Goal: Information Seeking & Learning: Check status

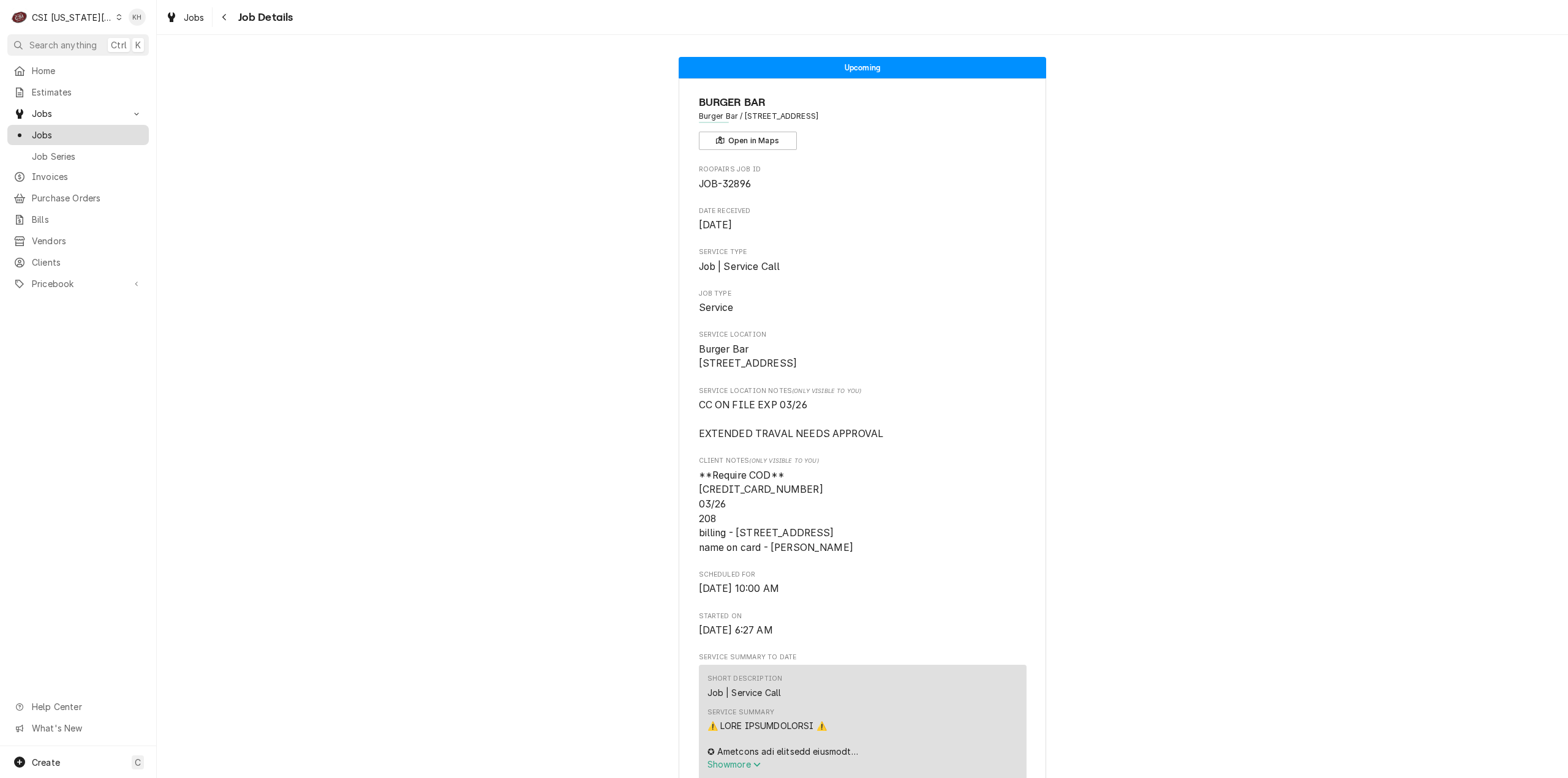
click at [63, 133] on span "Jobs" at bounding box center [87, 135] width 111 height 13
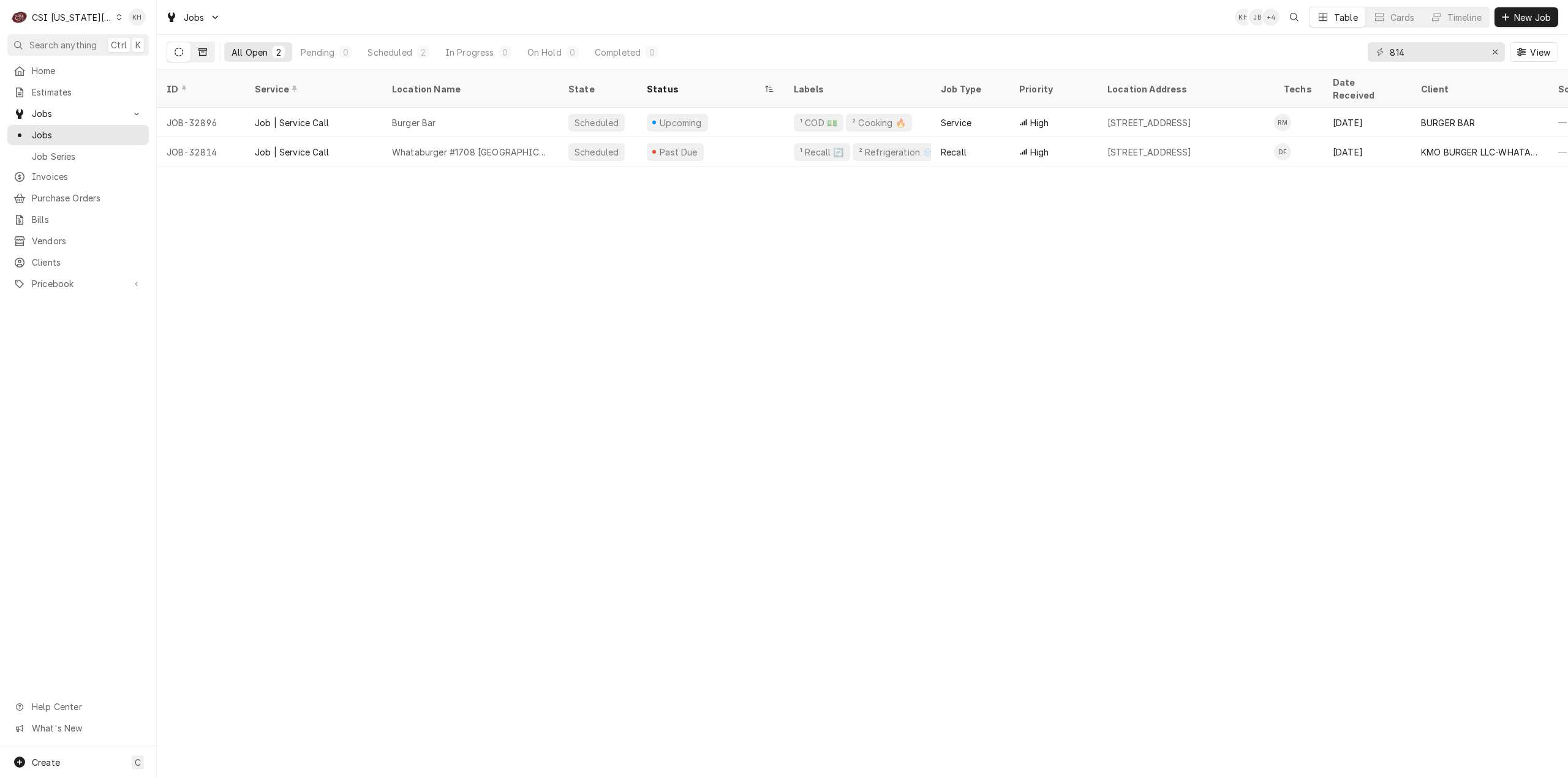
click at [208, 52] on button "Dynamic Content Wrapper" at bounding box center [203, 52] width 23 height 20
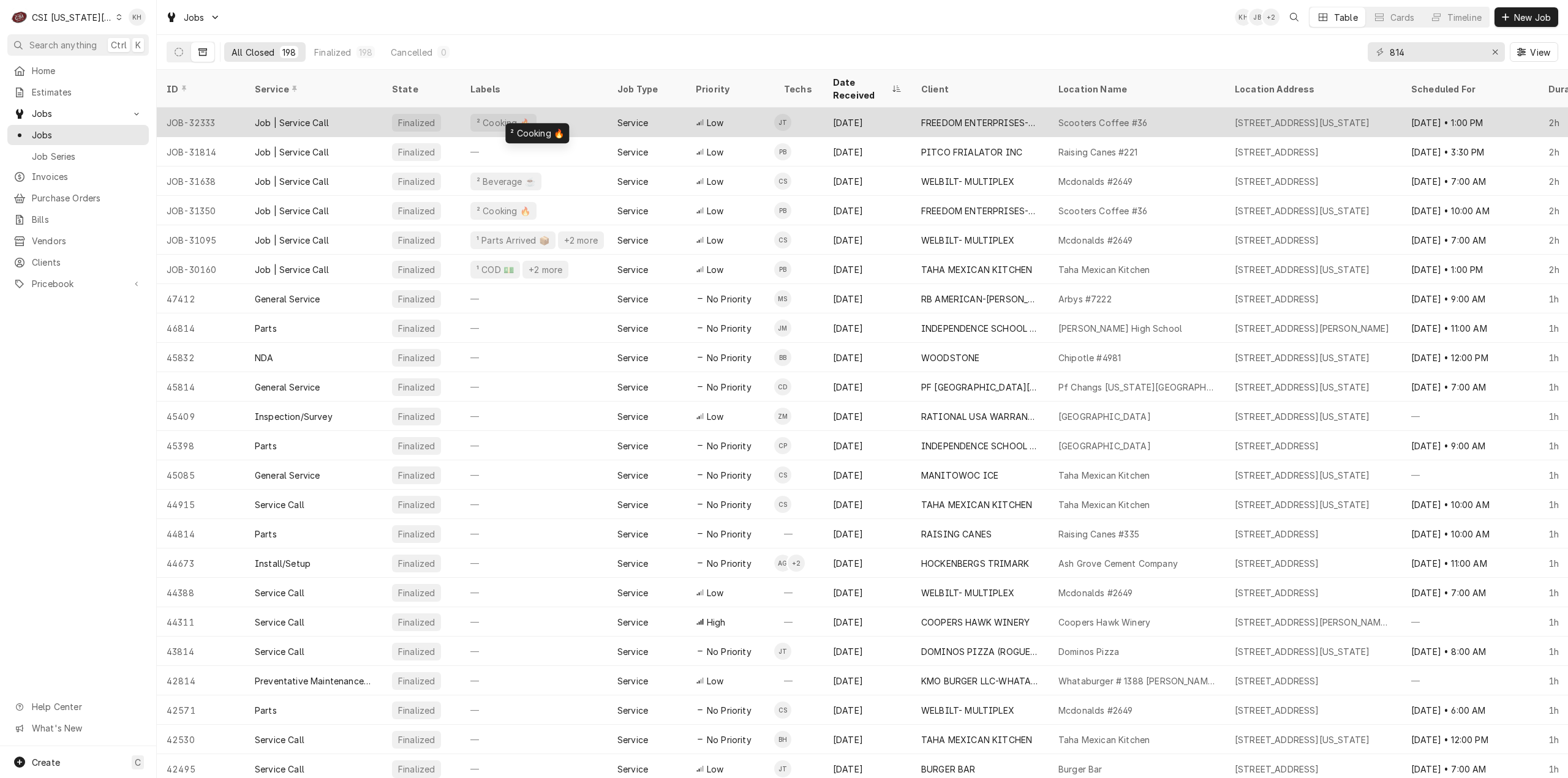
click at [542, 112] on div "² Cooking 🔥" at bounding box center [533, 122] width 147 height 29
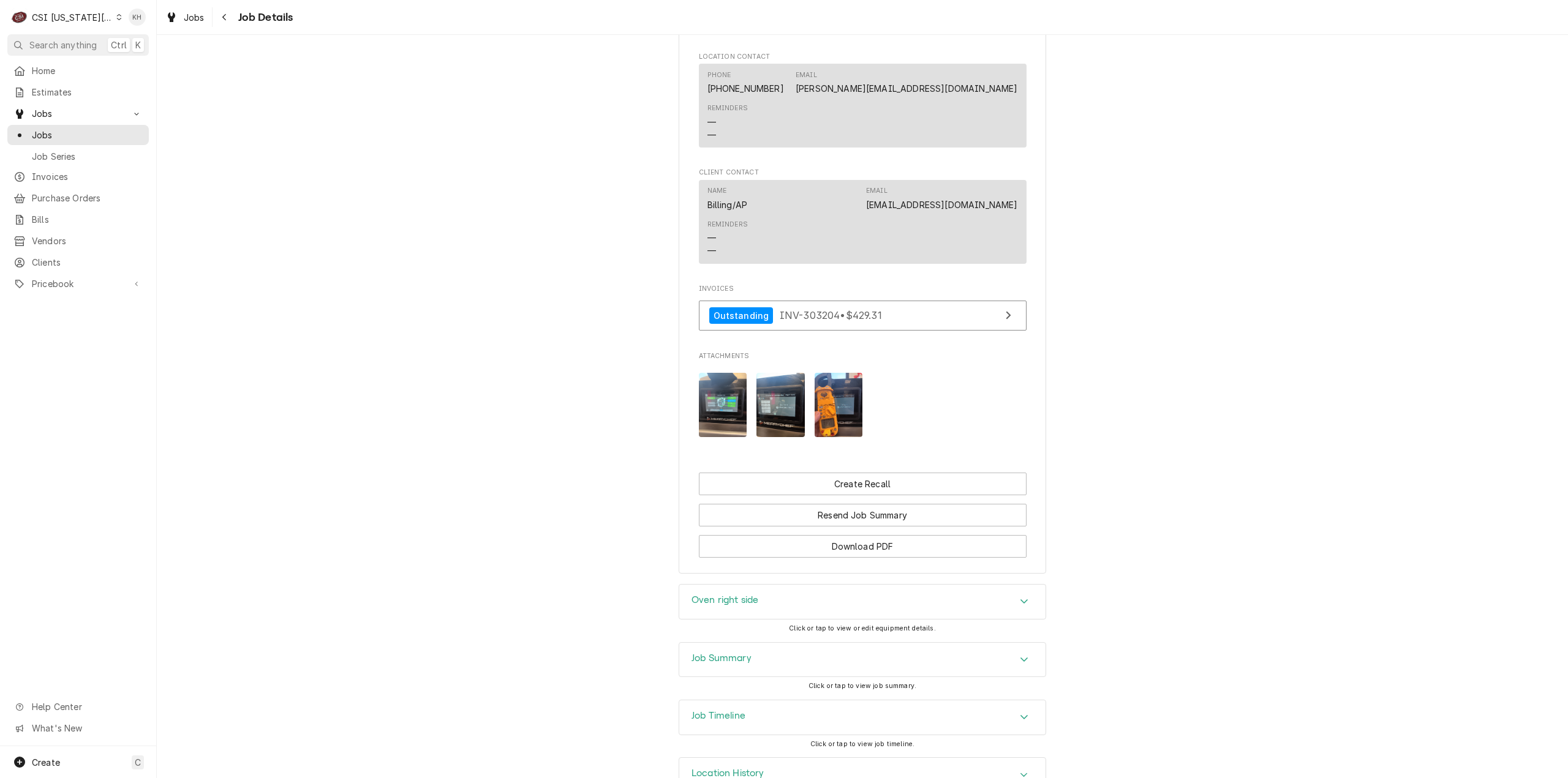
scroll to position [957, 0]
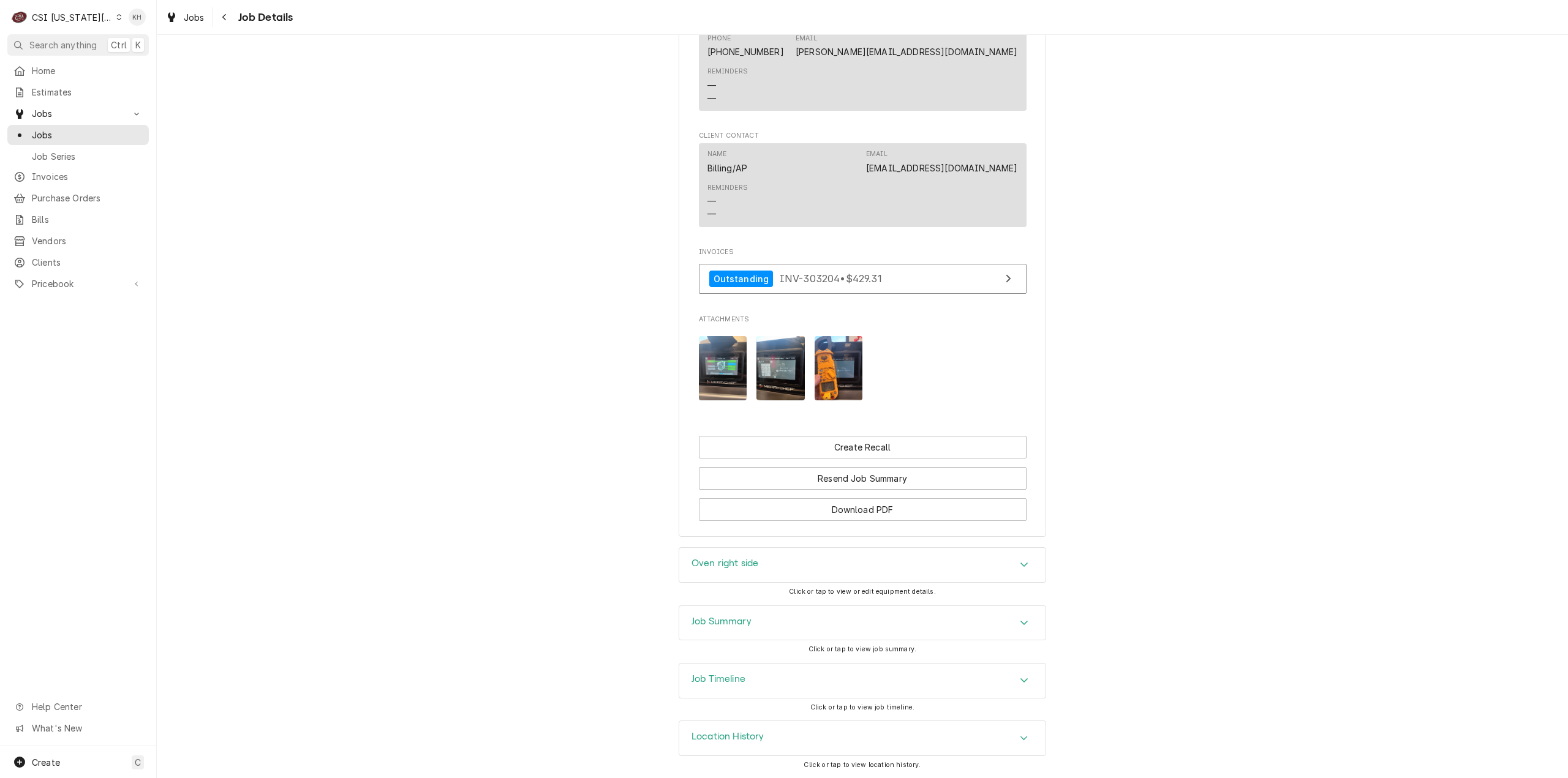
click at [747, 627] on div "Job Summary" at bounding box center [862, 623] width 366 height 34
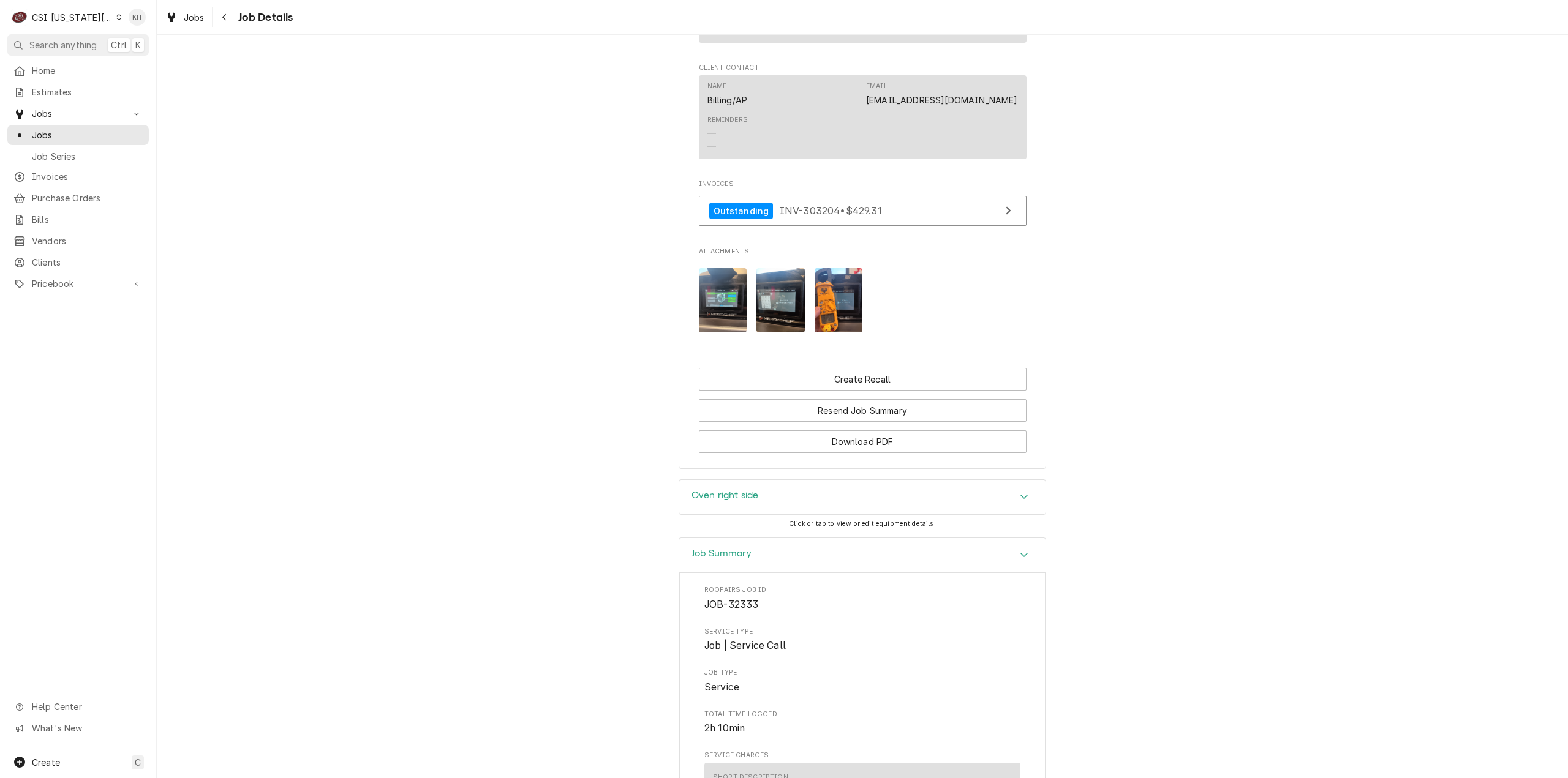
scroll to position [820, 0]
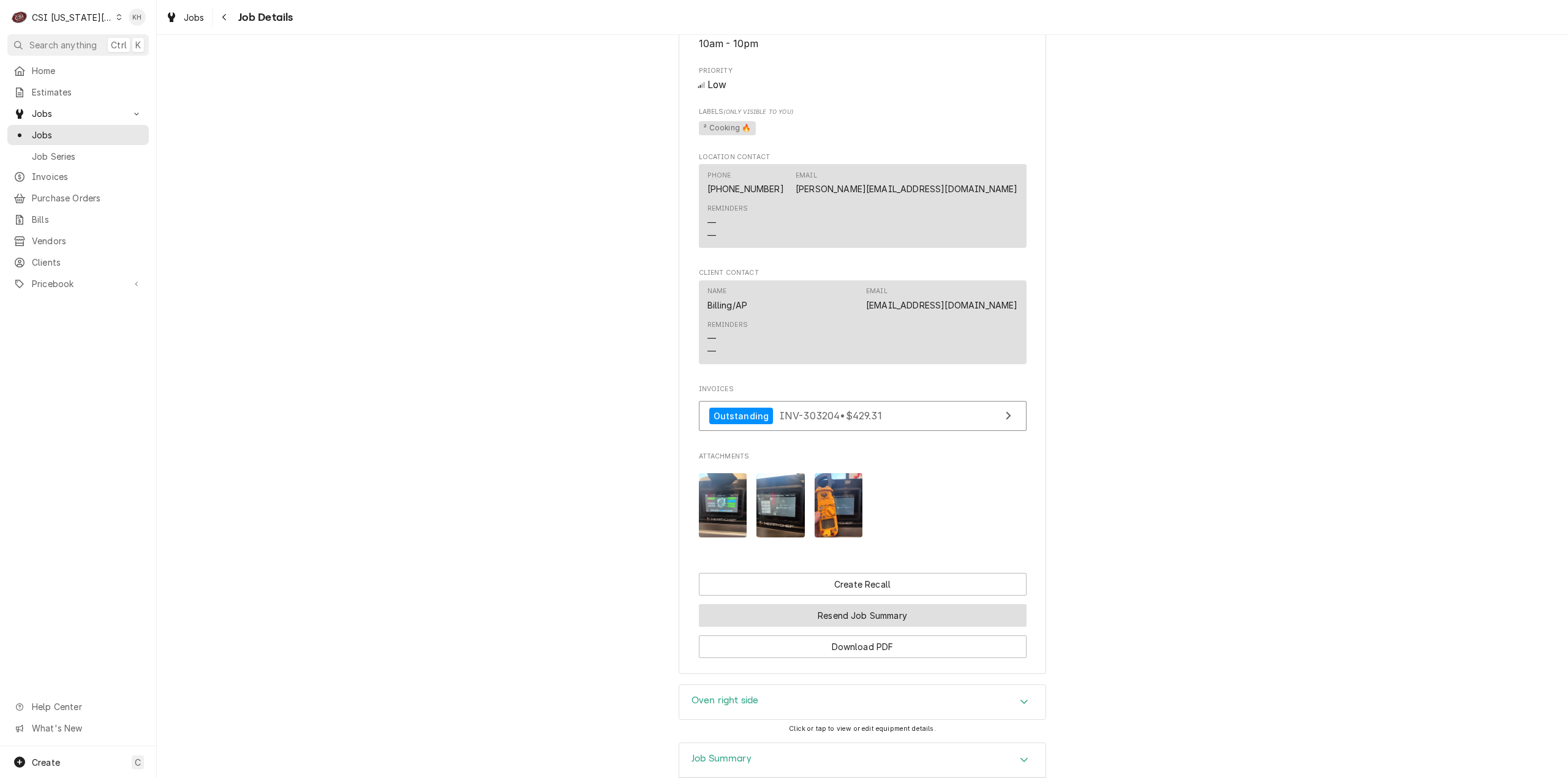
click at [900, 615] on button "Resend Job Summary" at bounding box center [862, 615] width 328 height 22
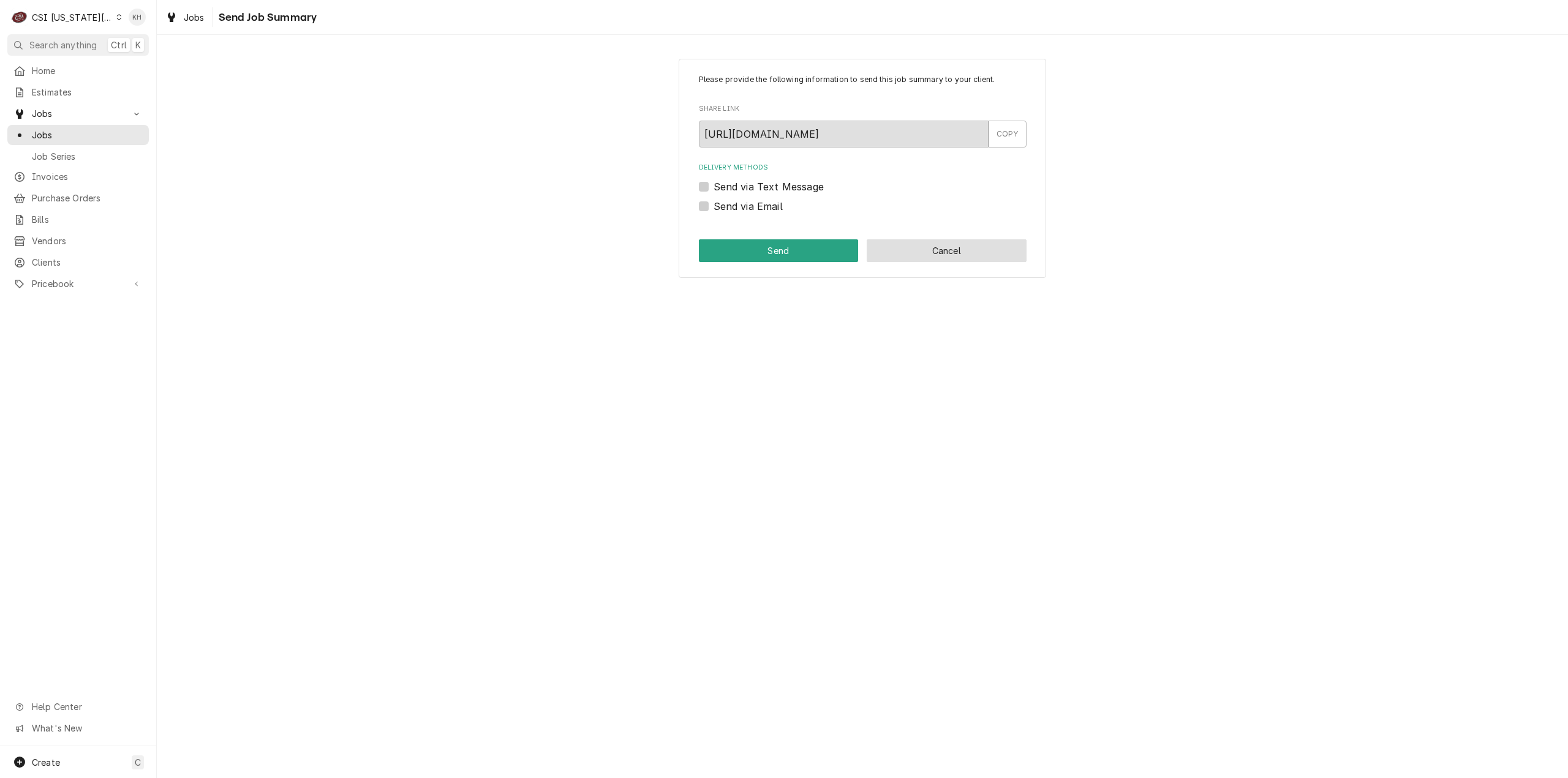
click at [899, 258] on button "Cancel" at bounding box center [946, 251] width 160 height 22
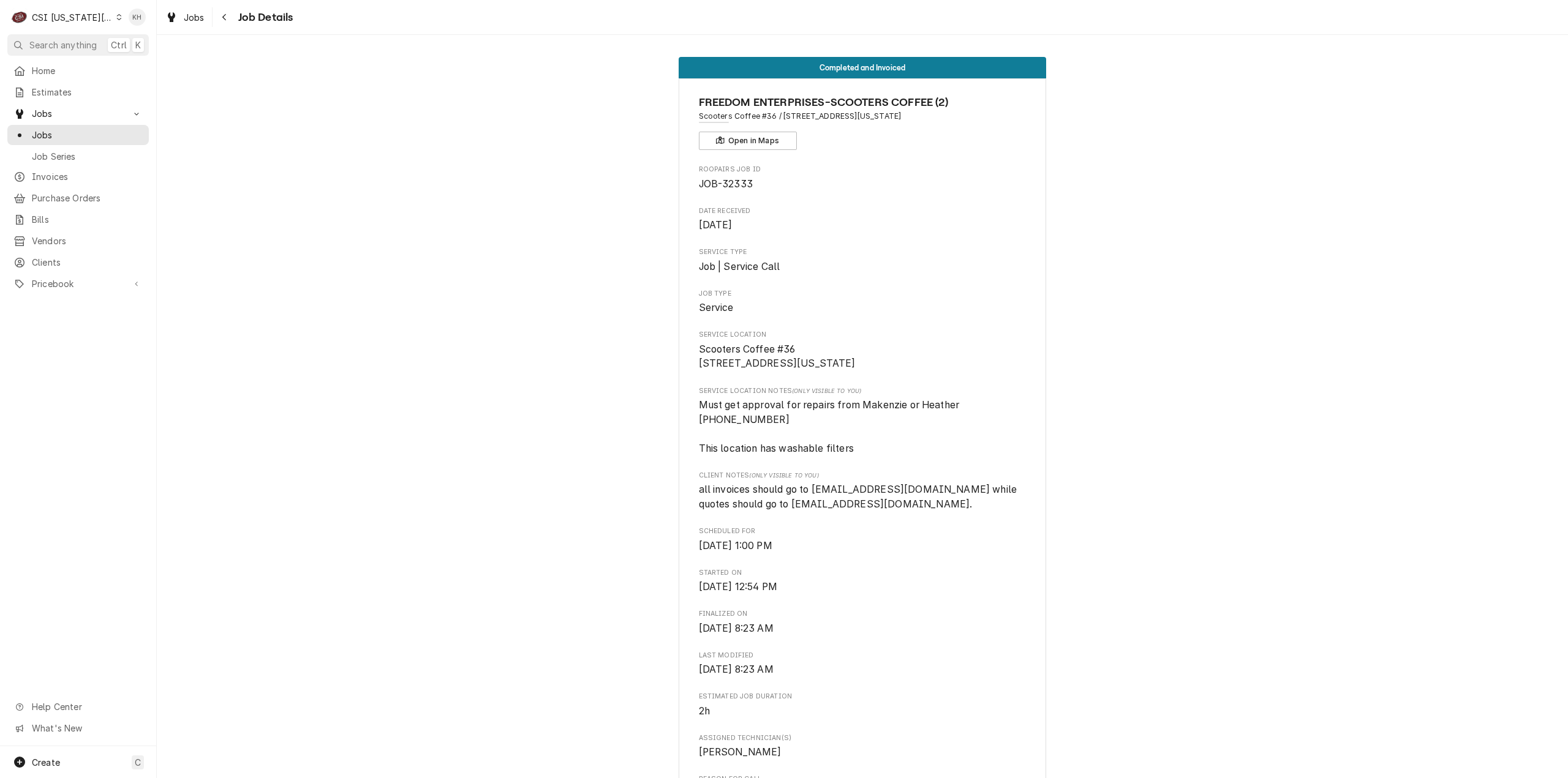
scroll to position [820, 0]
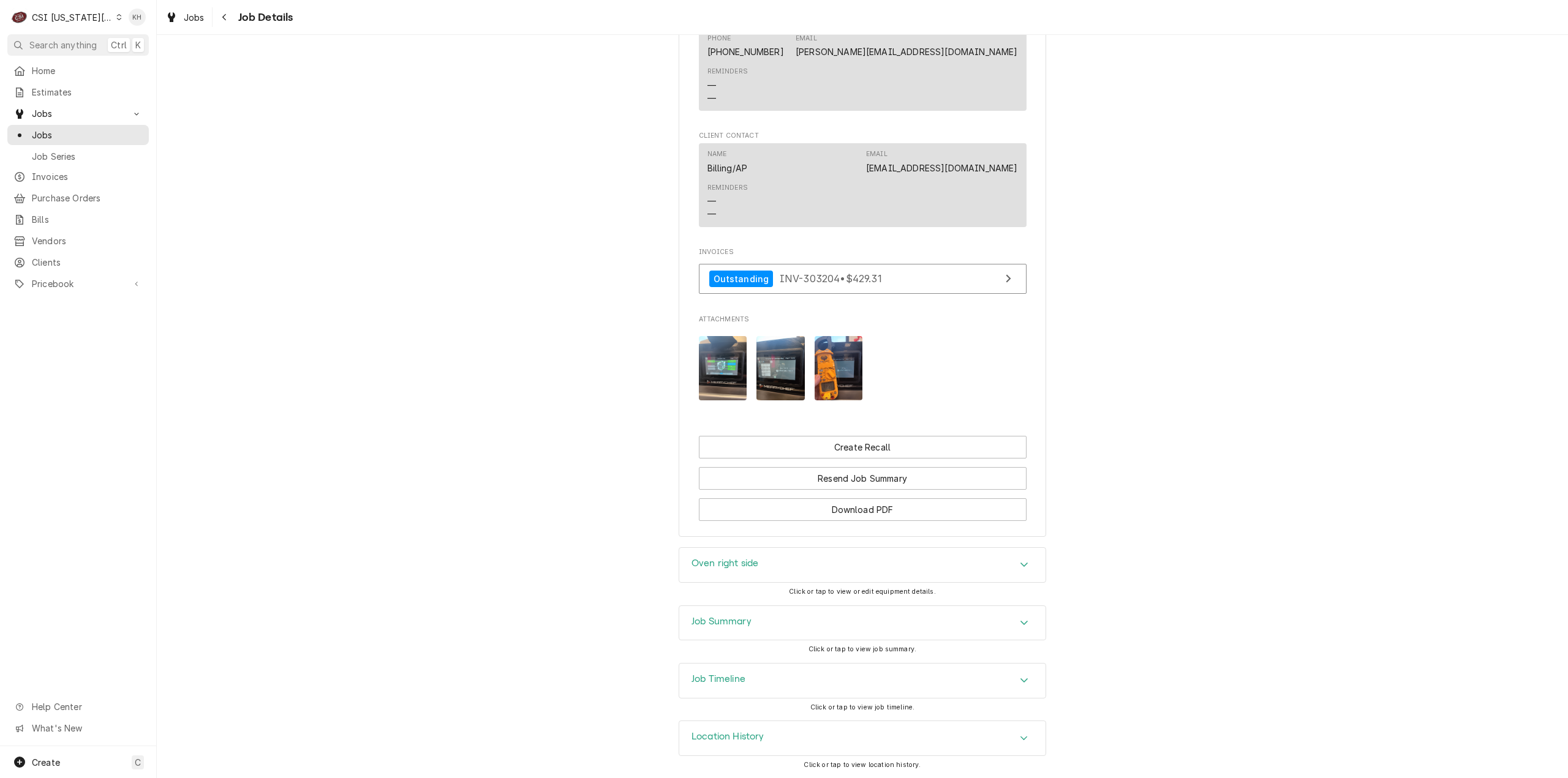
click at [720, 685] on h3 "Job Timeline" at bounding box center [719, 679] width 54 height 12
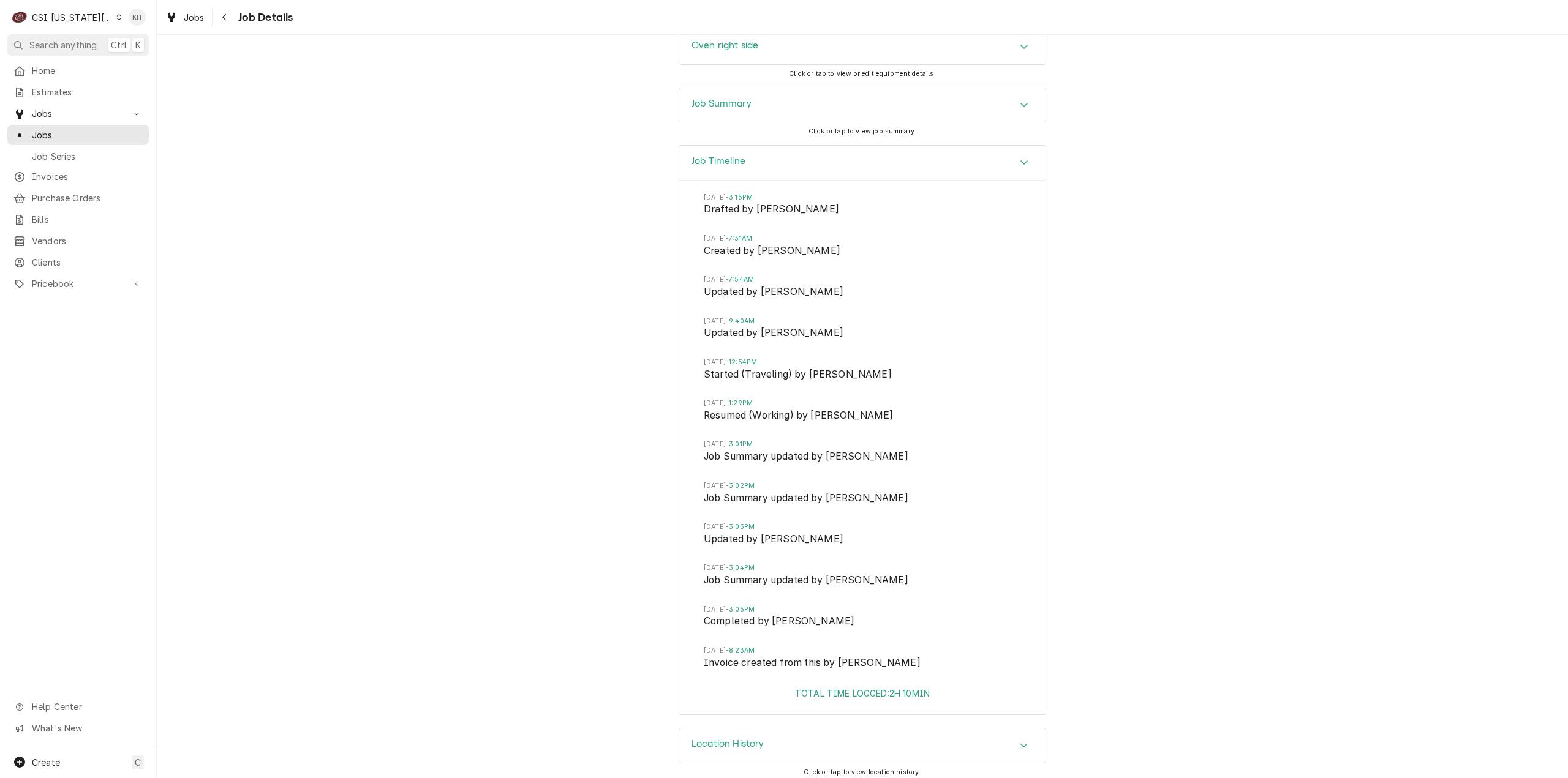
scroll to position [1482, 0]
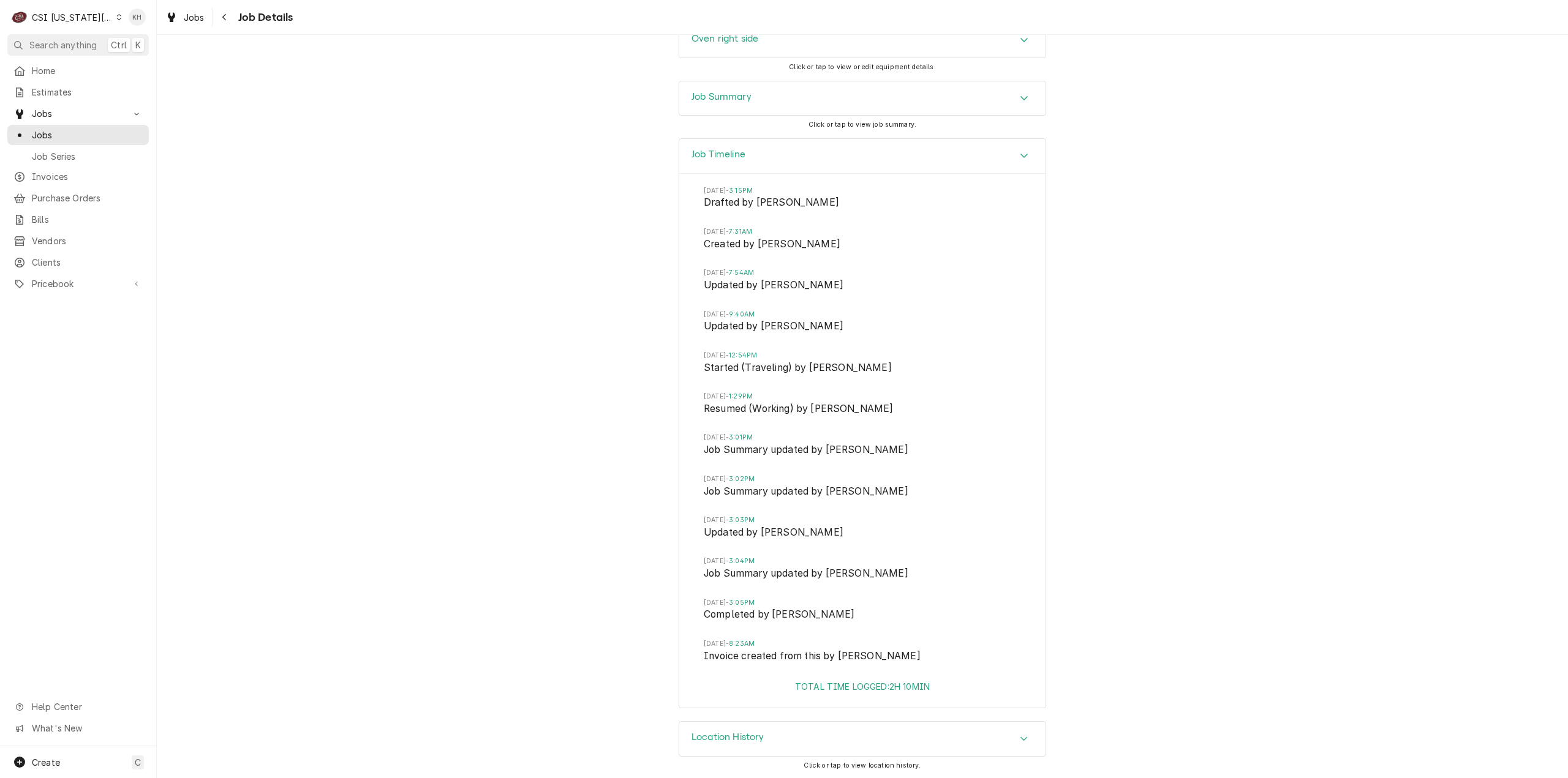
click at [1257, 270] on div "Job Timeline Mon, Aug 25, 2025 - 3:15PM Drafted by Kelly Christen Tue, Sep 9, 2…" at bounding box center [862, 429] width 1411 height 583
click at [1015, 158] on div "Accordion Header" at bounding box center [1024, 156] width 19 height 15
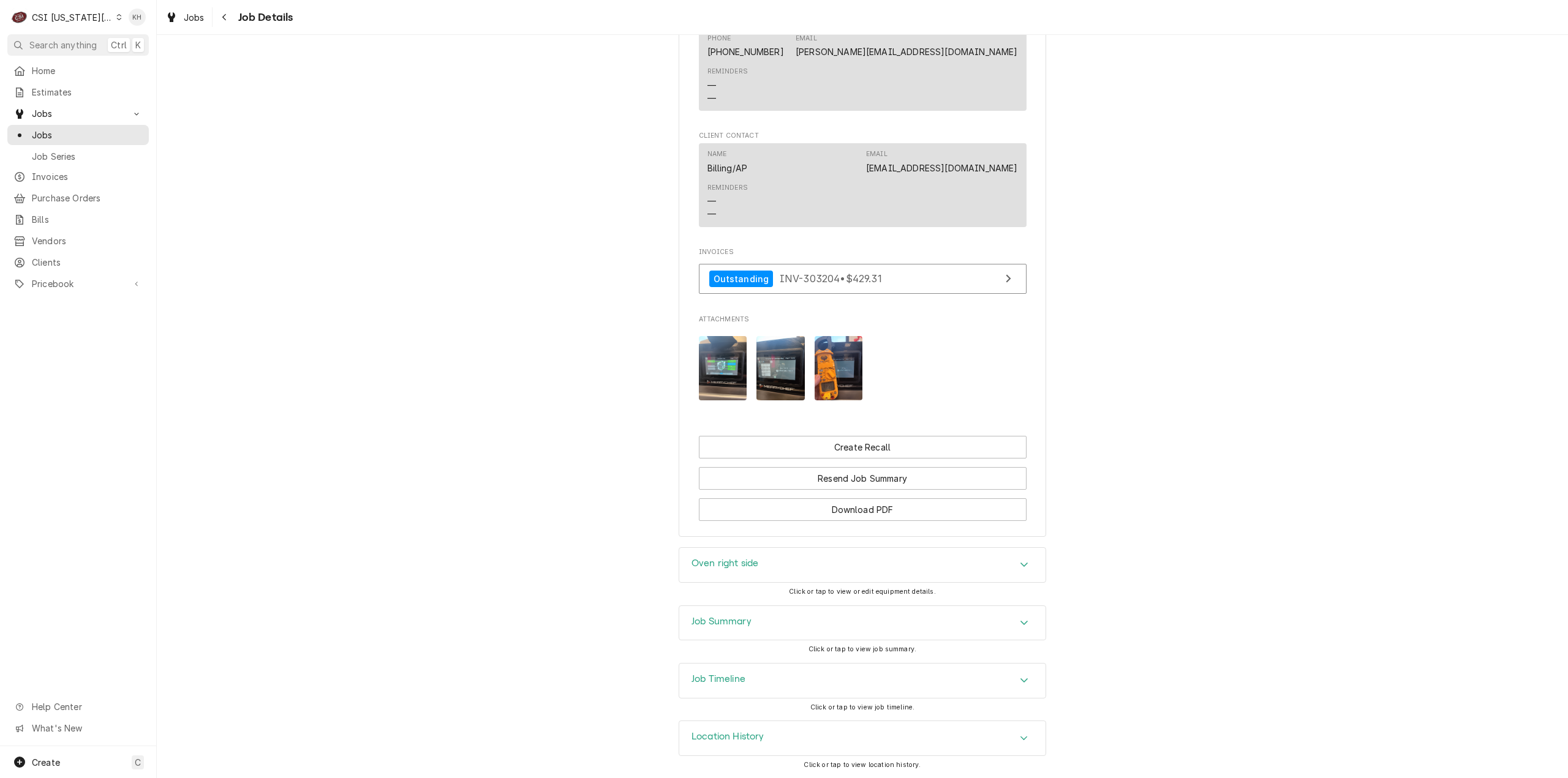
click at [844, 382] on img "Attachments" at bounding box center [838, 368] width 48 height 64
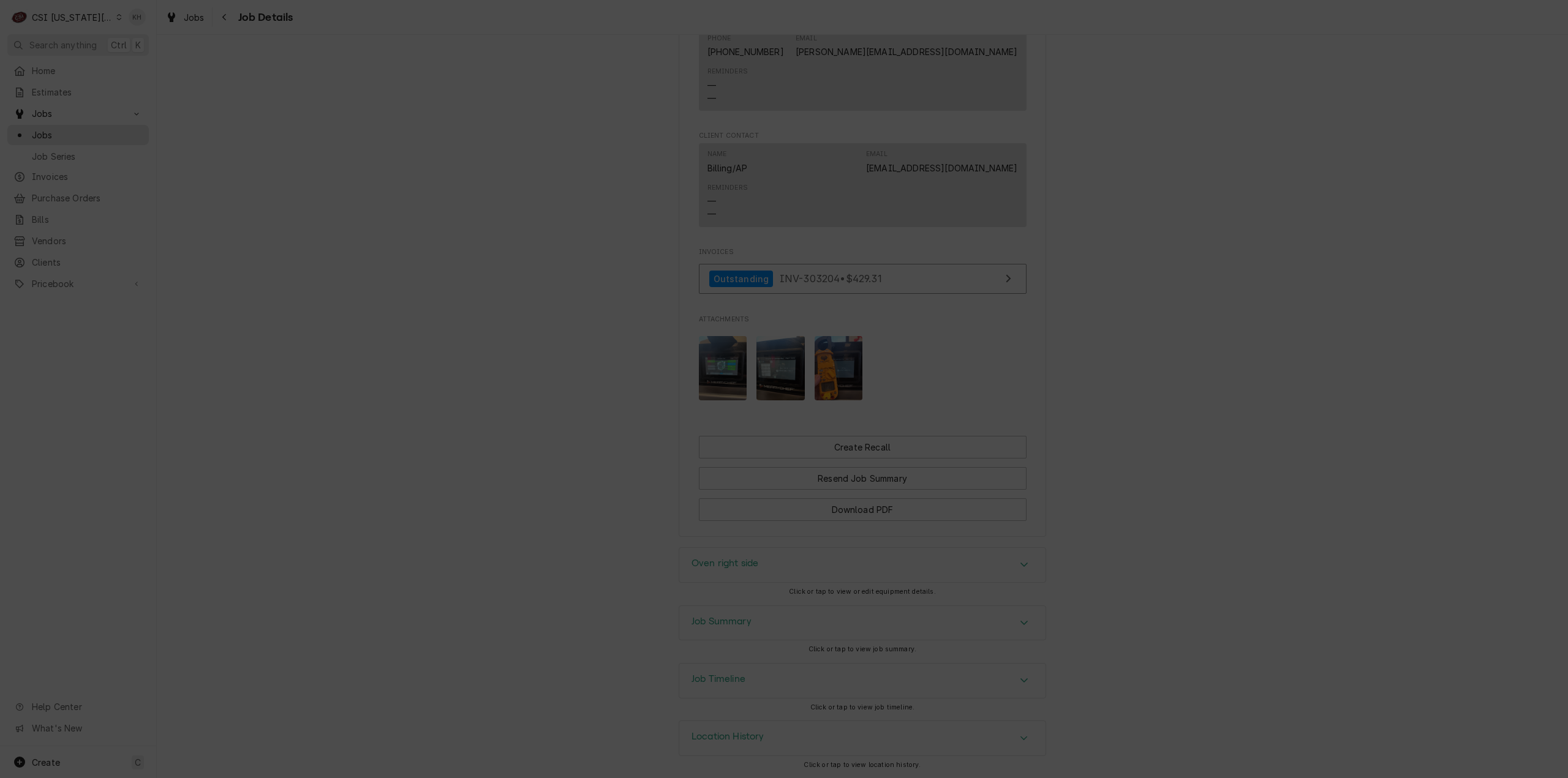
click at [1287, 358] on div at bounding box center [784, 389] width 1568 height 778
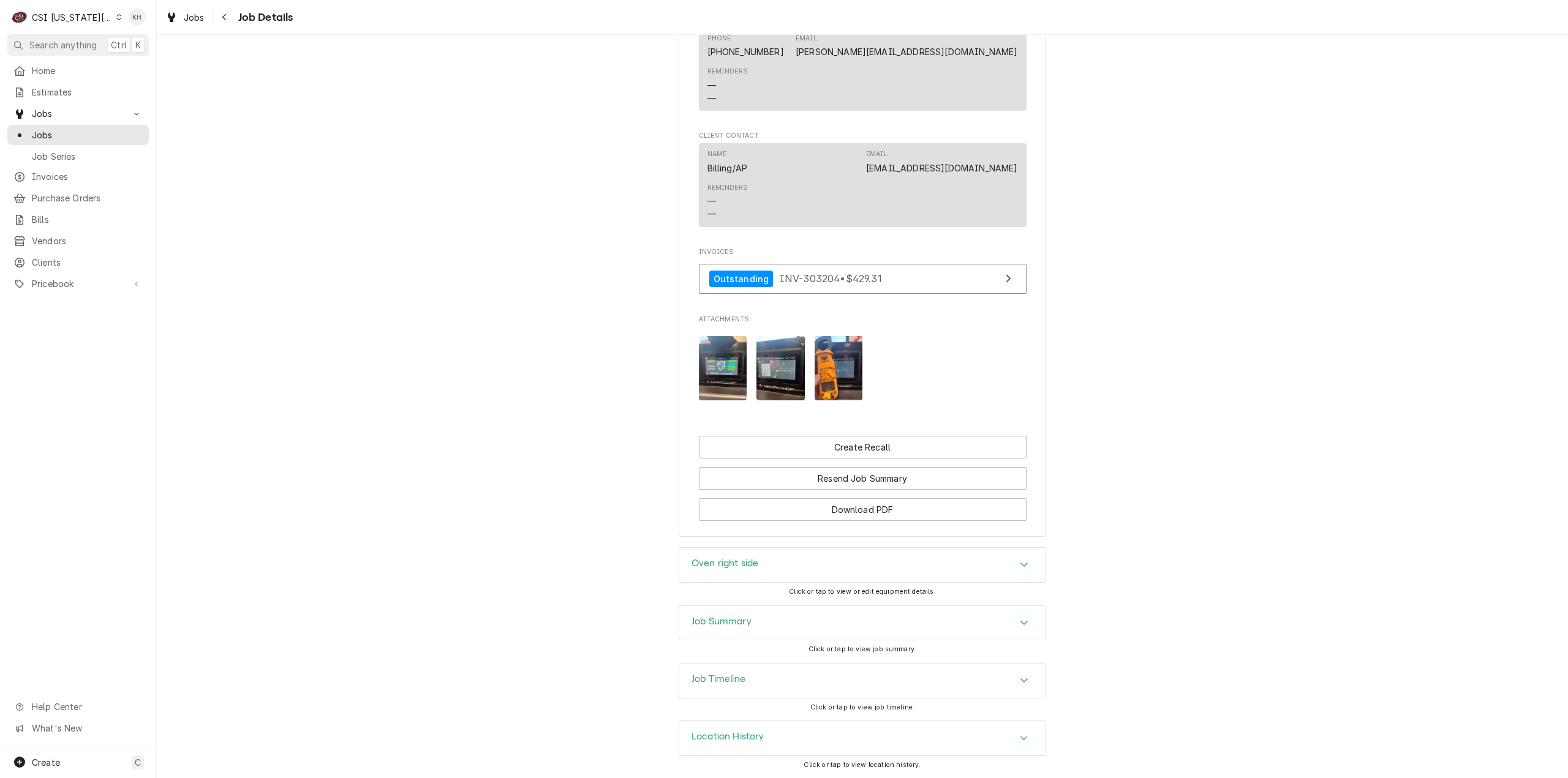
click at [60, 40] on span "Search anything" at bounding box center [63, 45] width 67 height 13
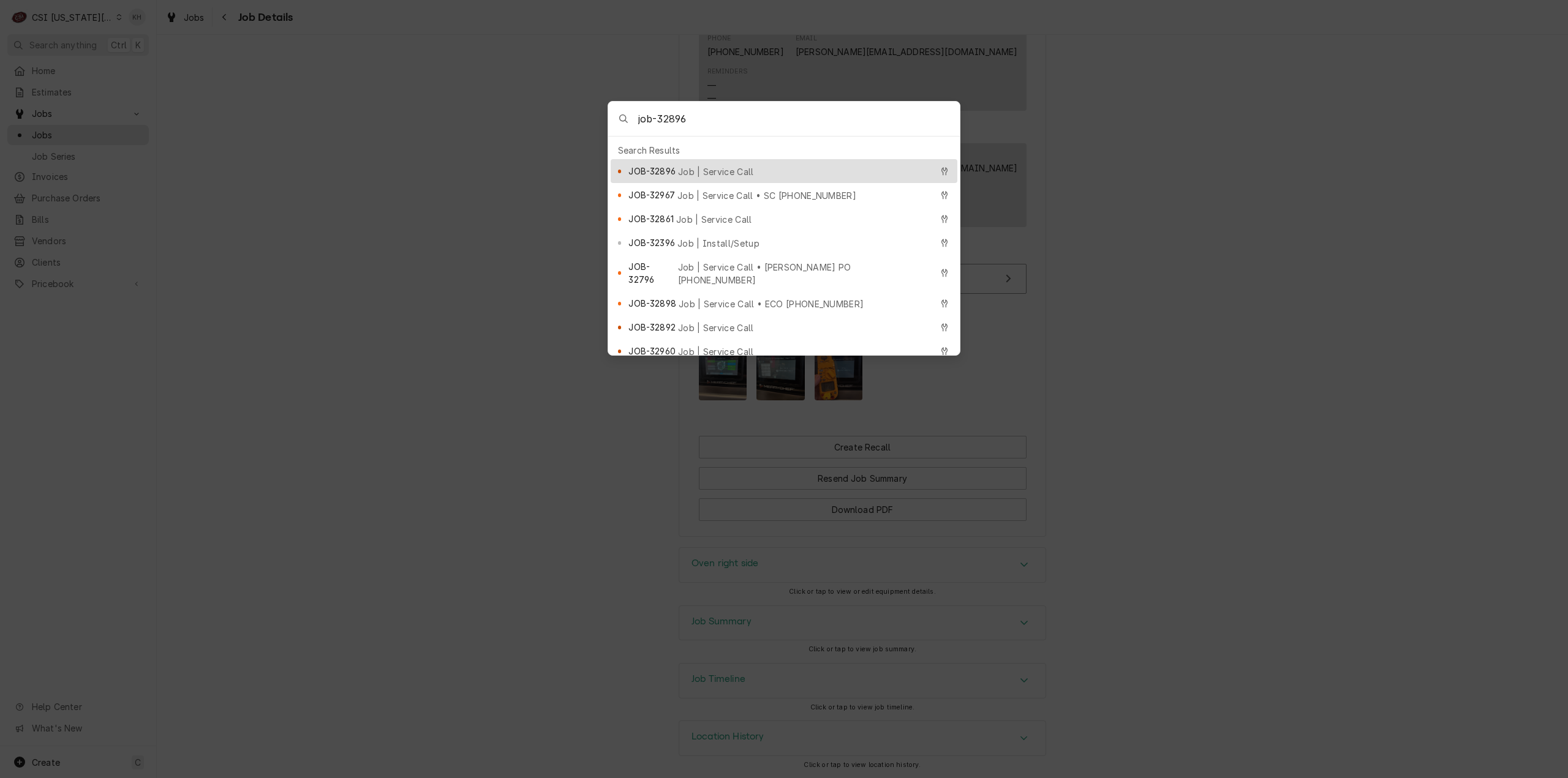
type input "job-32896"
click at [731, 172] on div "JOB-32896 Job | Service Call" at bounding box center [780, 171] width 303 height 14
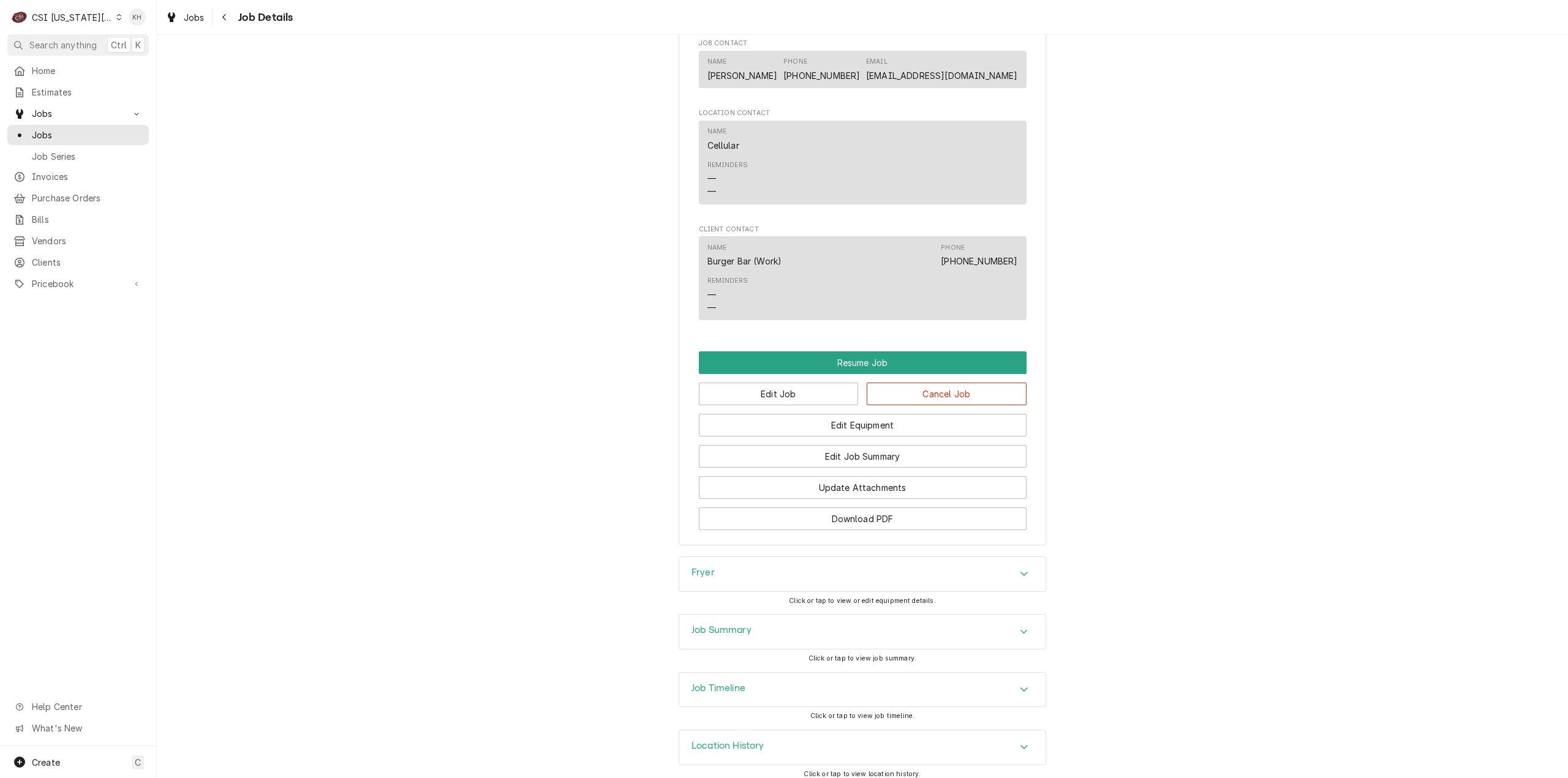
scroll to position [1483, 0]
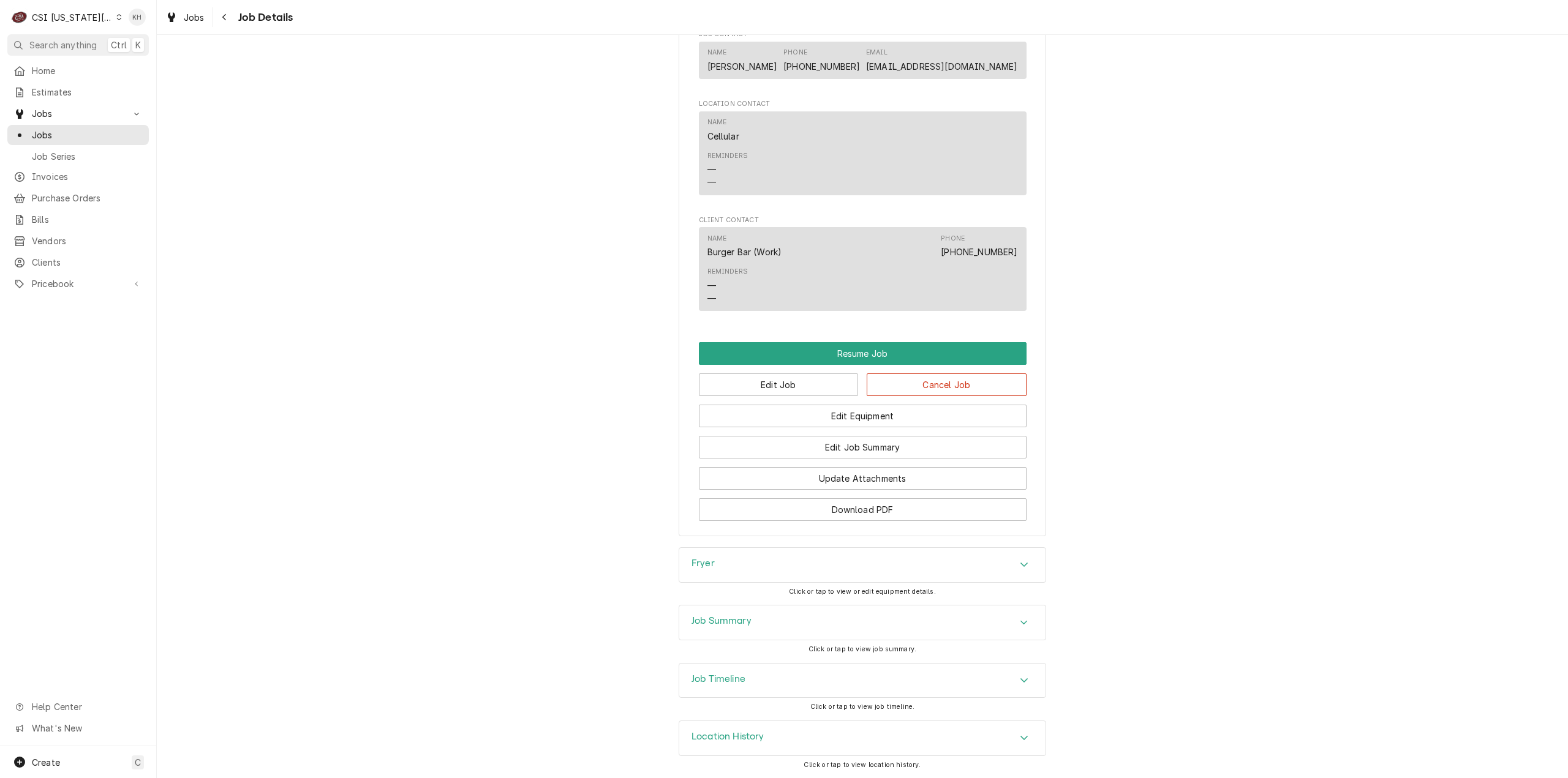
click at [720, 677] on h3 "Job Timeline" at bounding box center [719, 679] width 54 height 12
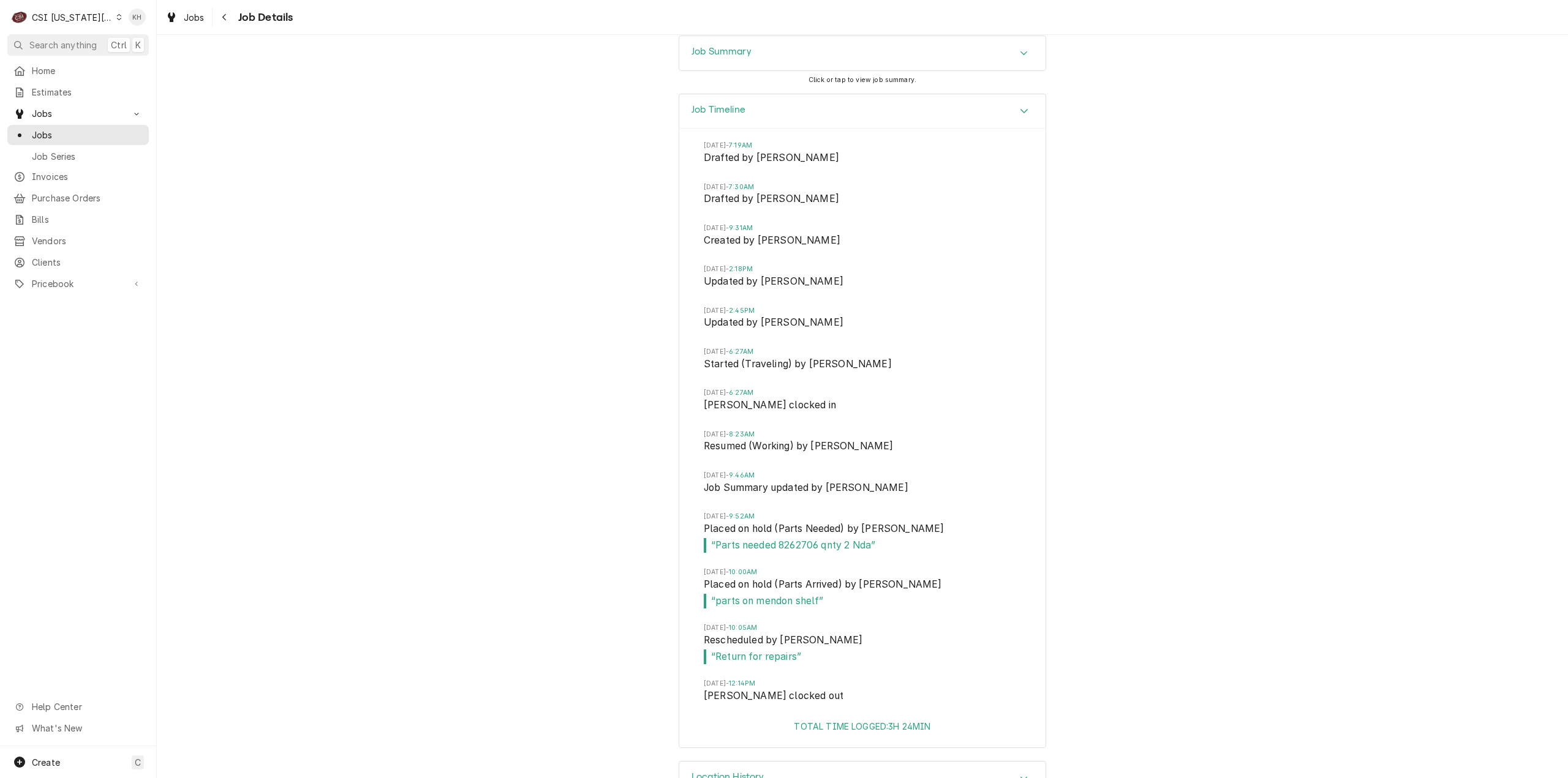
scroll to position [2092, 0]
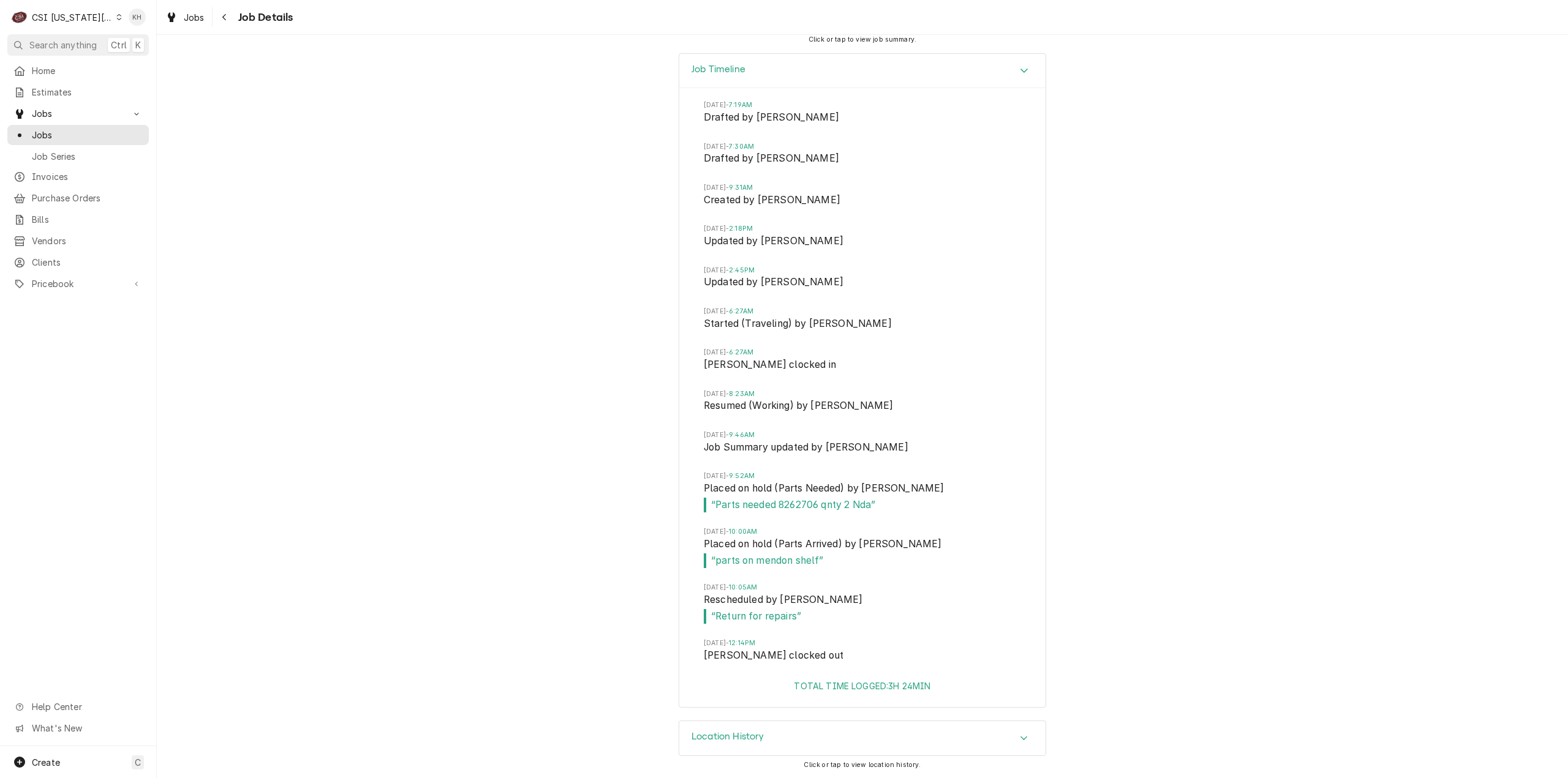
drag, startPoint x: 1381, startPoint y: 405, endPoint x: 1109, endPoint y: 439, distance: 274.1
click at [1349, 414] on div "Job Timeline Mon, Sep 22, 2025 - 7:19AM Drafted by Lindsay Stover Mon, Sep 22, …" at bounding box center [862, 387] width 1411 height 668
click at [69, 131] on span "Jobs" at bounding box center [87, 135] width 111 height 13
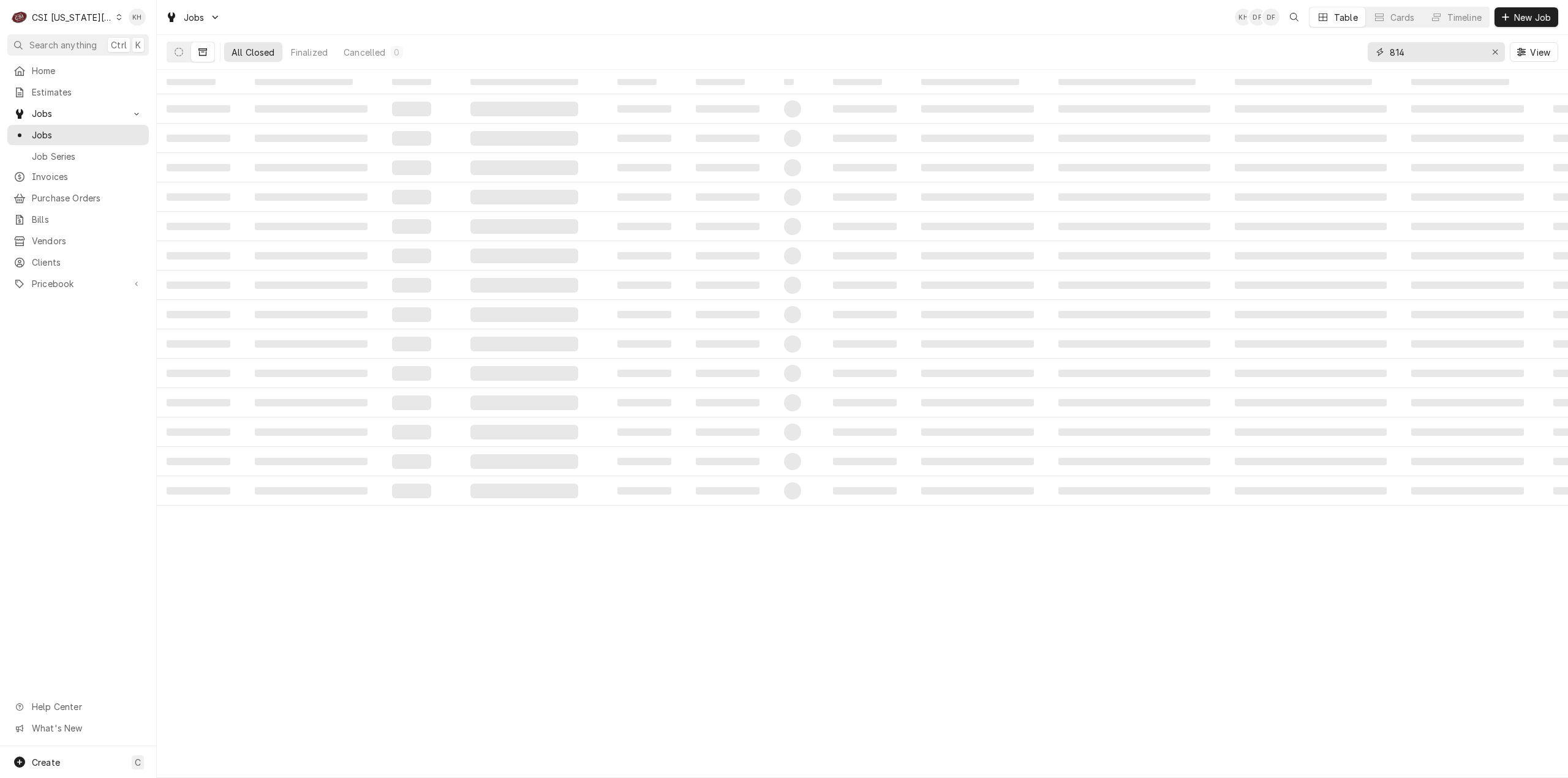
drag, startPoint x: 1430, startPoint y: 51, endPoint x: 1300, endPoint y: 56, distance: 130.1
click at [1301, 56] on div "All Closed Finalized Cancelled 0 814 View" at bounding box center [862, 51] width 1392 height 34
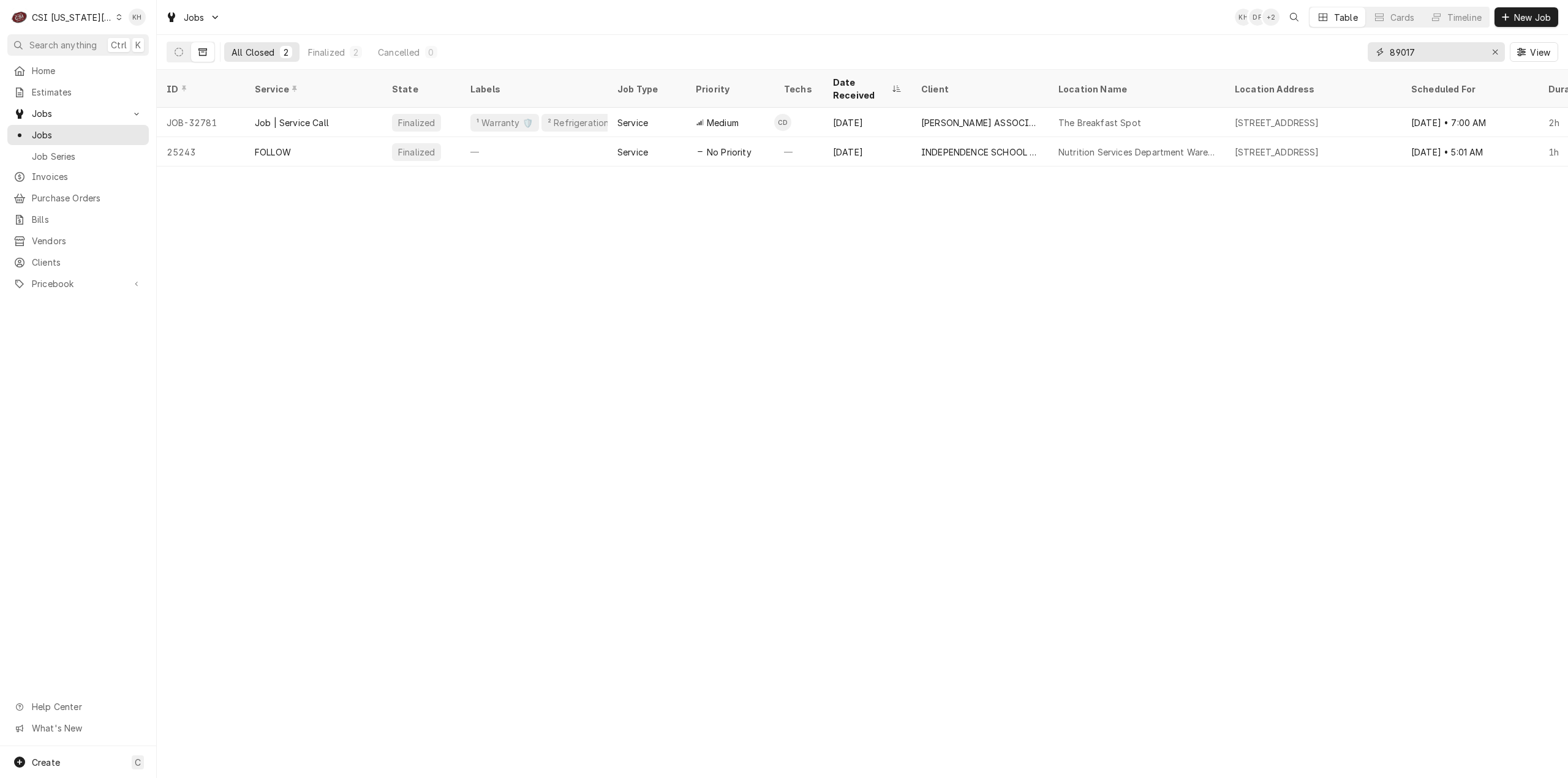
type input "89017"
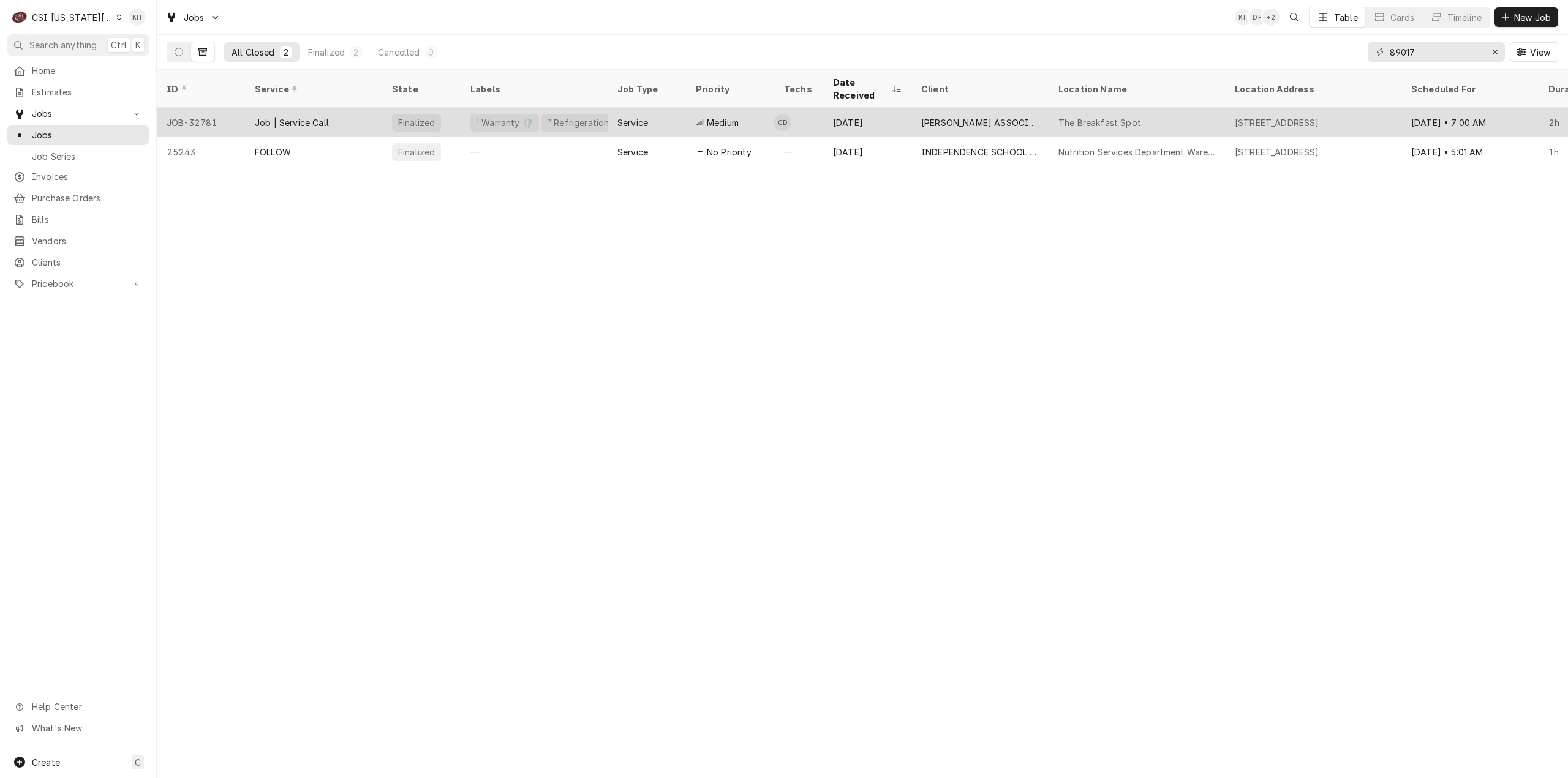
click at [349, 113] on div "Job | Service Call" at bounding box center [313, 122] width 137 height 29
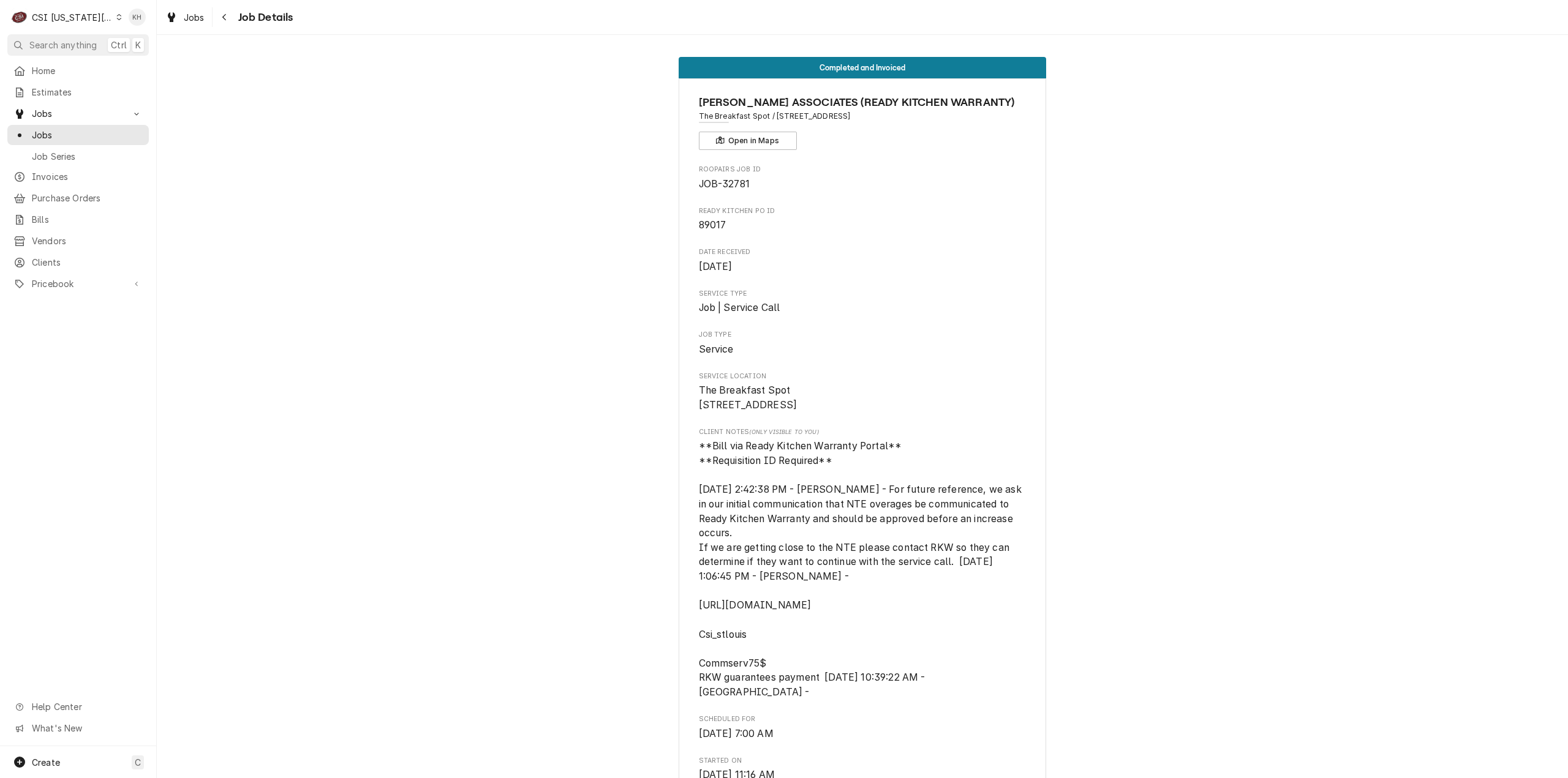
drag, startPoint x: 219, startPoint y: 19, endPoint x: 212, endPoint y: 34, distance: 16.6
click at [219, 20] on div "Navigate back" at bounding box center [224, 17] width 12 height 12
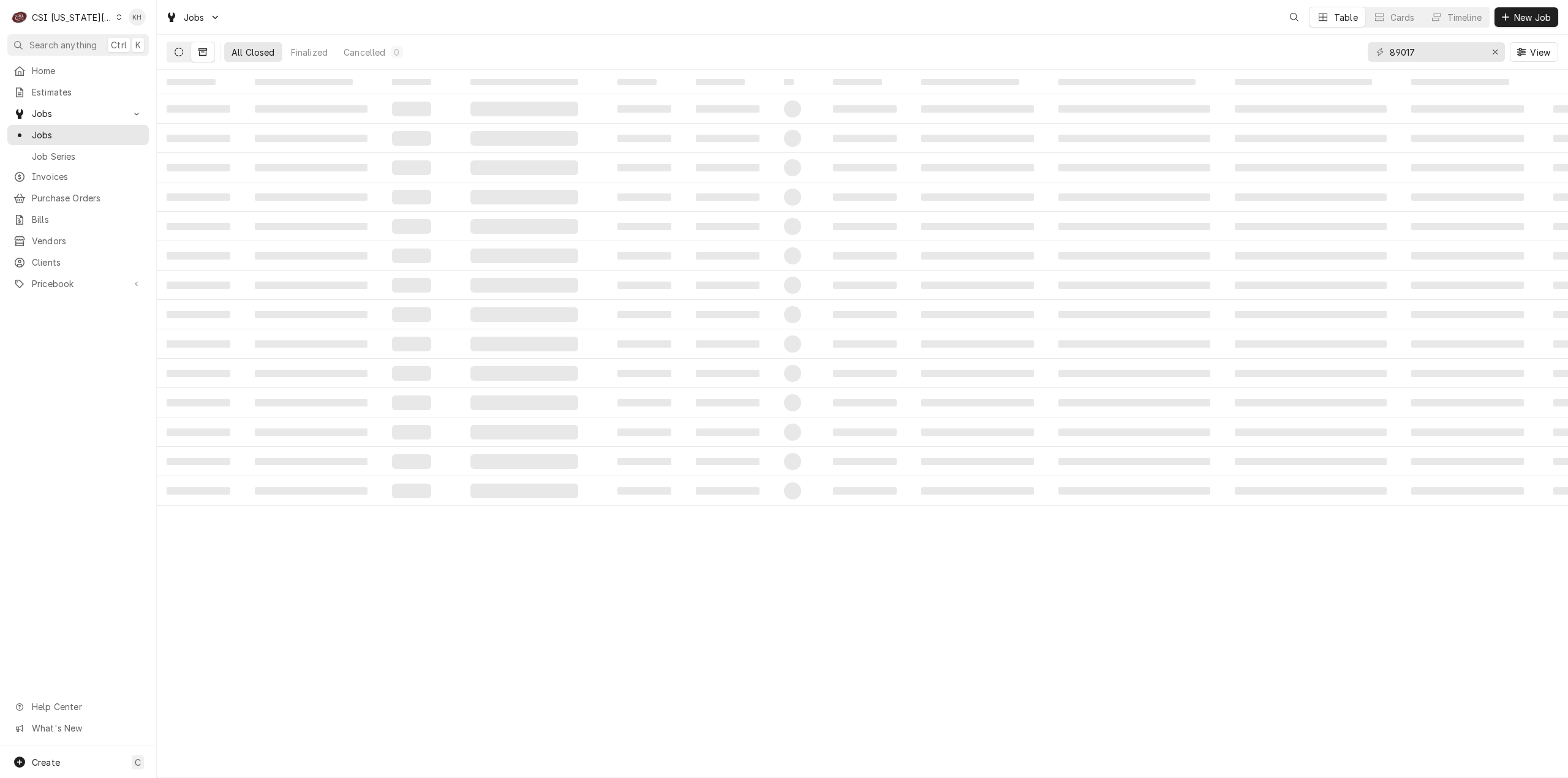
click at [185, 49] on button "Dynamic Content Wrapper" at bounding box center [179, 52] width 23 height 20
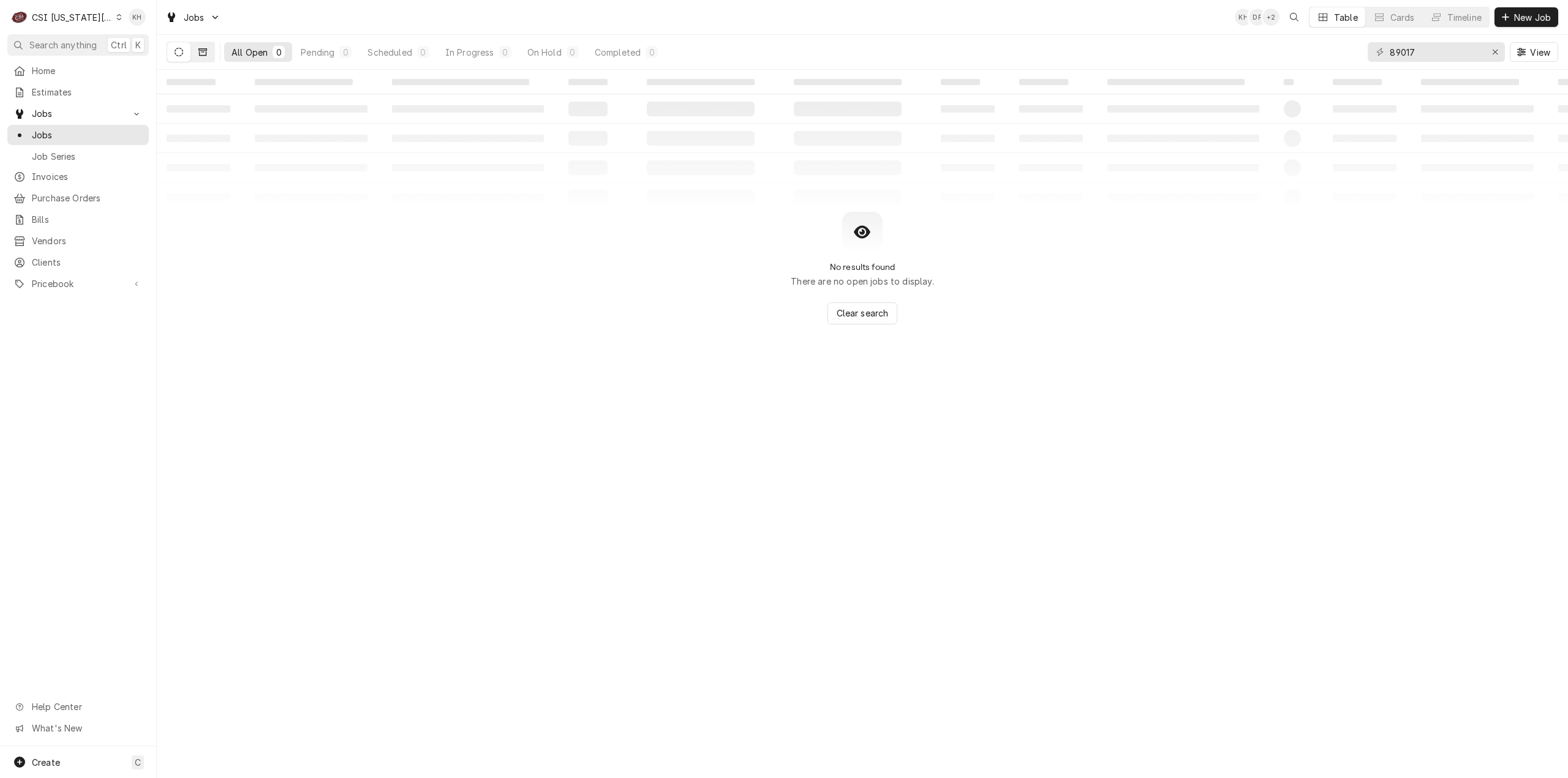
click at [199, 52] on icon "Dynamic Content Wrapper" at bounding box center [203, 52] width 8 height 8
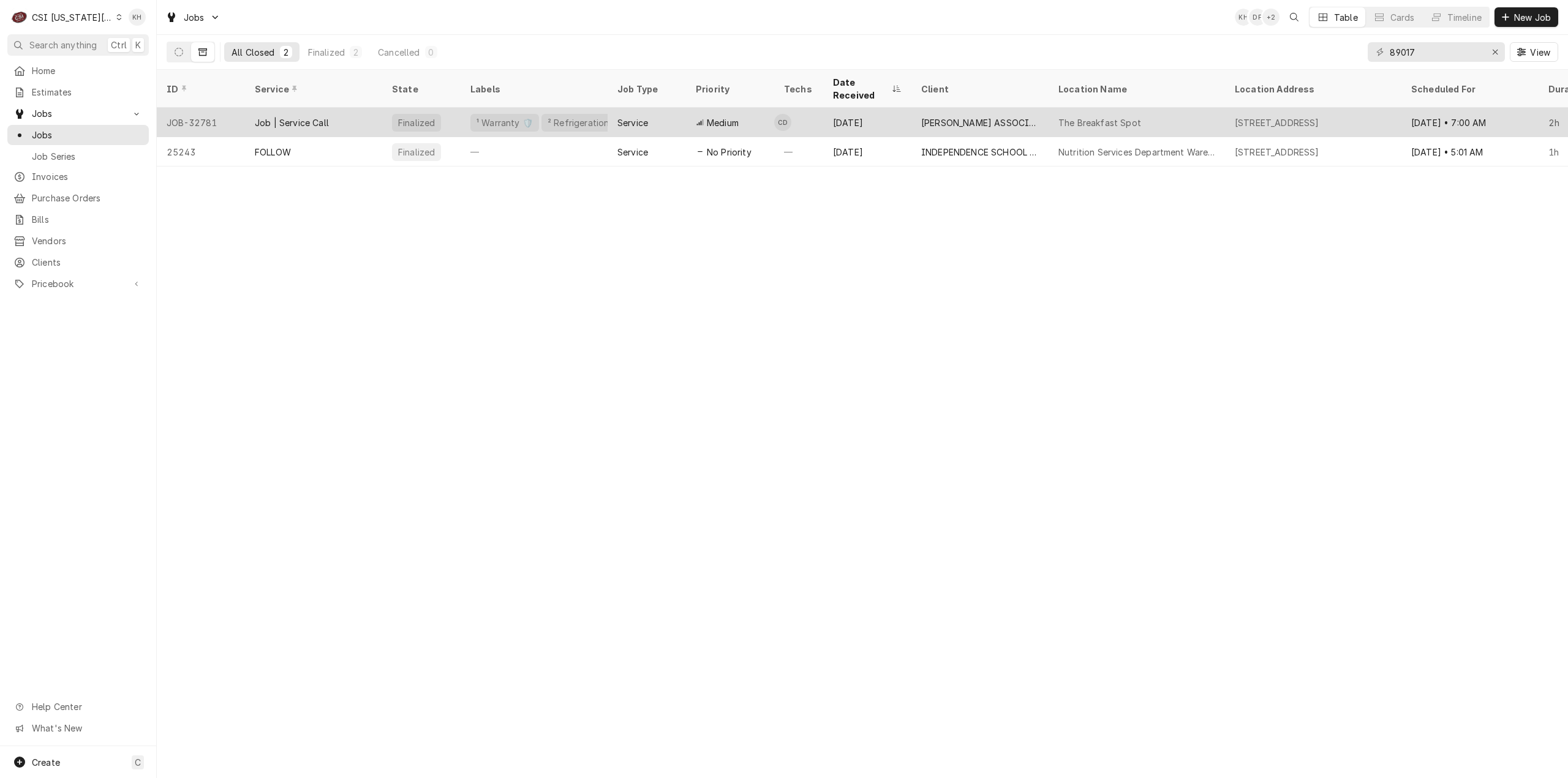
click at [338, 108] on div "Job | Service Call" at bounding box center [313, 122] width 137 height 29
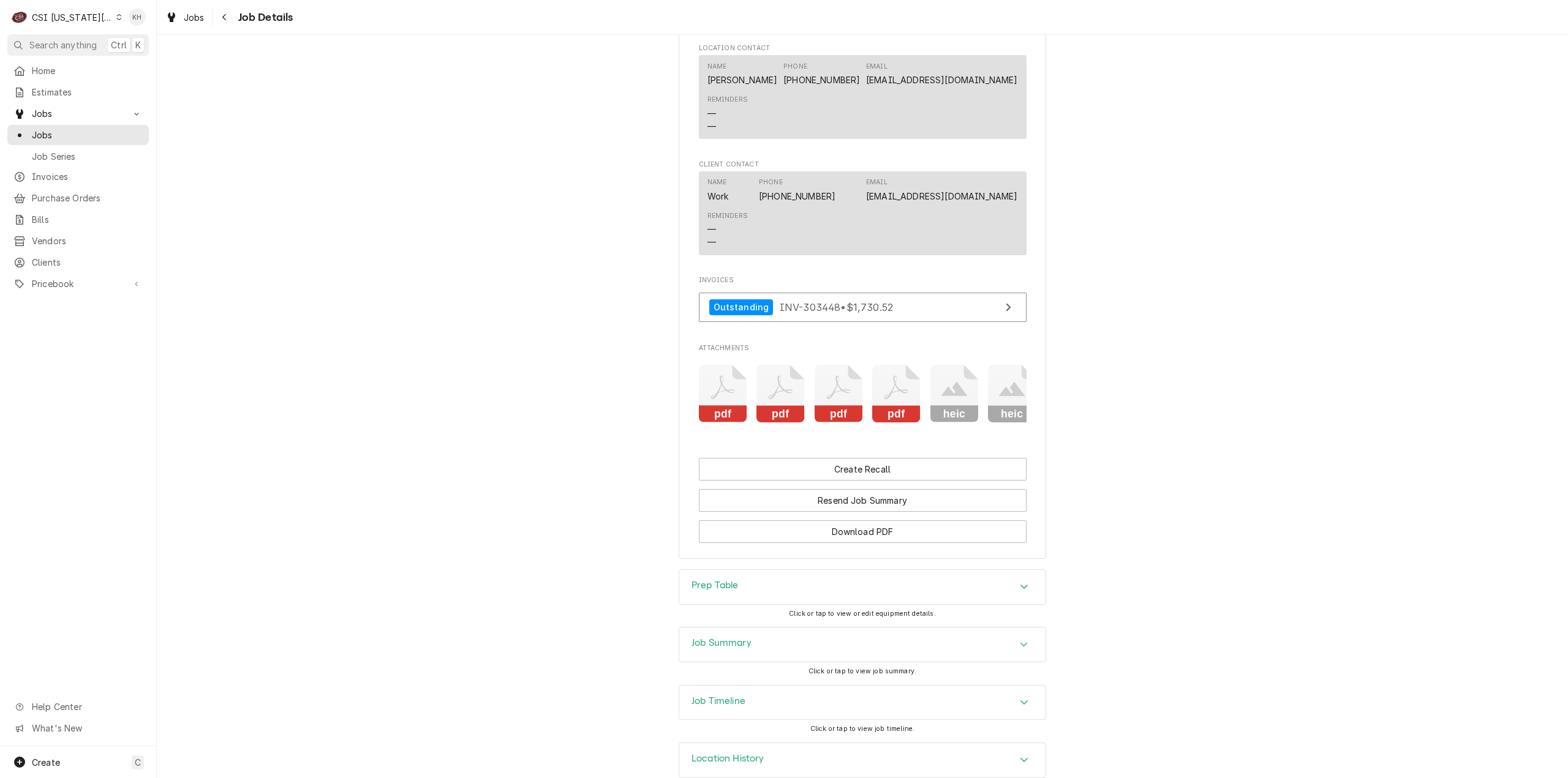
scroll to position [1505, 0]
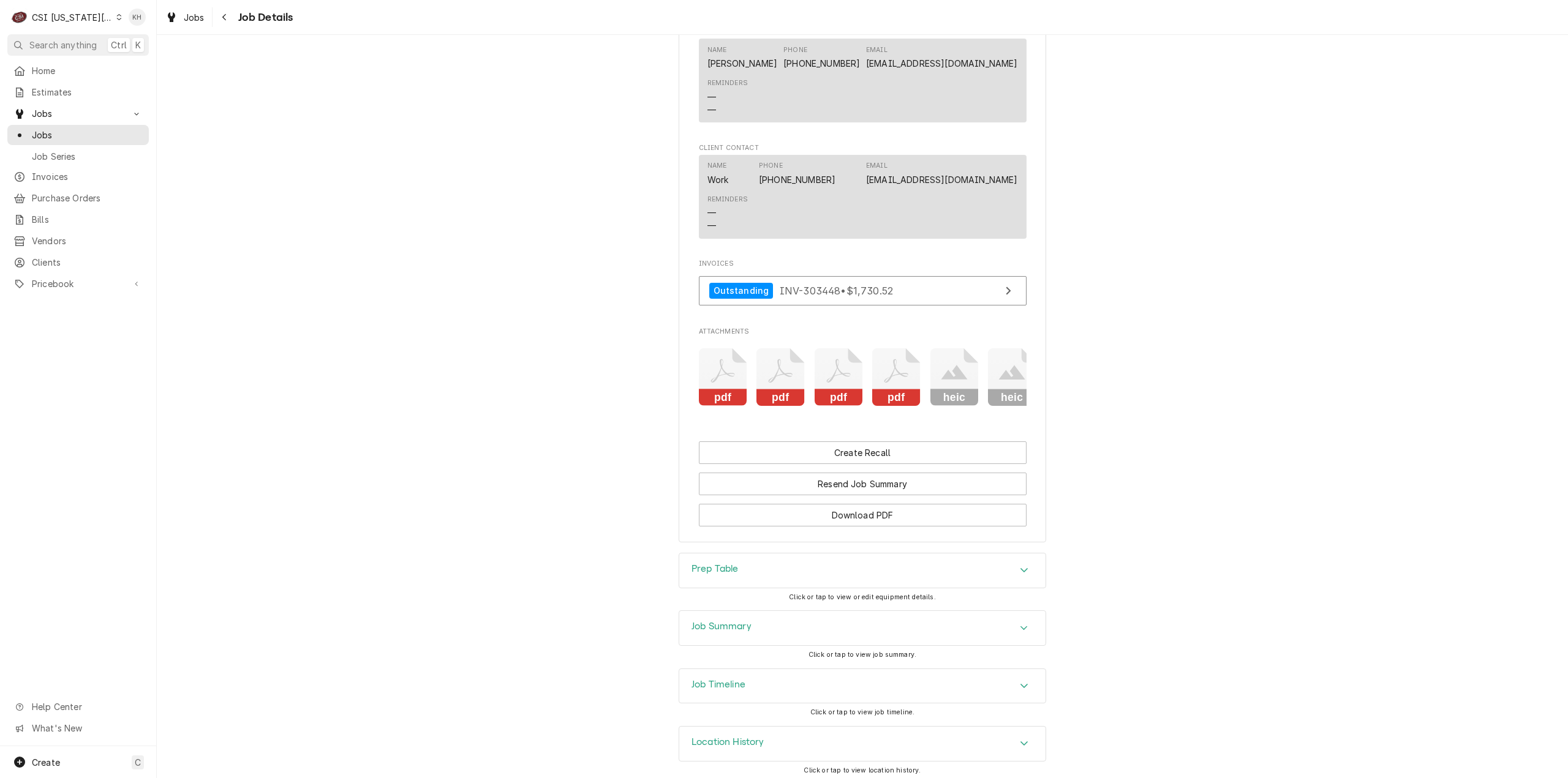
click at [768, 670] on div "Job Timeline" at bounding box center [862, 686] width 366 height 34
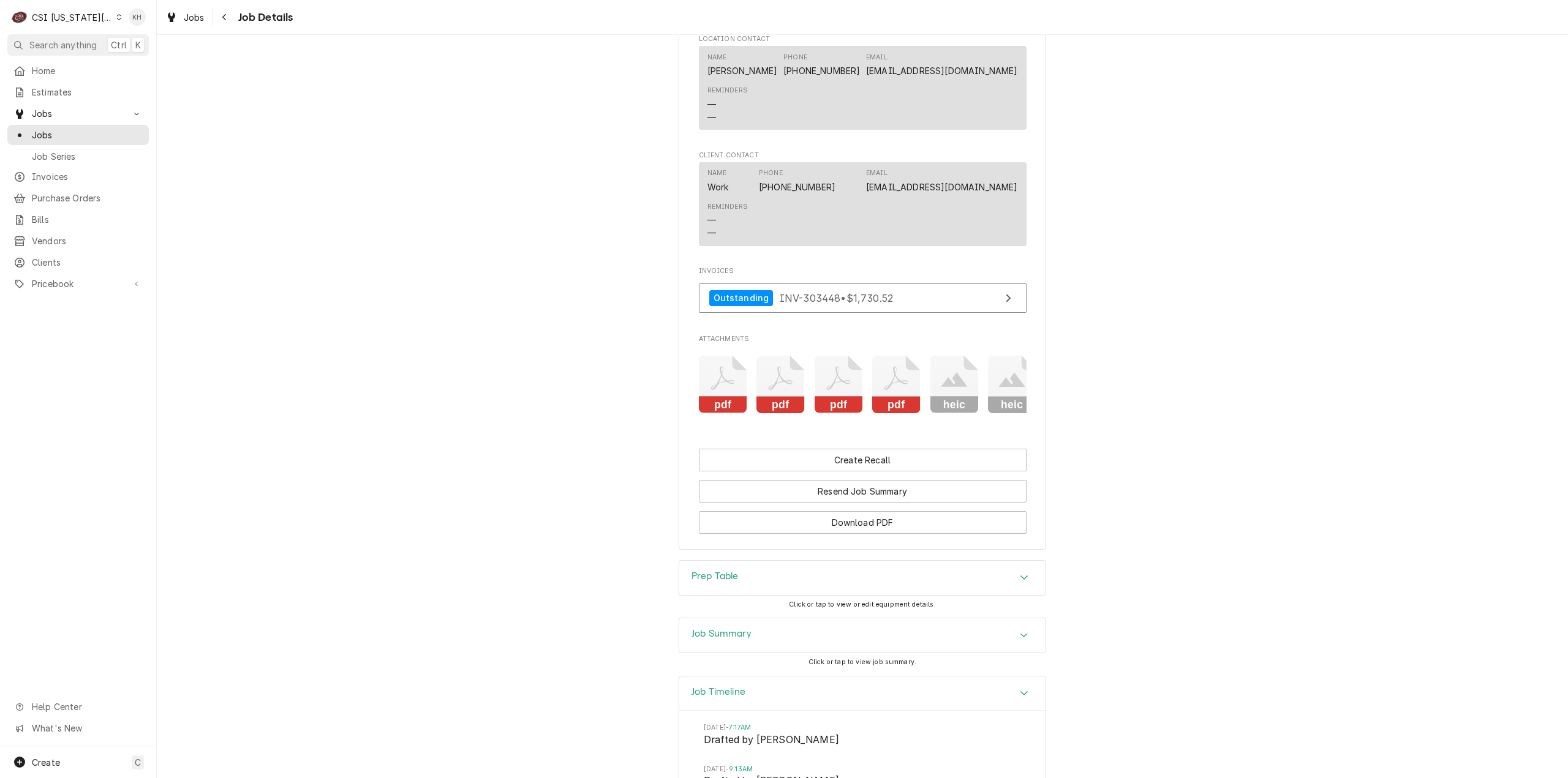
scroll to position [1478, 0]
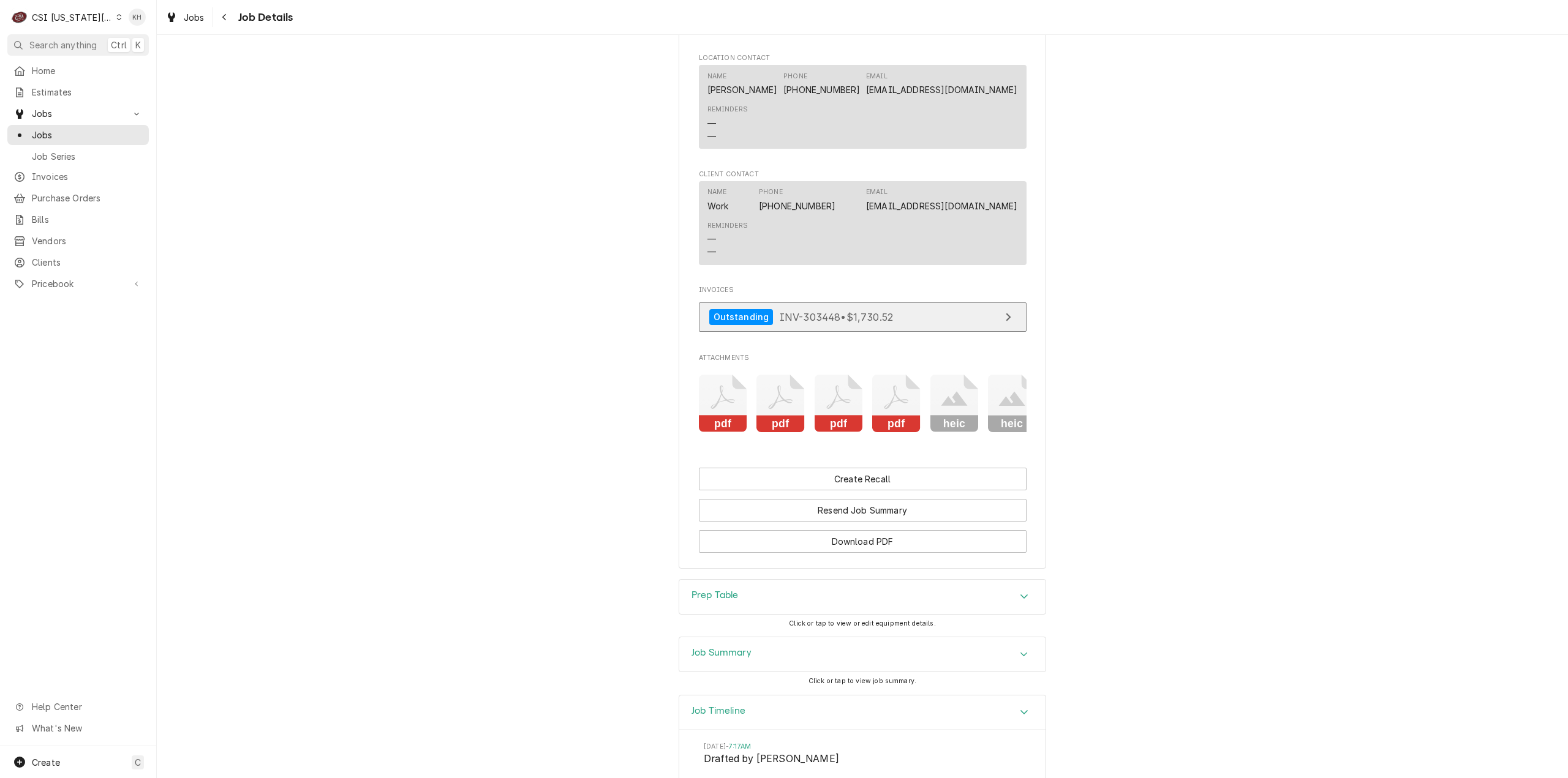
click at [968, 306] on link "Outstanding INV-303448 • $1,730.52" at bounding box center [862, 317] width 328 height 30
click at [80, 256] on span "Clients" at bounding box center [87, 262] width 111 height 13
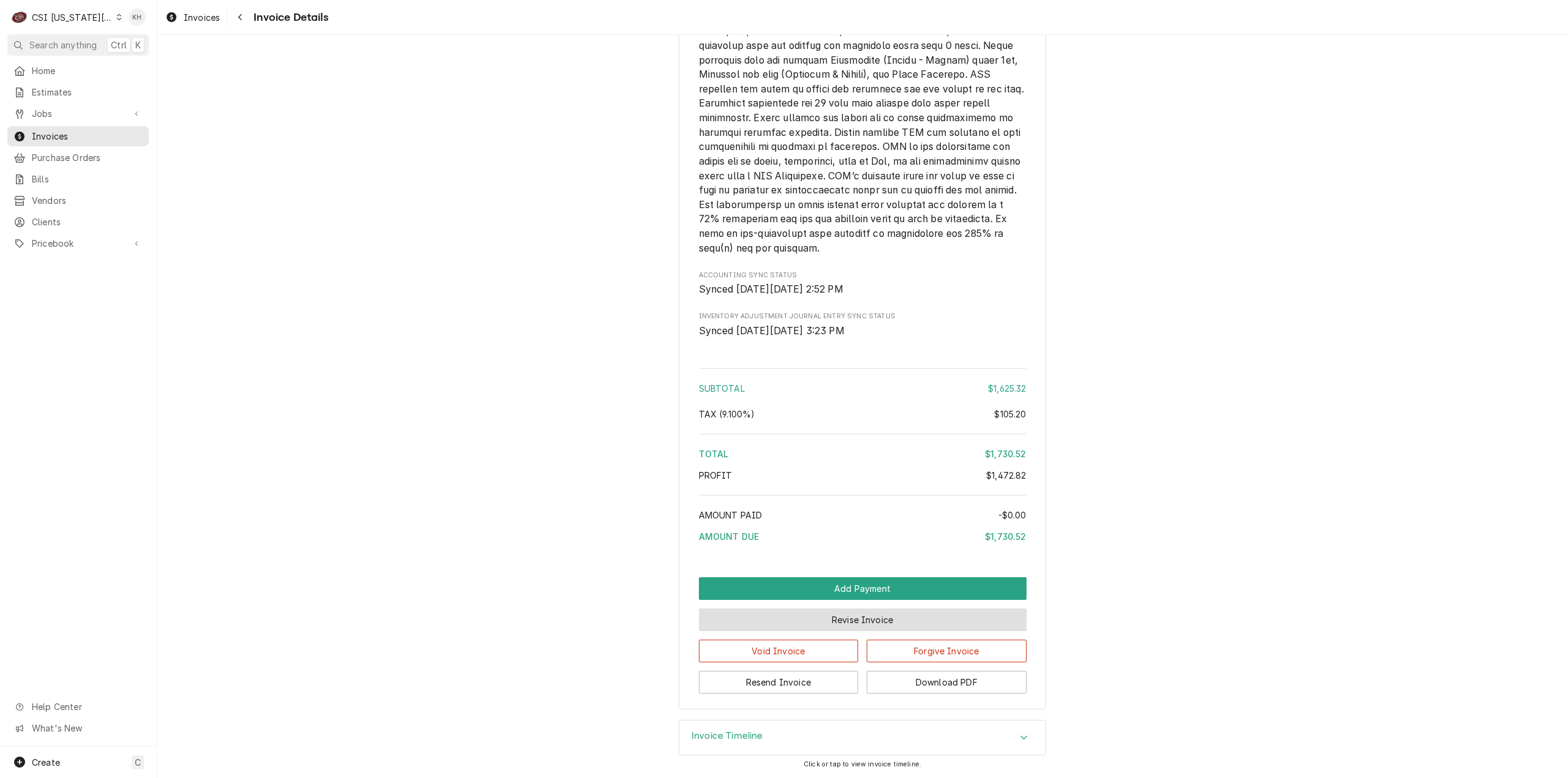
scroll to position [2432, 0]
click at [755, 747] on div "Invoice Timeline" at bounding box center [862, 737] width 366 height 34
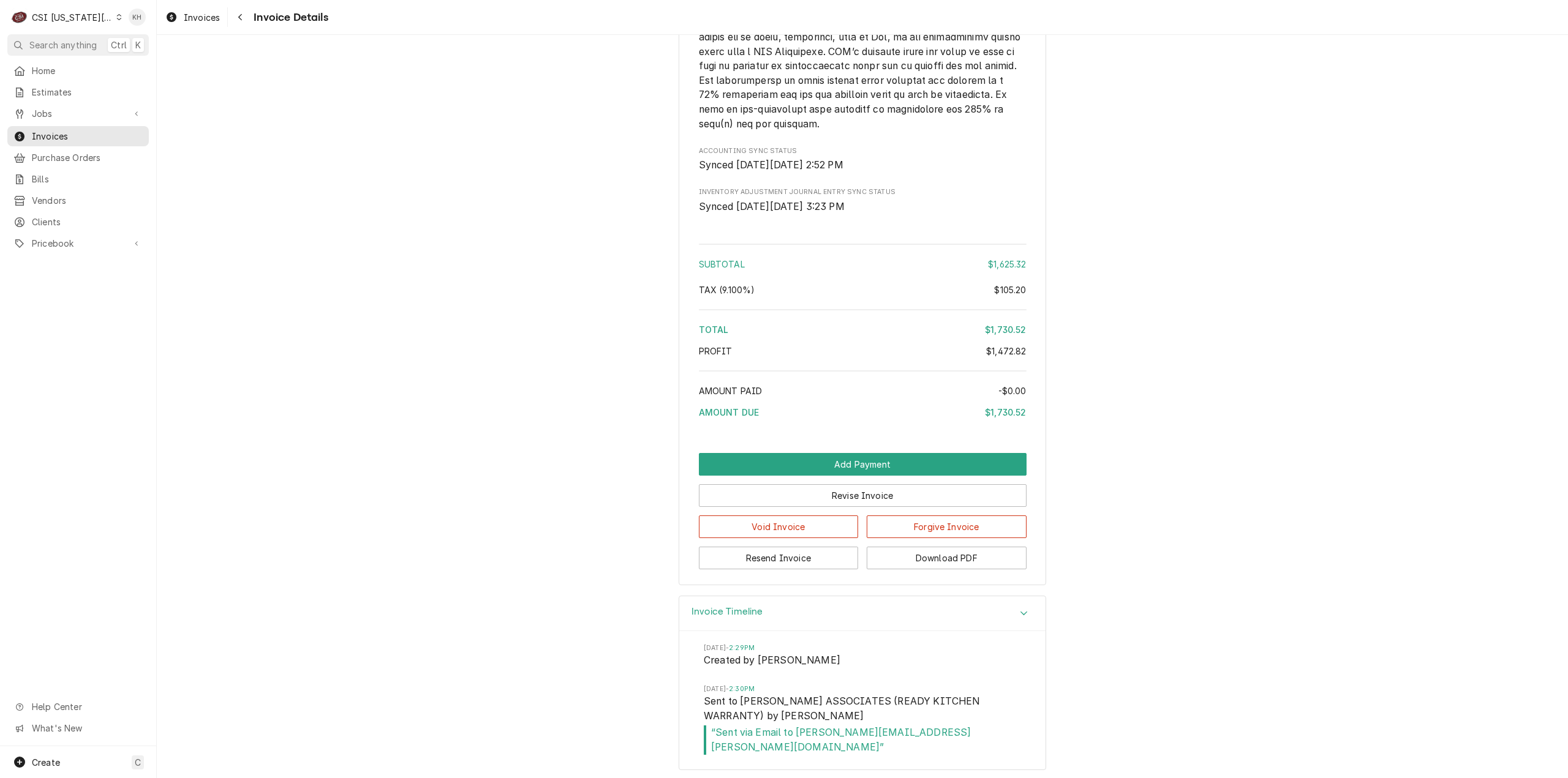
scroll to position [2546, 0]
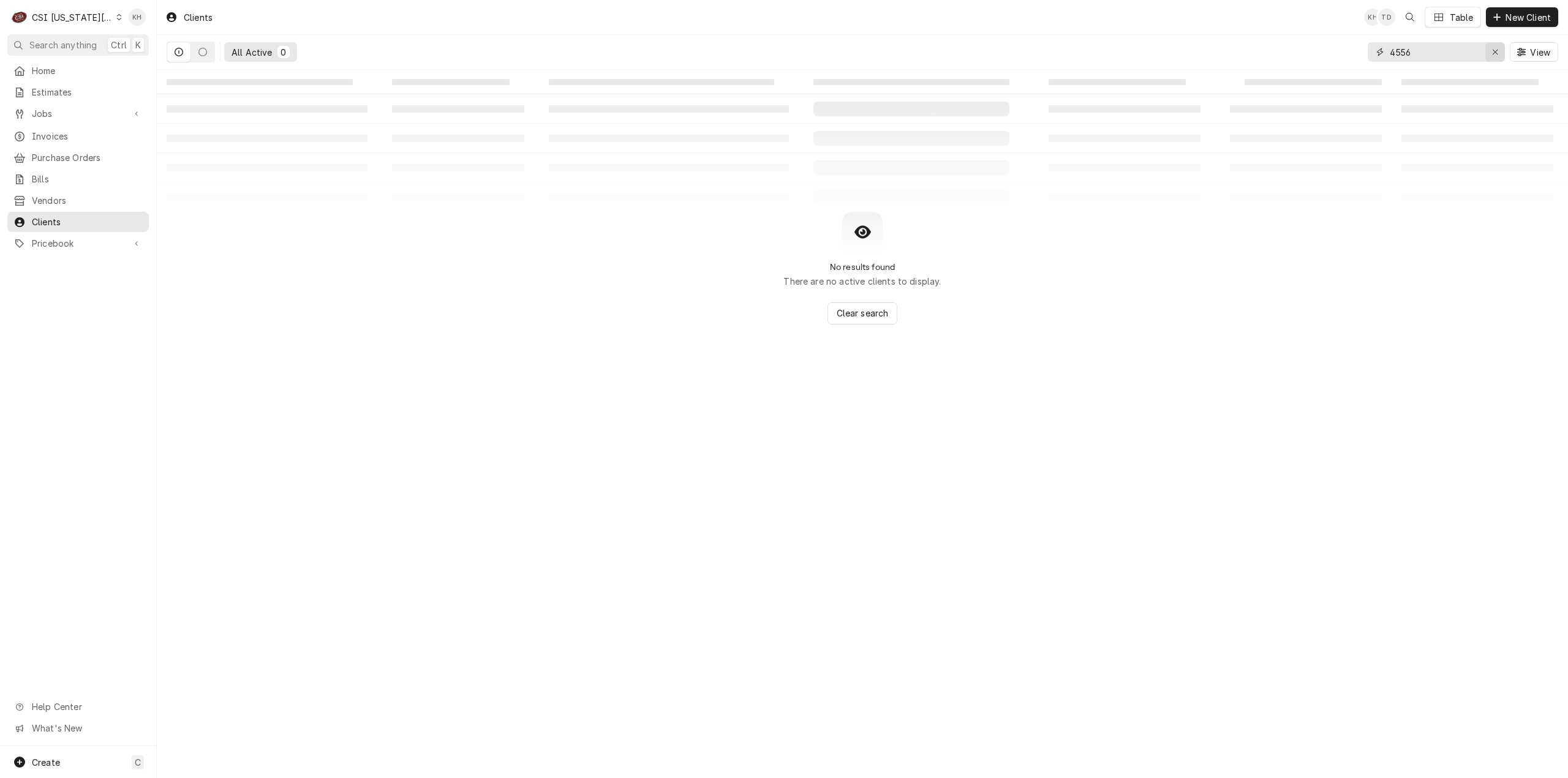
click at [1493, 52] on icon "Erase input" at bounding box center [1495, 52] width 7 height 8
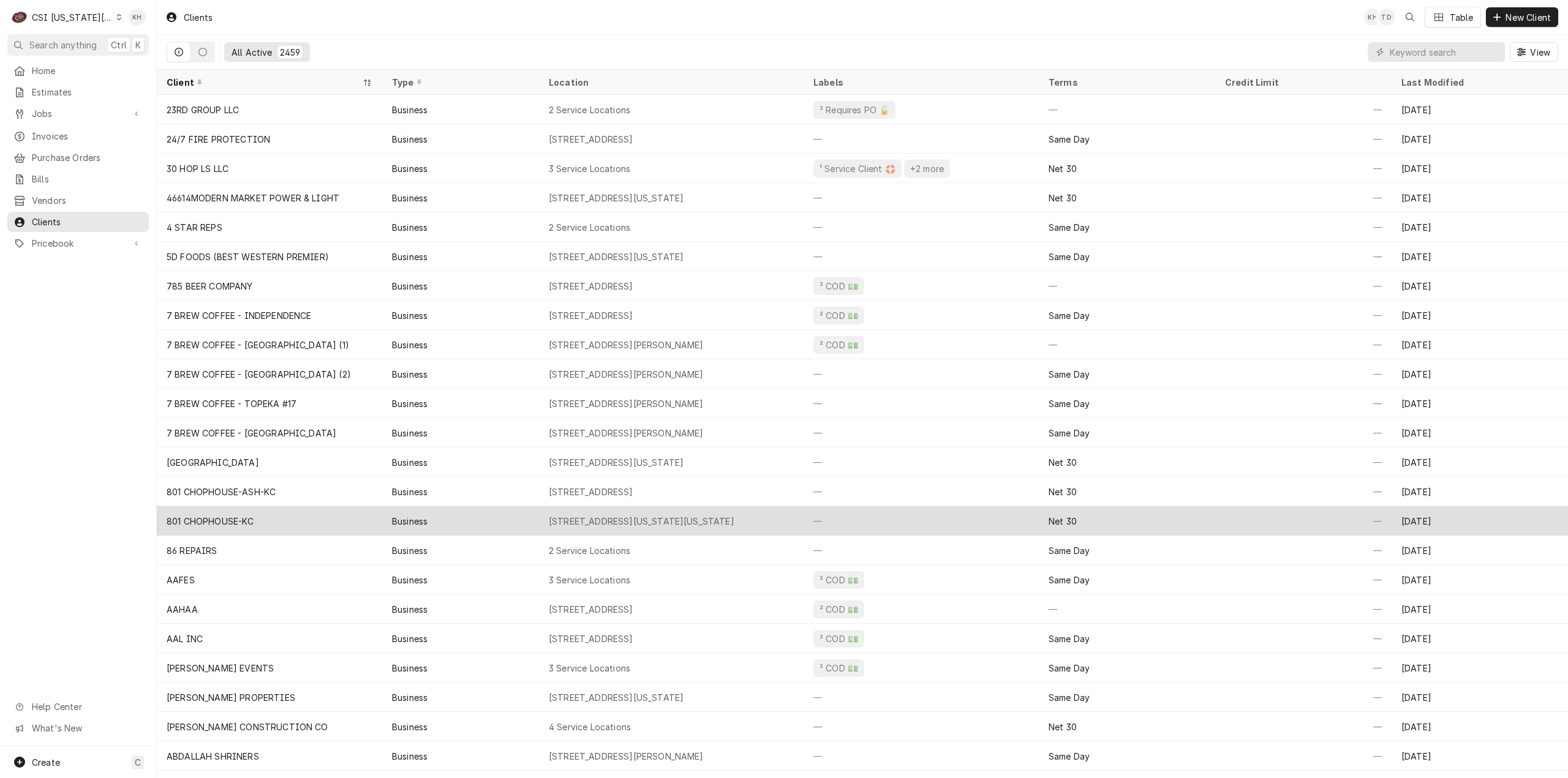
click at [677, 522] on div "71 East 14Th Street Downtown Kansas City, Kansas City, MO 64106" at bounding box center [641, 521] width 185 height 13
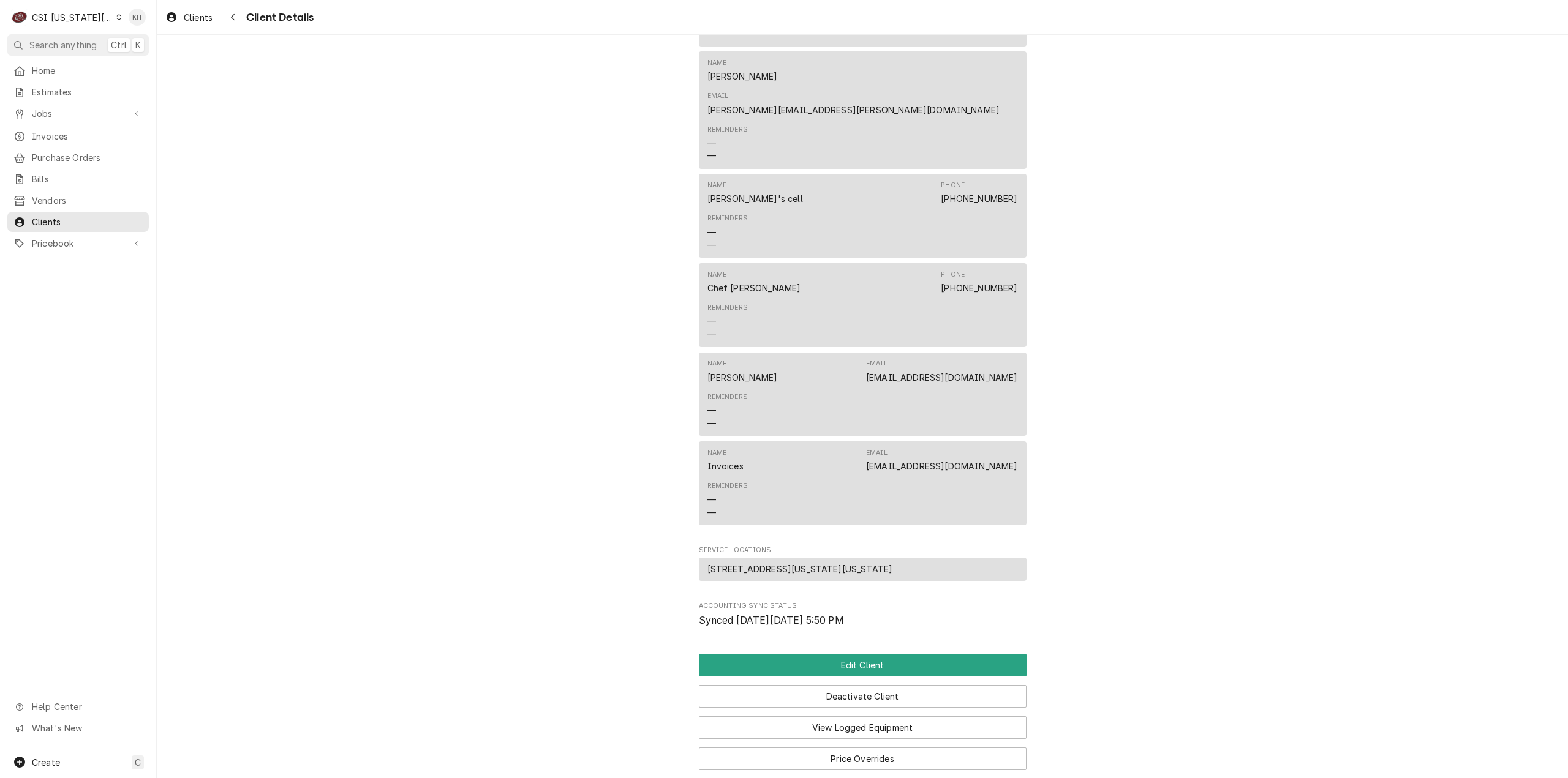
scroll to position [897, 0]
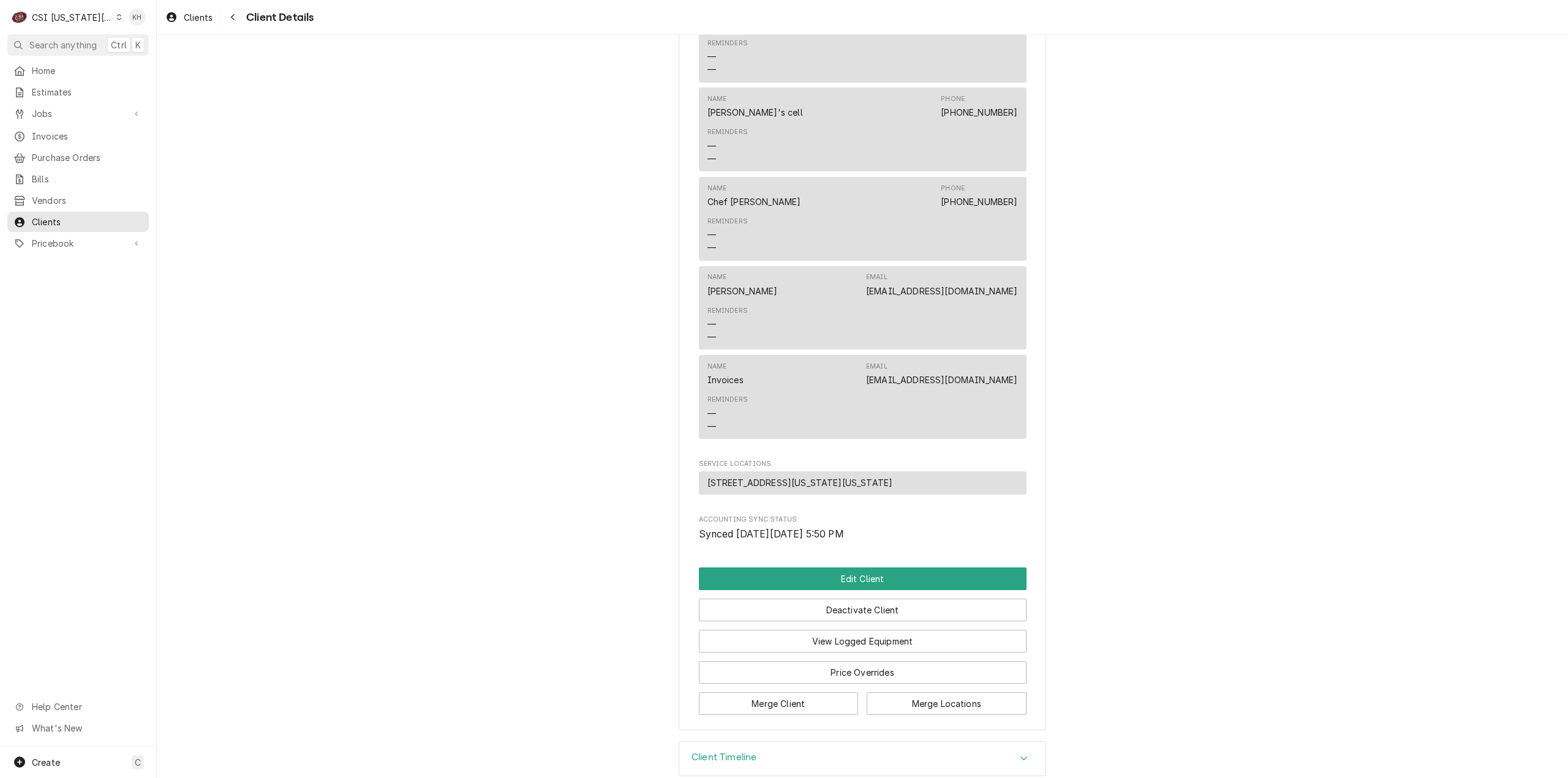
drag, startPoint x: 203, startPoint y: 422, endPoint x: 91, endPoint y: 672, distance: 273.9
click at [55, 765] on span "Create" at bounding box center [46, 763] width 28 height 10
click at [222, 736] on div "Client" at bounding box center [229, 742] width 82 height 13
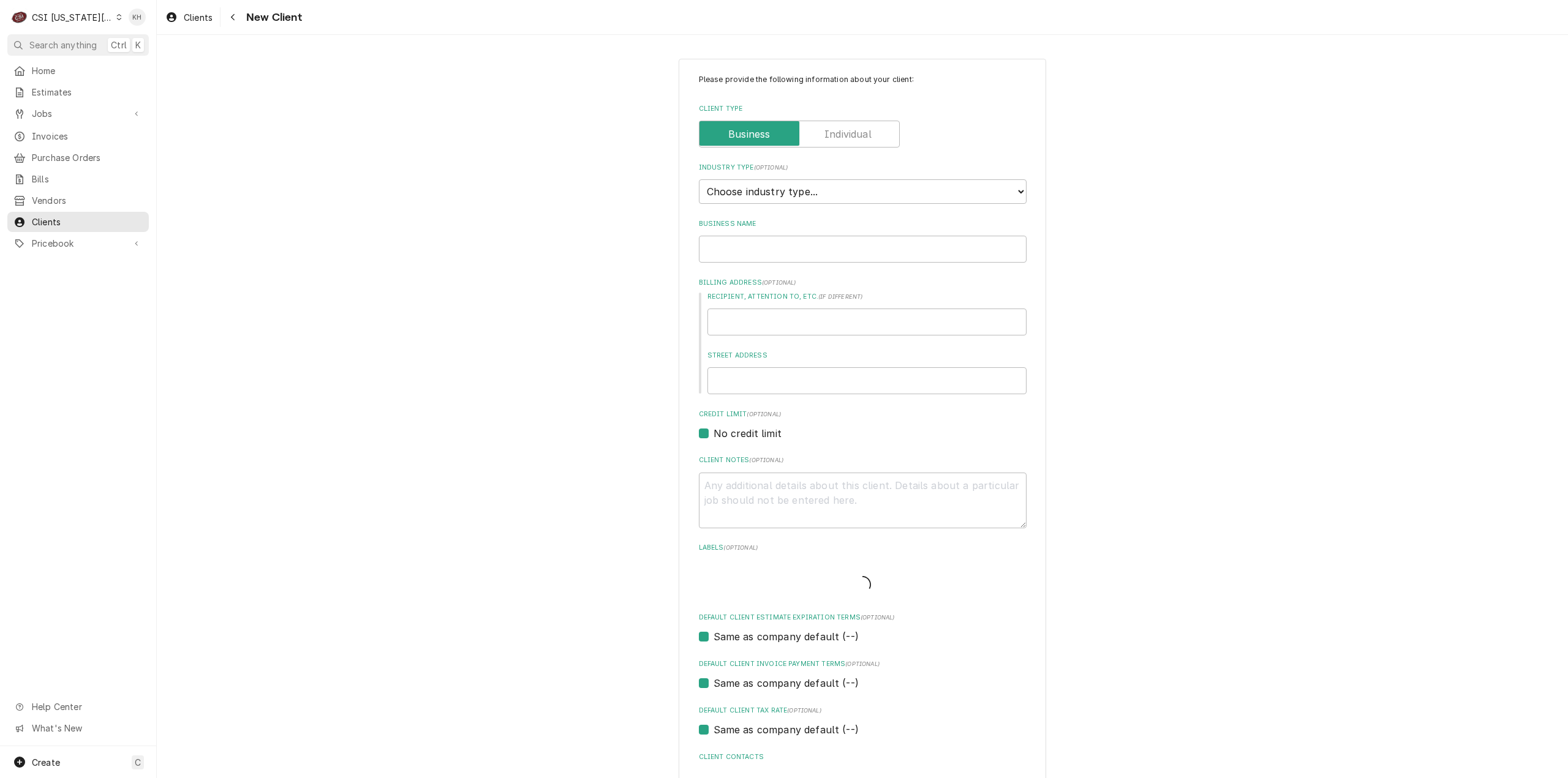
type textarea "x"
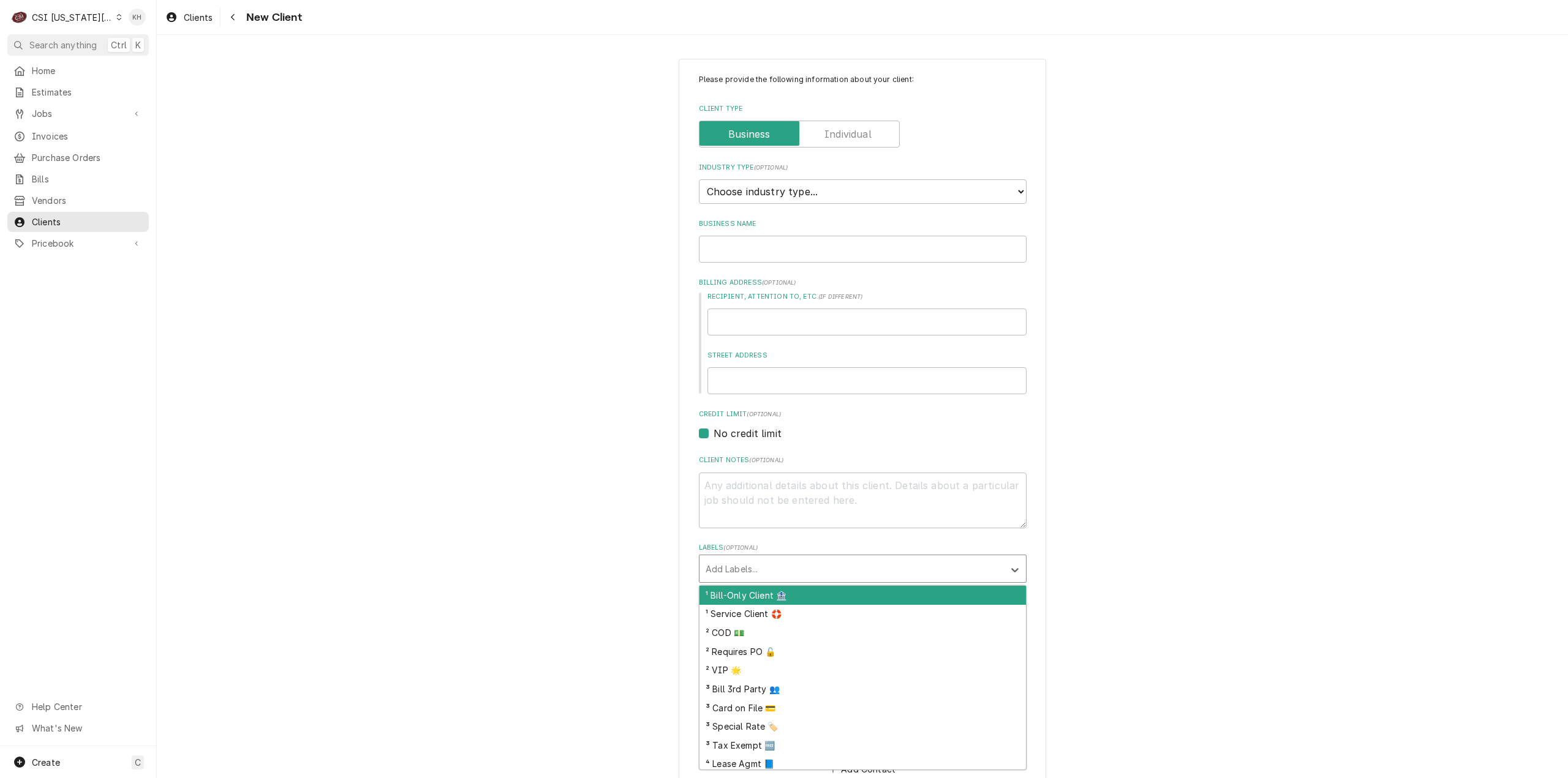
click at [779, 568] on div "Labels" at bounding box center [852, 568] width 292 height 22
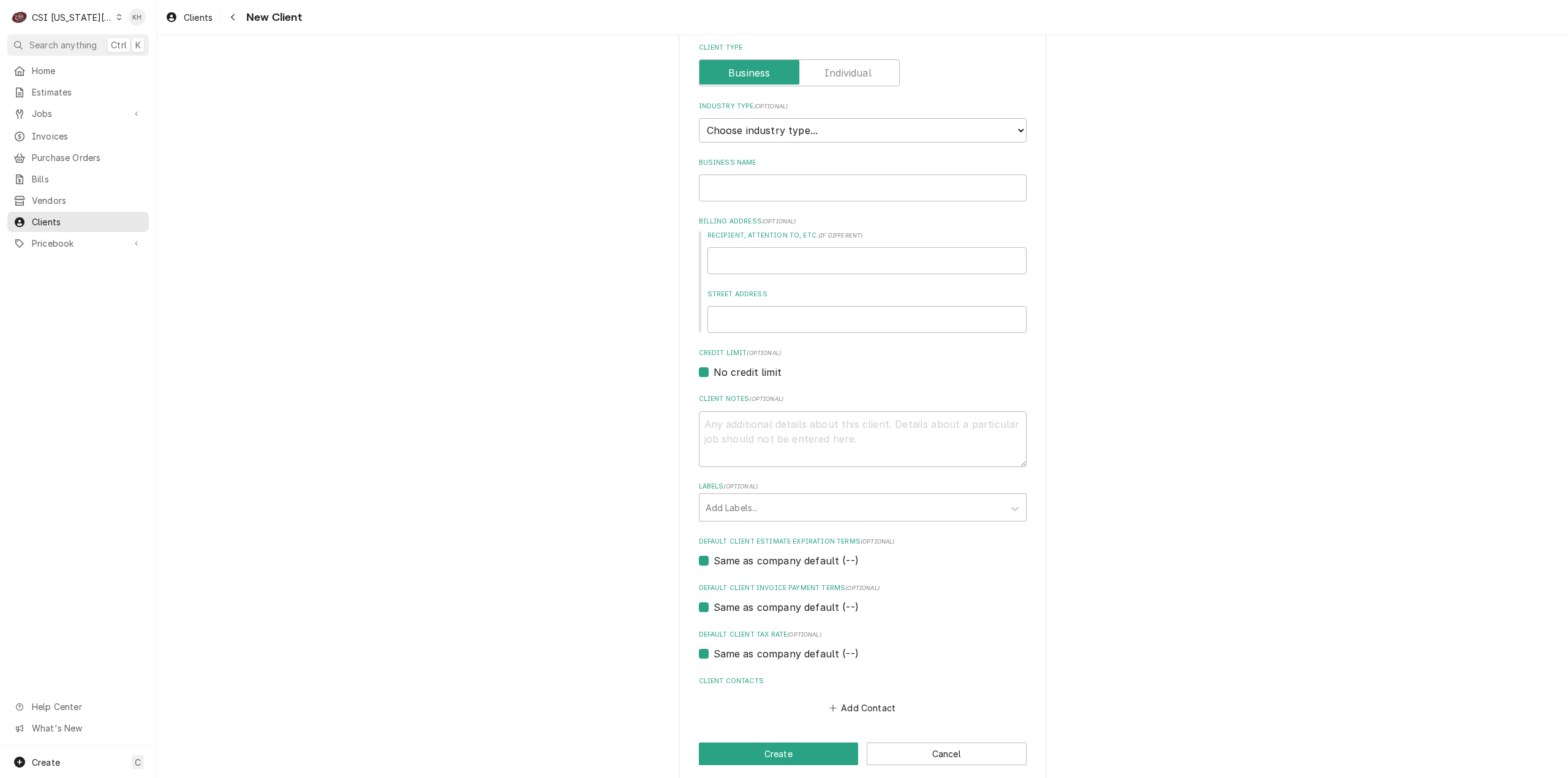
drag, startPoint x: 460, startPoint y: 417, endPoint x: 483, endPoint y: 440, distance: 32.5
click at [460, 418] on div "Please provide the following information about your client: Client Type Industr…" at bounding box center [862, 389] width 1411 height 805
click at [835, 506] on div "Labels" at bounding box center [852, 508] width 292 height 22
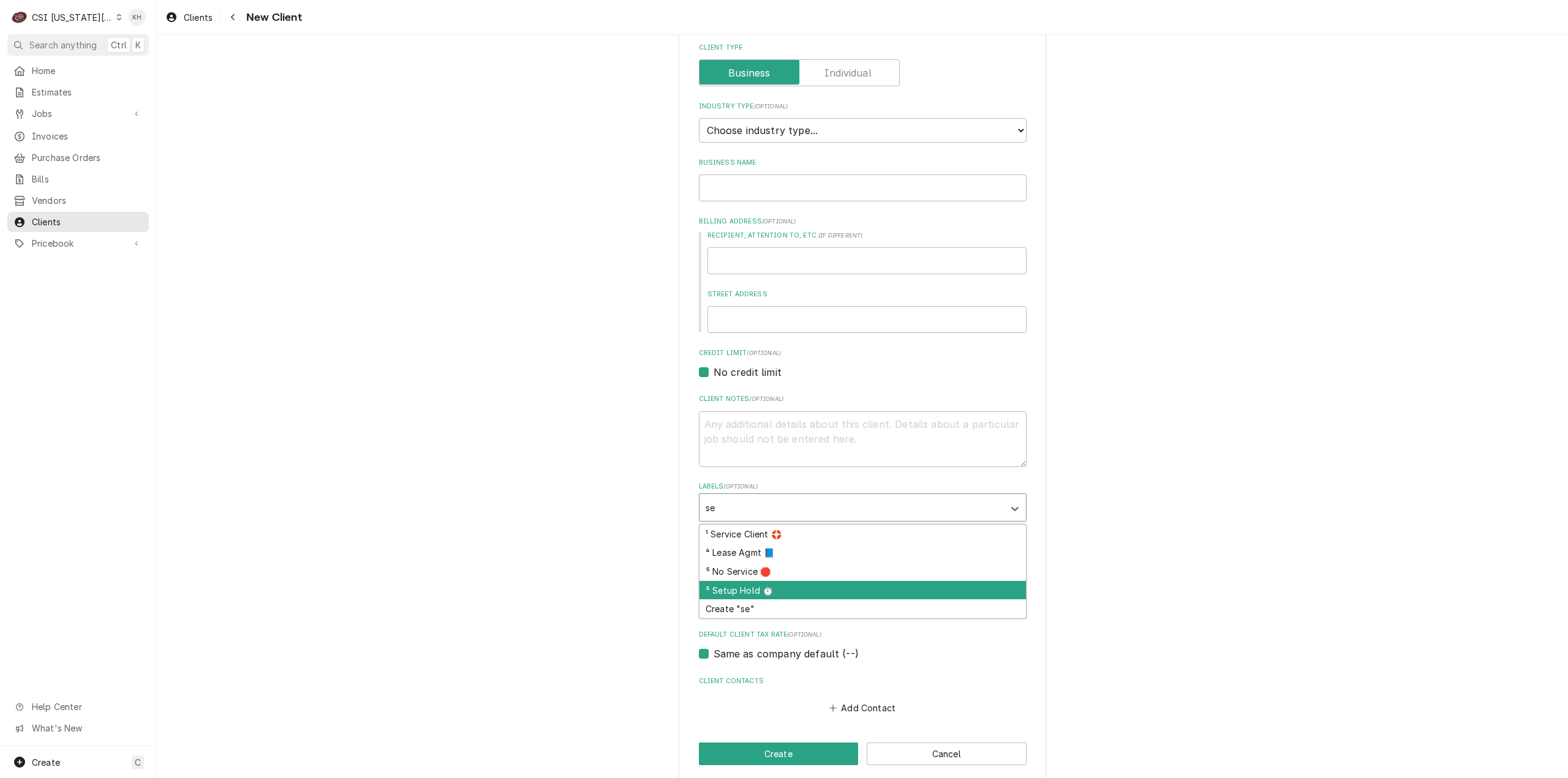
type input "s"
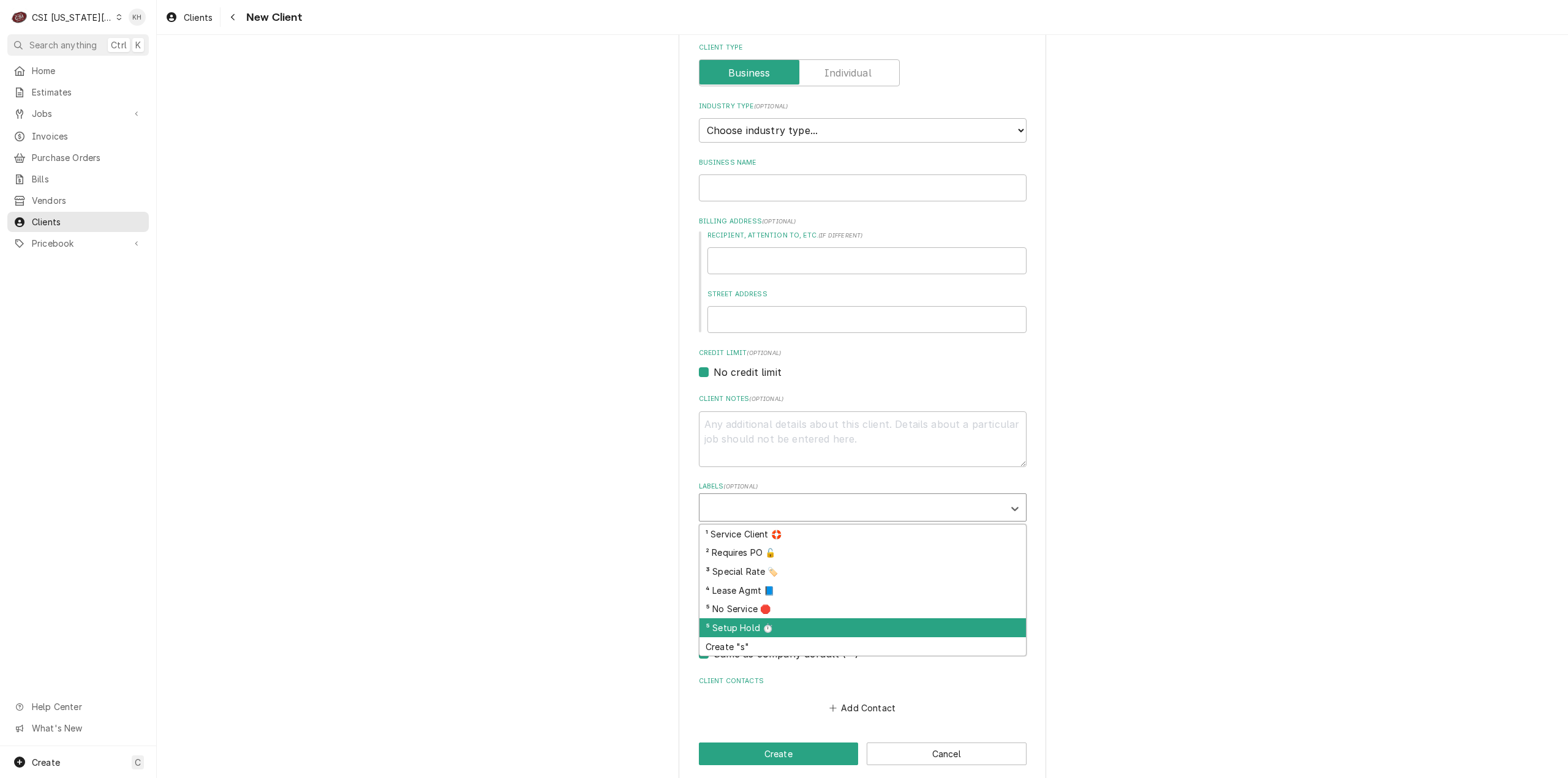
type textarea "x"
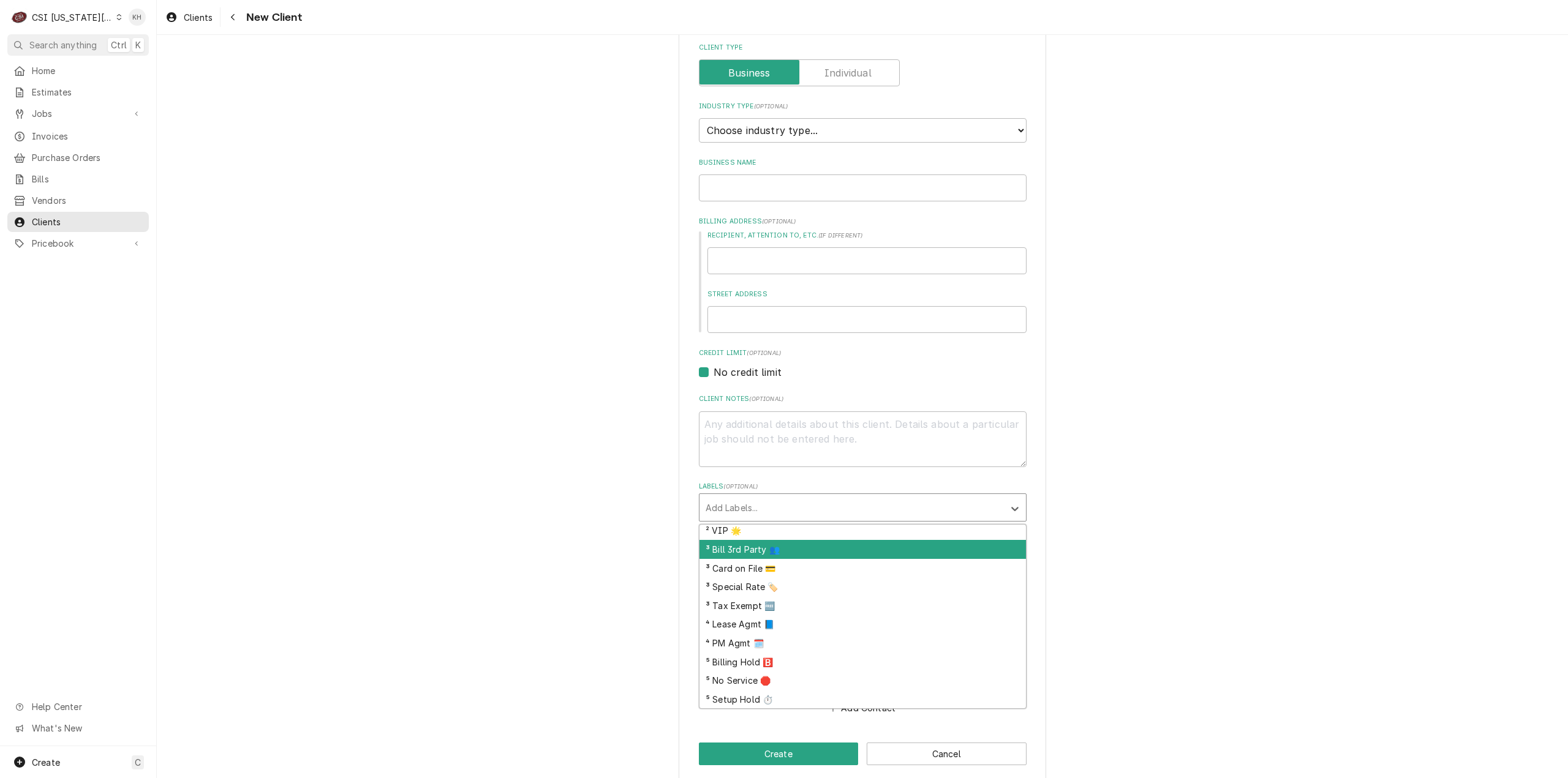
scroll to position [78, 0]
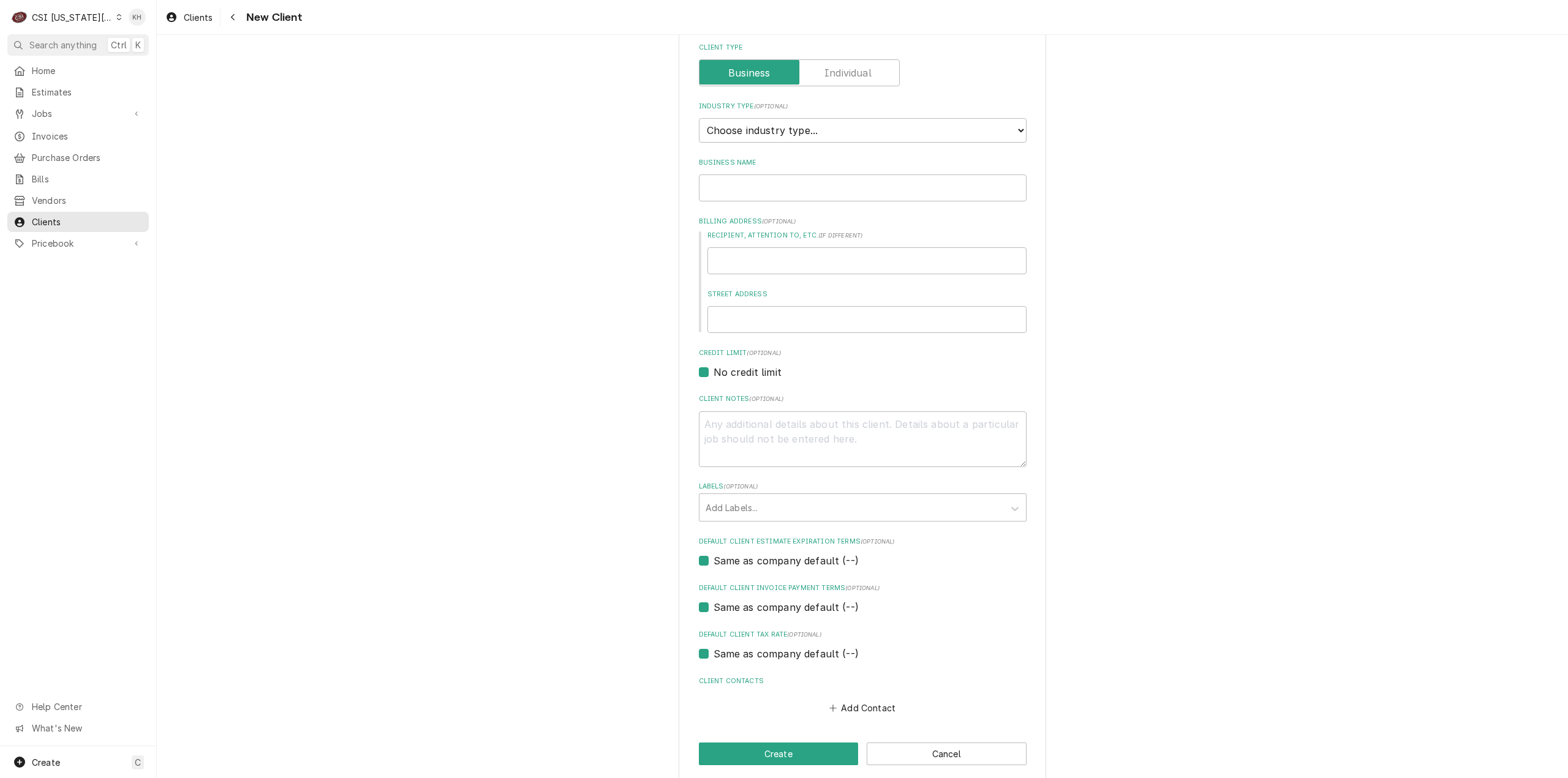
click at [447, 448] on div "Please provide the following information about your client: Client Type Industr…" at bounding box center [862, 389] width 1411 height 805
drag, startPoint x: 236, startPoint y: 16, endPoint x: 231, endPoint y: 3, distance: 13.9
click at [235, 13] on div "Navigate back" at bounding box center [232, 17] width 12 height 12
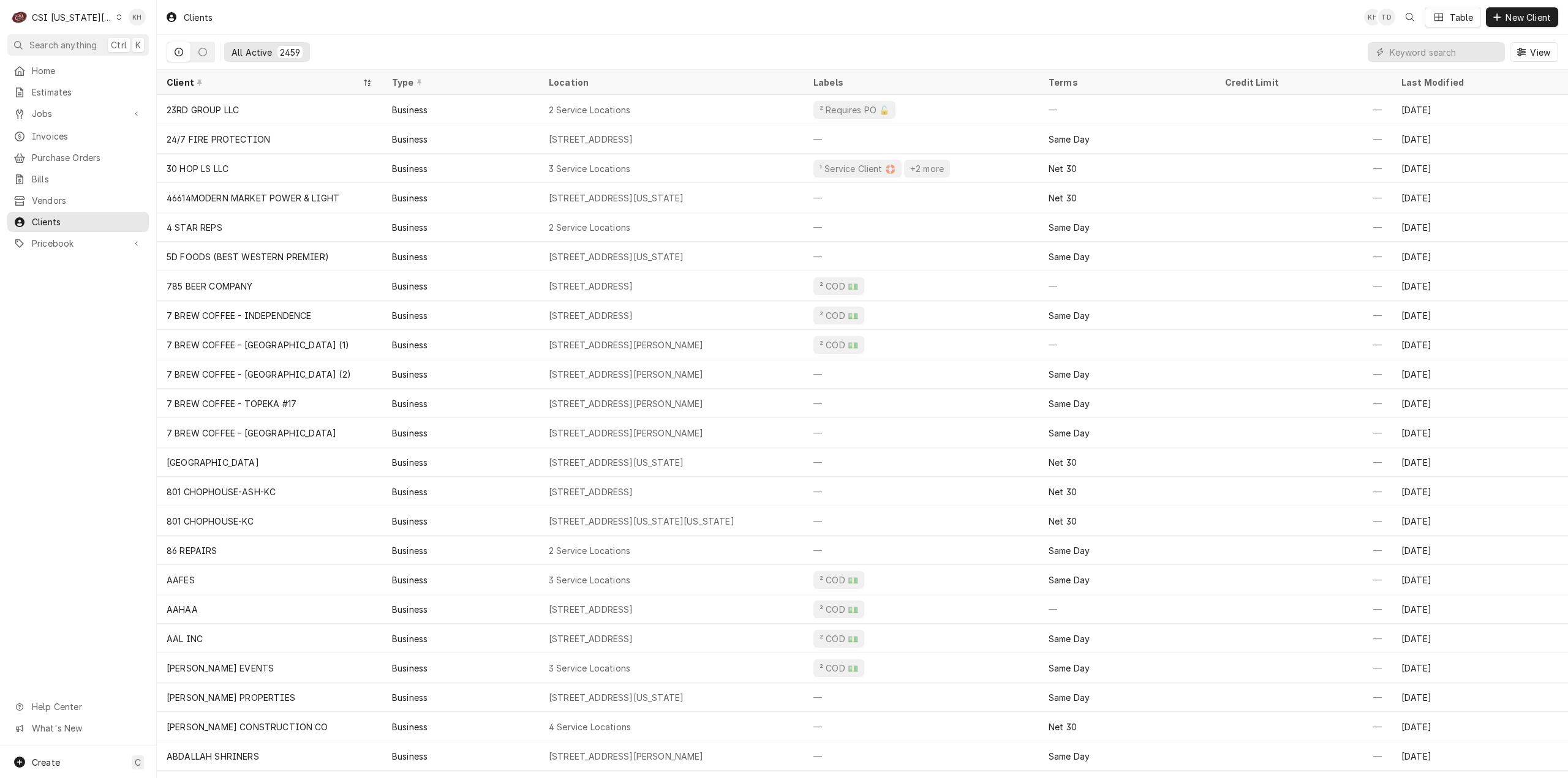
click at [76, 16] on div "CSI [US_STATE][GEOGRAPHIC_DATA]" at bounding box center [72, 17] width 81 height 13
click at [185, 49] on div "CSI Kentucky" at bounding box center [210, 46] width 179 height 13
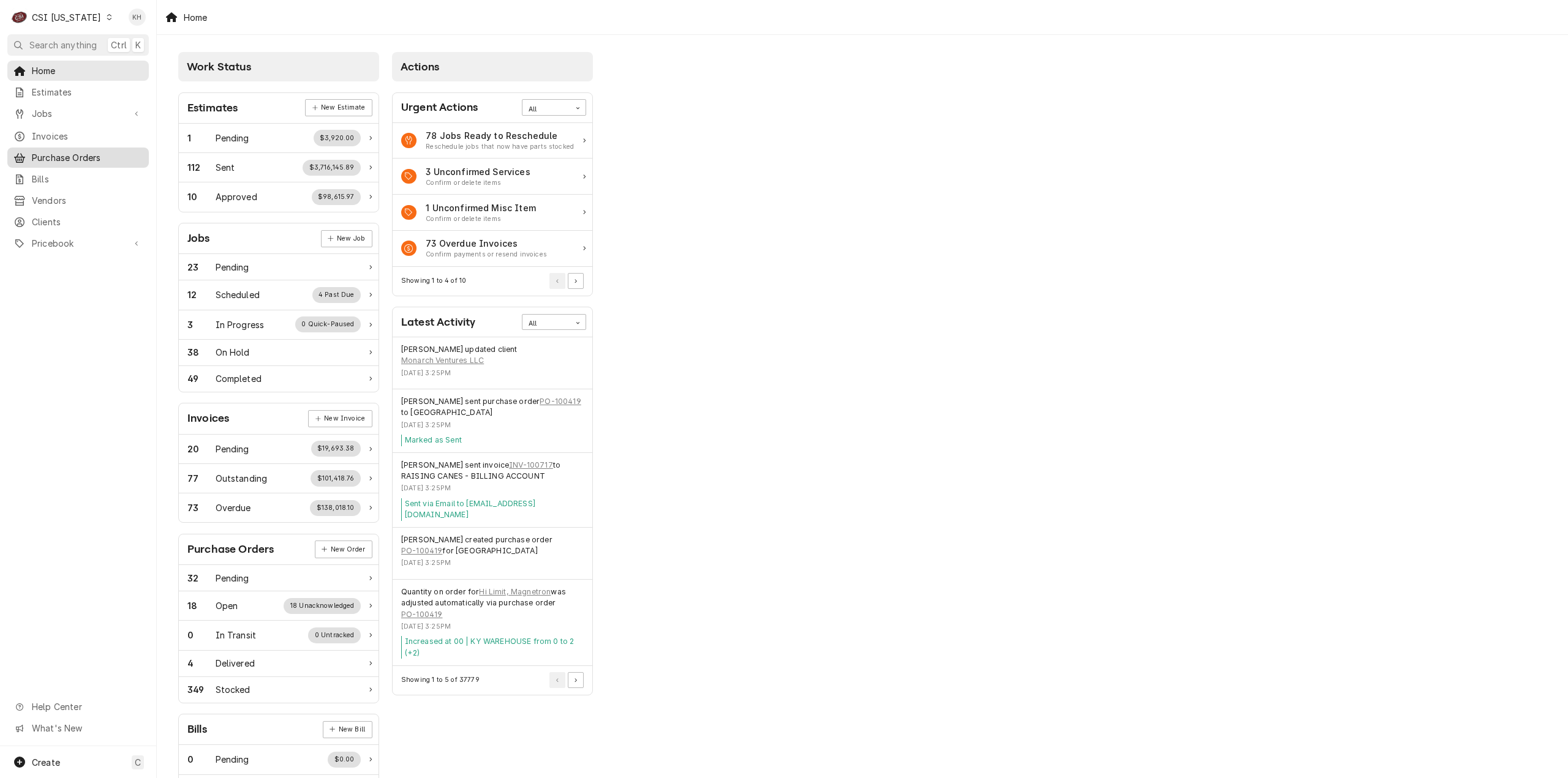
drag, startPoint x: 81, startPoint y: 116, endPoint x: 72, endPoint y: 147, distance: 32.3
click at [79, 122] on div "Home Estimates Jobs Jobs Job Series Invoices Purchase Orders Bills Vendors Clie…" at bounding box center [78, 158] width 156 height 194
click at [65, 50] on button "Search anything Ctrl K" at bounding box center [78, 44] width 142 height 21
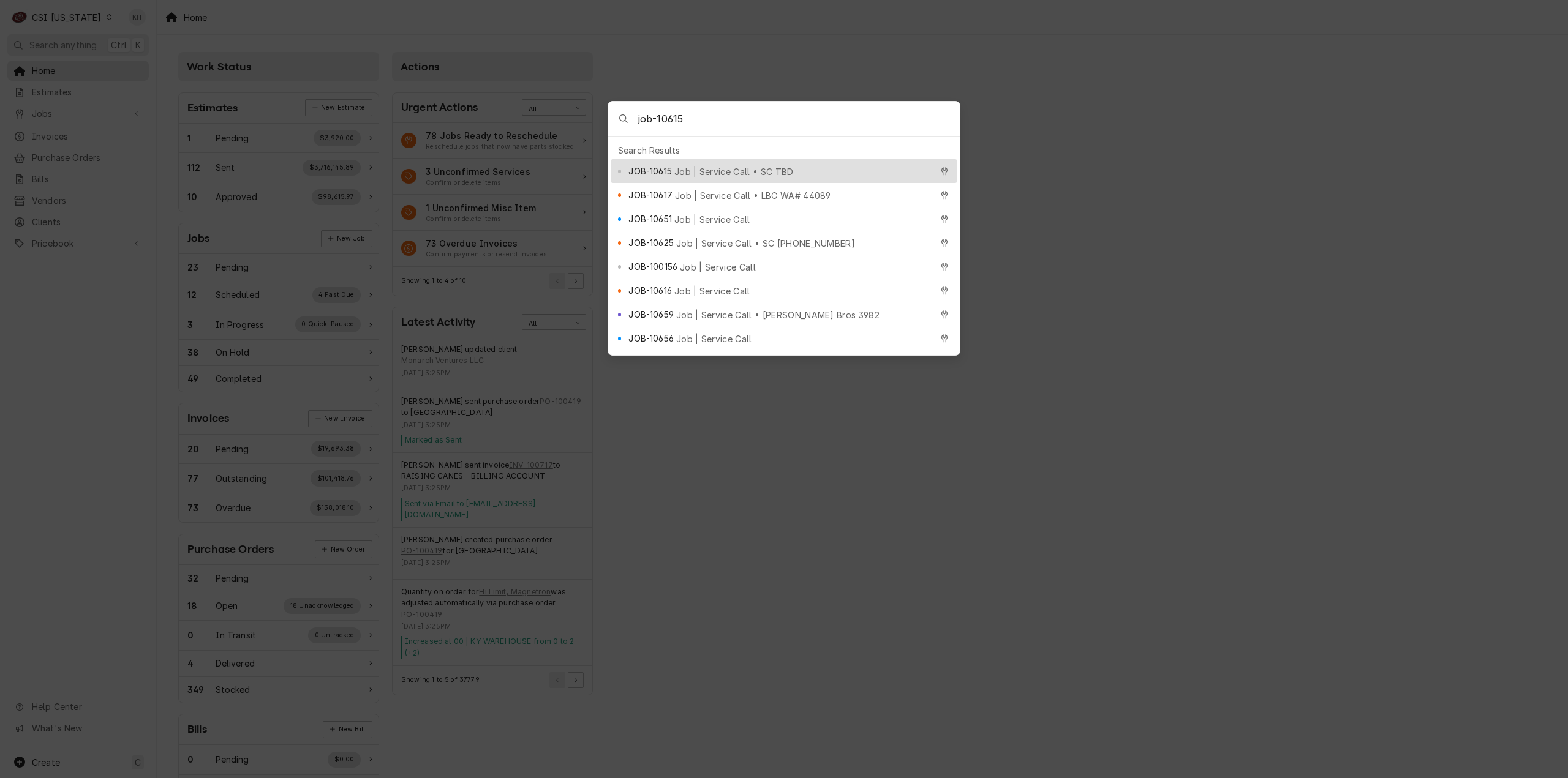
type input "job-10615"
click at [706, 165] on span "Job | Service Call • SC TBD" at bounding box center [734, 172] width 119 height 13
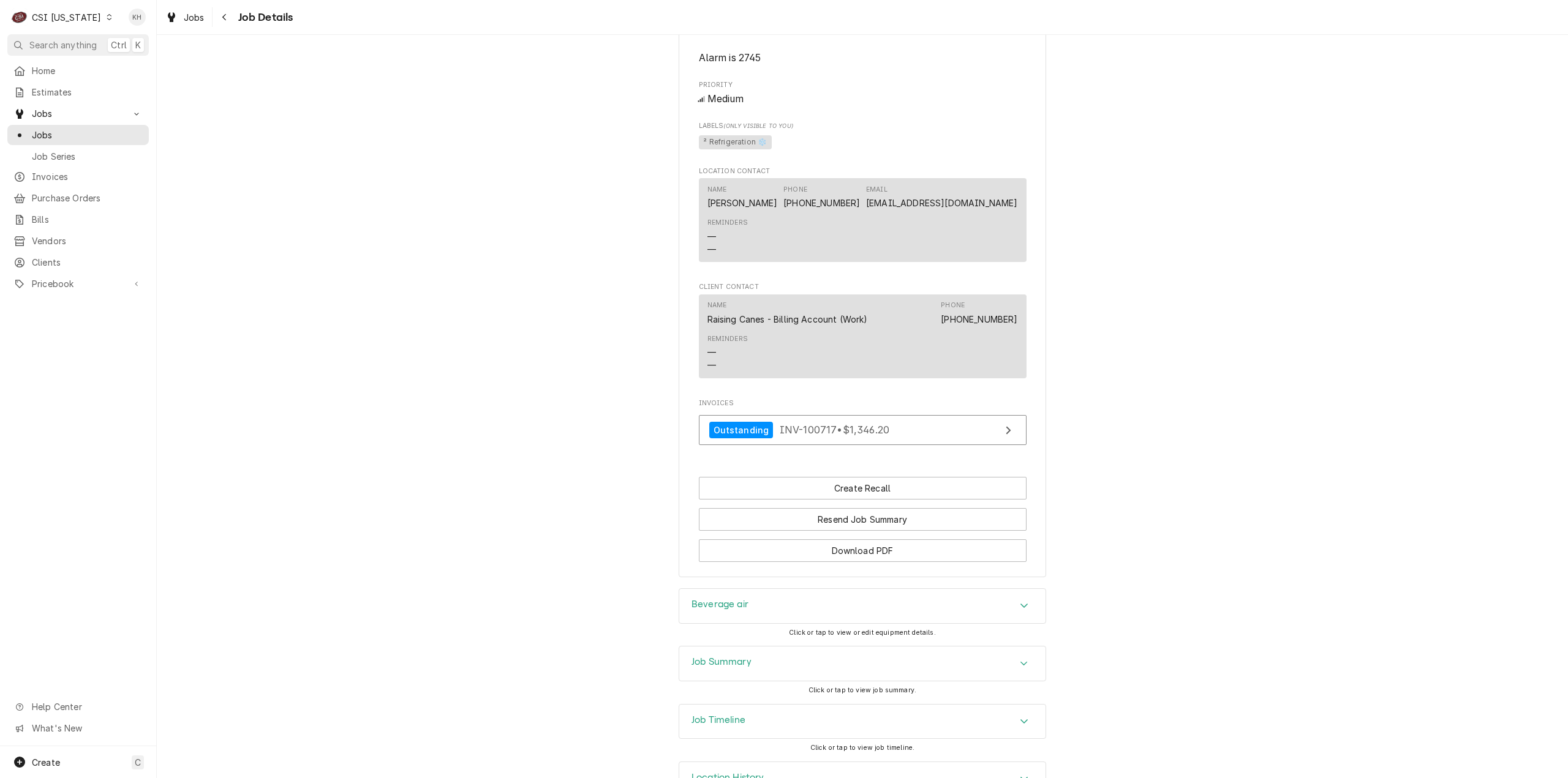
scroll to position [1119, 0]
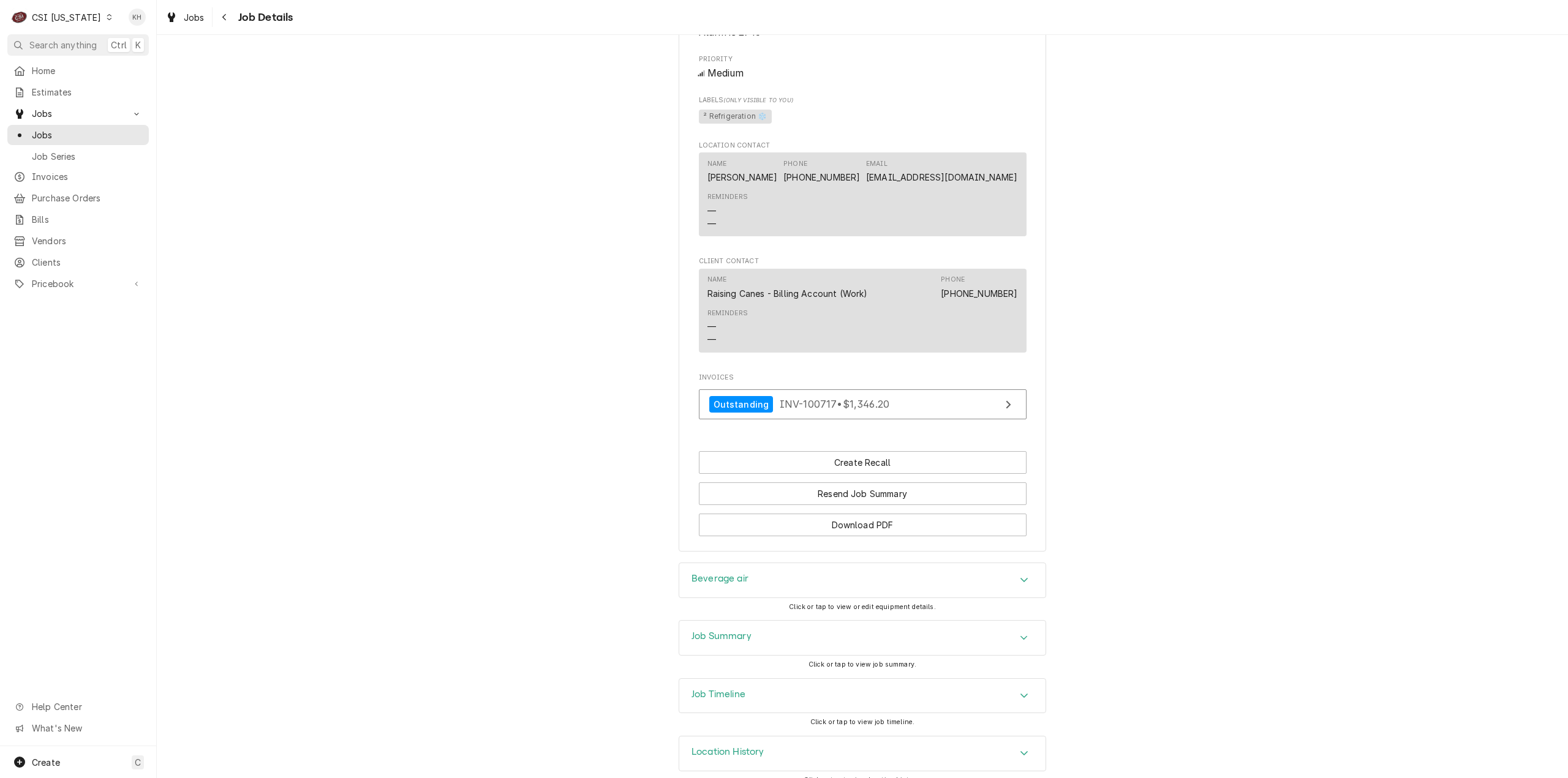
click at [776, 632] on div "Job Summary" at bounding box center [862, 638] width 366 height 34
click at [776, 631] on div "Job Summary" at bounding box center [862, 638] width 366 height 35
click at [758, 686] on div "Job Timeline" at bounding box center [862, 695] width 366 height 34
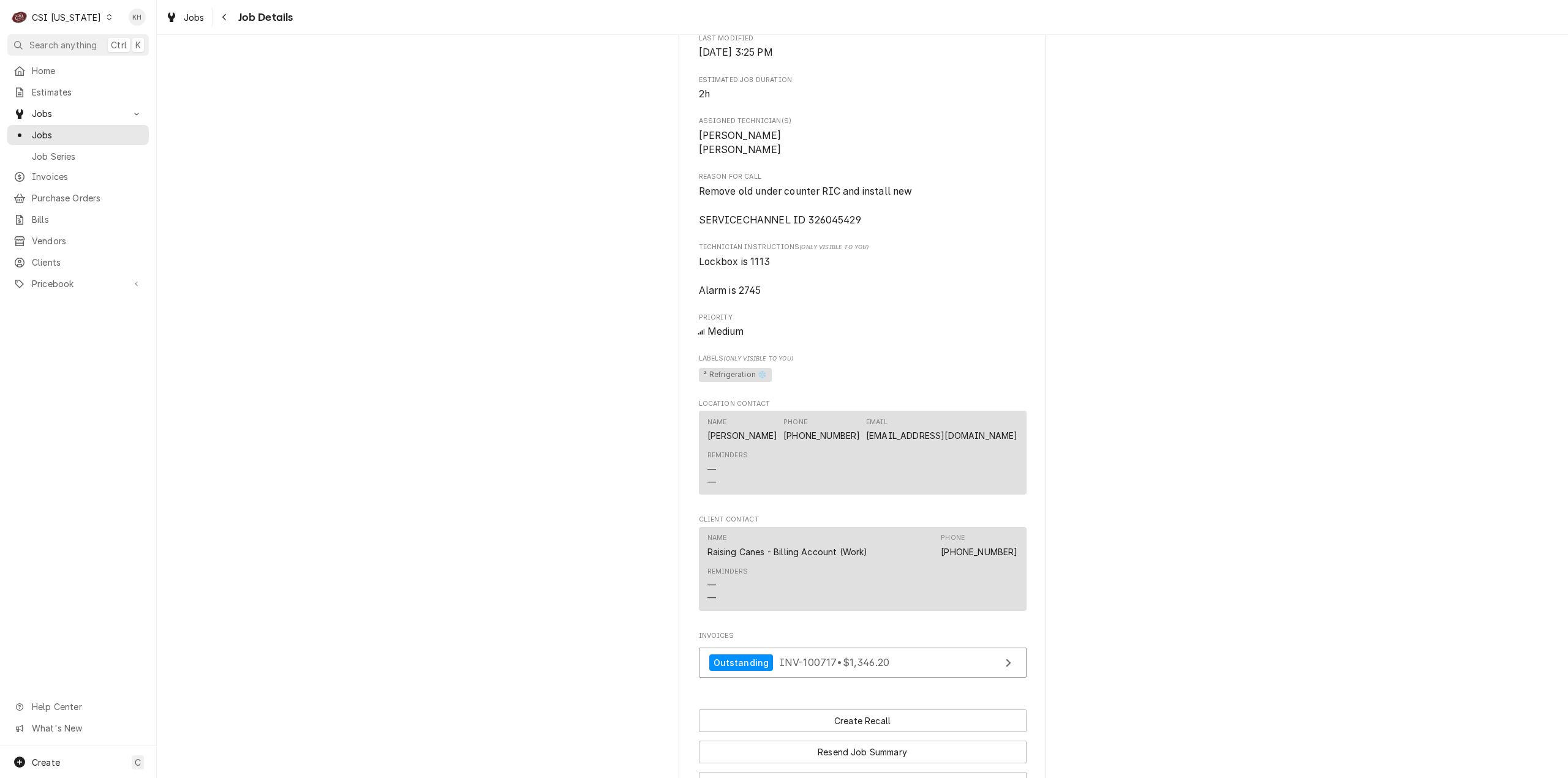
scroll to position [752, 0]
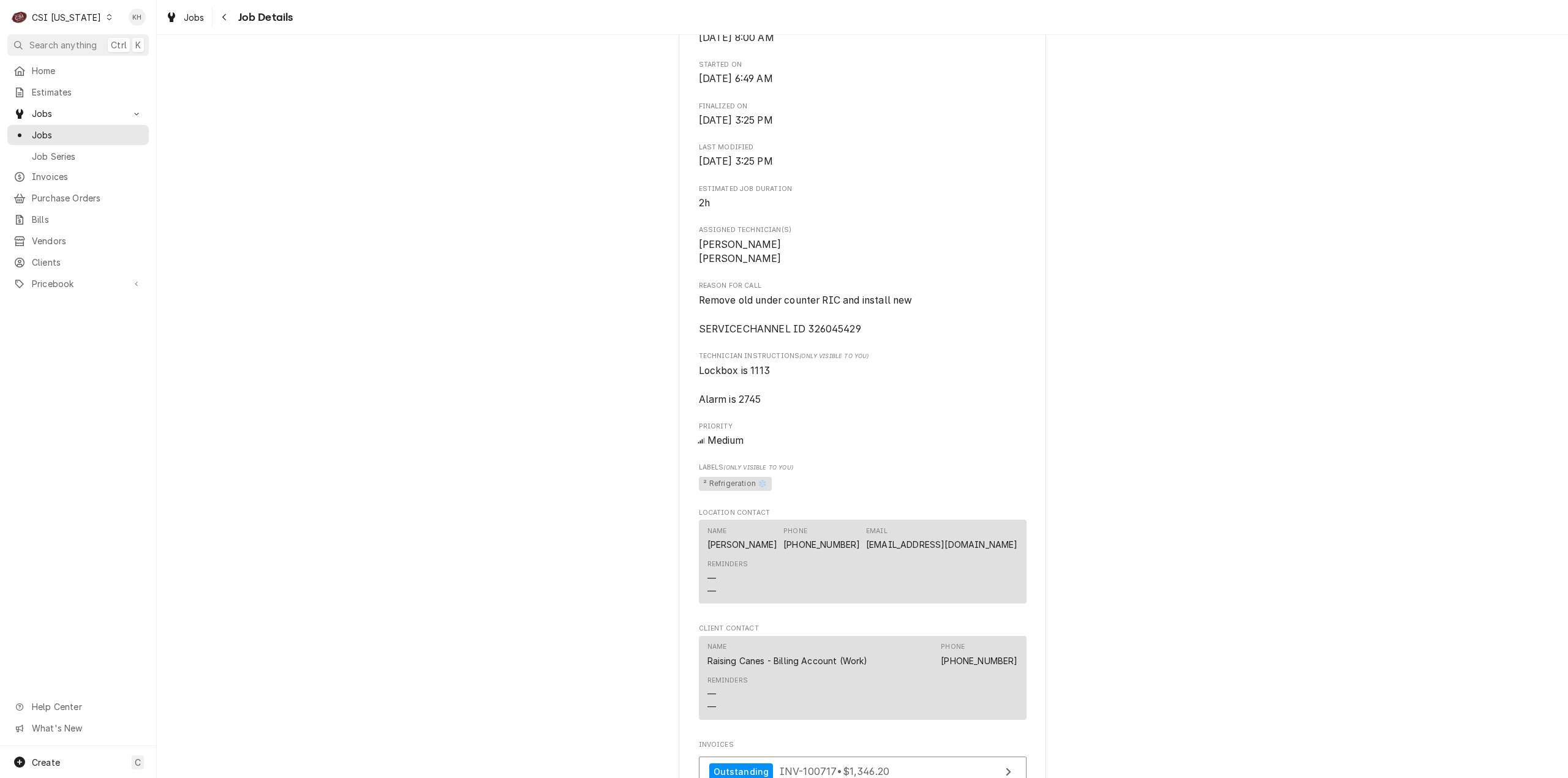
click at [845, 311] on span "Remove old under counter RIC and install new SERVICECHANNEL ID 326045429" at bounding box center [805, 315] width 213 height 40
click at [828, 317] on span "Remove old under counter RIC and install new SERVICECHANNEL ID 326045429" at bounding box center [805, 315] width 213 height 40
copy span "326045429"
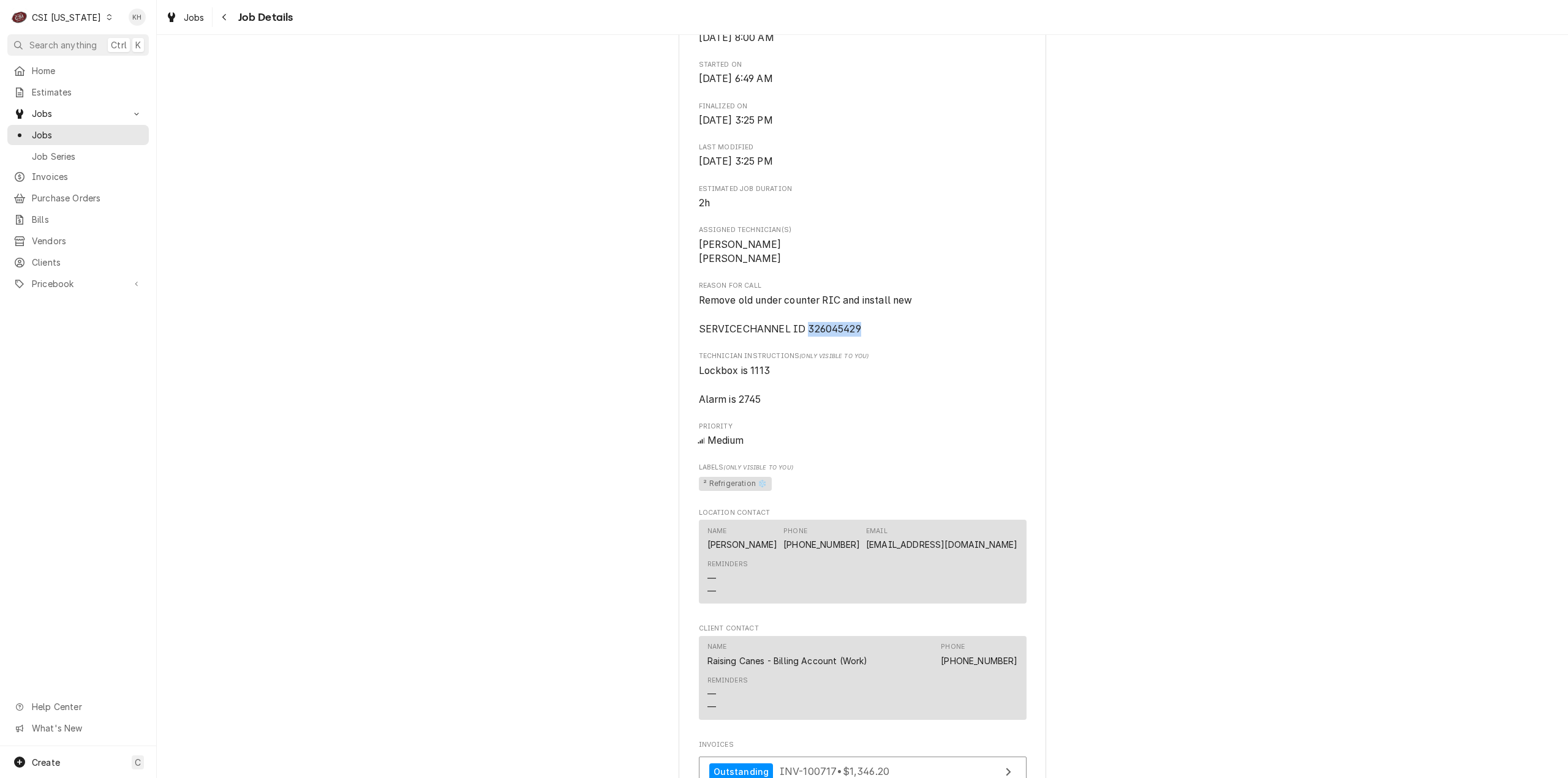
drag, startPoint x: 64, startPoint y: 21, endPoint x: 67, endPoint y: 28, distance: 7.6
click at [64, 22] on div "CSI Kentucky" at bounding box center [67, 17] width 69 height 13
drag, startPoint x: 149, startPoint y: 30, endPoint x: 135, endPoint y: 54, distance: 27.8
click at [149, 30] on div "CSI [US_STATE][GEOGRAPHIC_DATA]" at bounding box center [191, 24] width 169 height 15
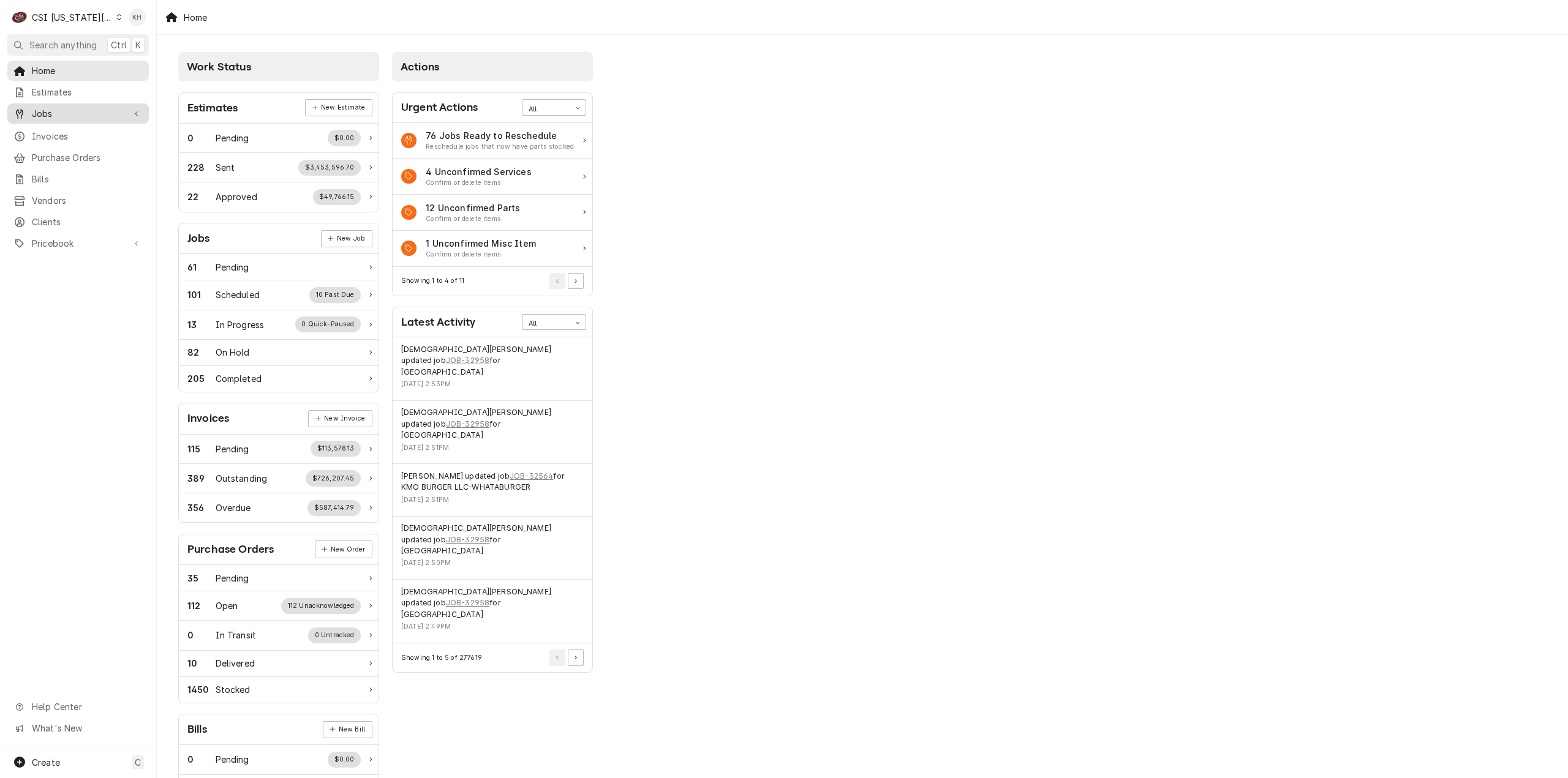
click at [75, 107] on span "Jobs" at bounding box center [78, 113] width 92 height 13
click at [85, 132] on span "Jobs" at bounding box center [87, 135] width 111 height 13
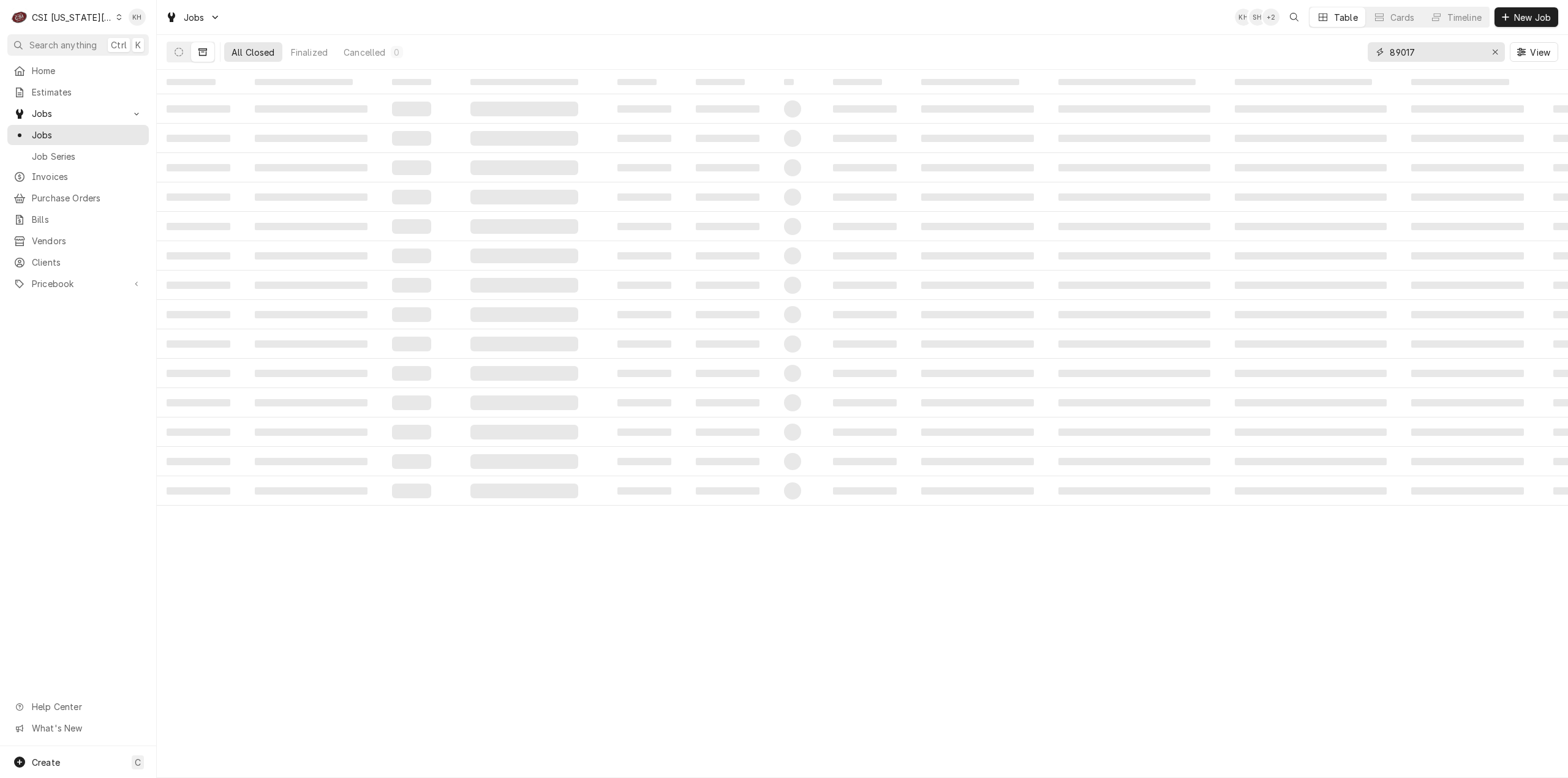
drag, startPoint x: 1452, startPoint y: 53, endPoint x: 1217, endPoint y: 34, distance: 235.8
click at [1217, 35] on div "All Closed Finalized Cancelled 0 89017 View" at bounding box center [862, 51] width 1392 height 34
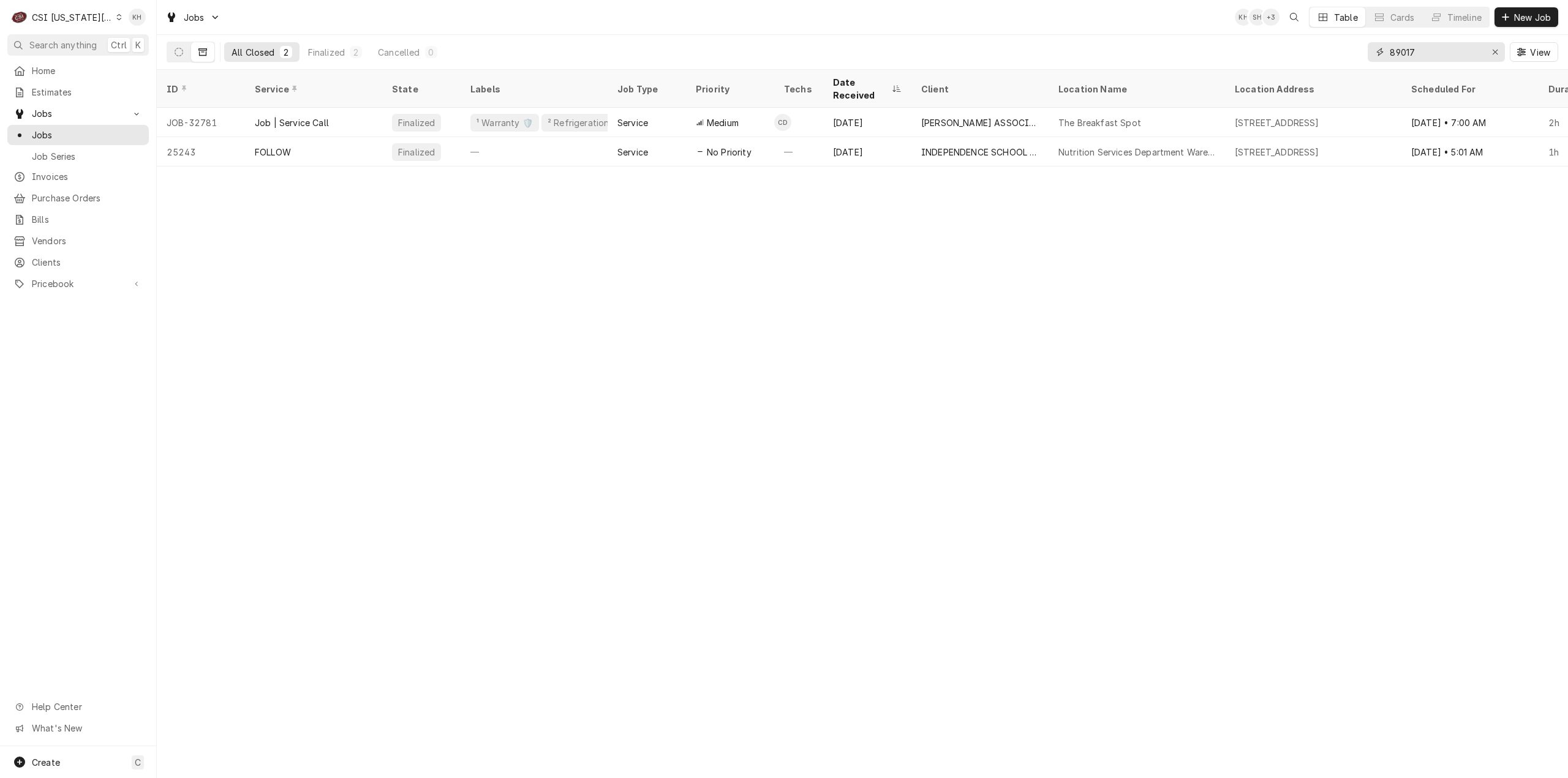
paste input "00233725"
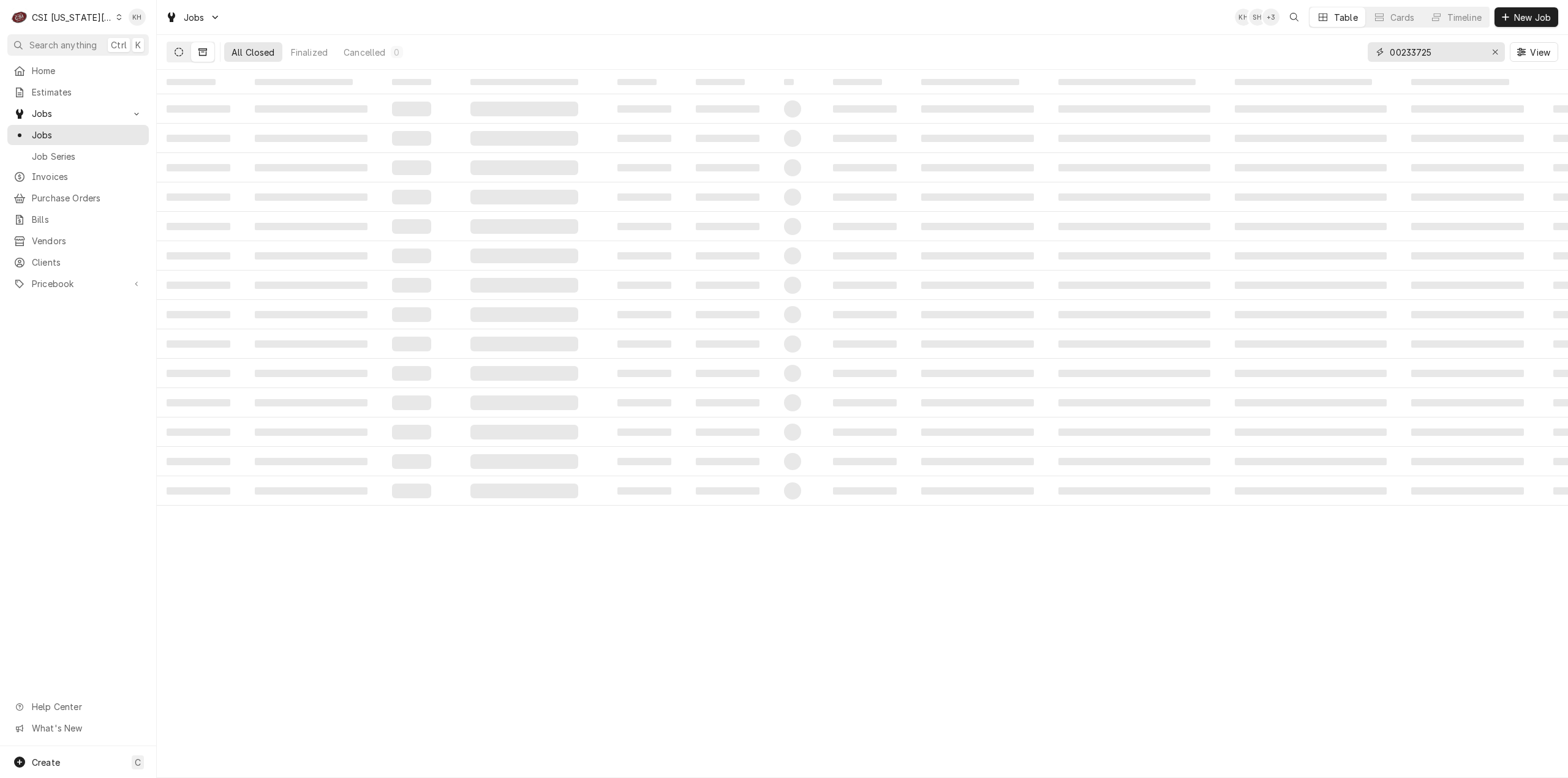
type input "00233725"
drag, startPoint x: 181, startPoint y: 52, endPoint x: 187, endPoint y: 65, distance: 14.3
click at [181, 53] on icon "Dynamic Content Wrapper" at bounding box center [178, 52] width 8 height 8
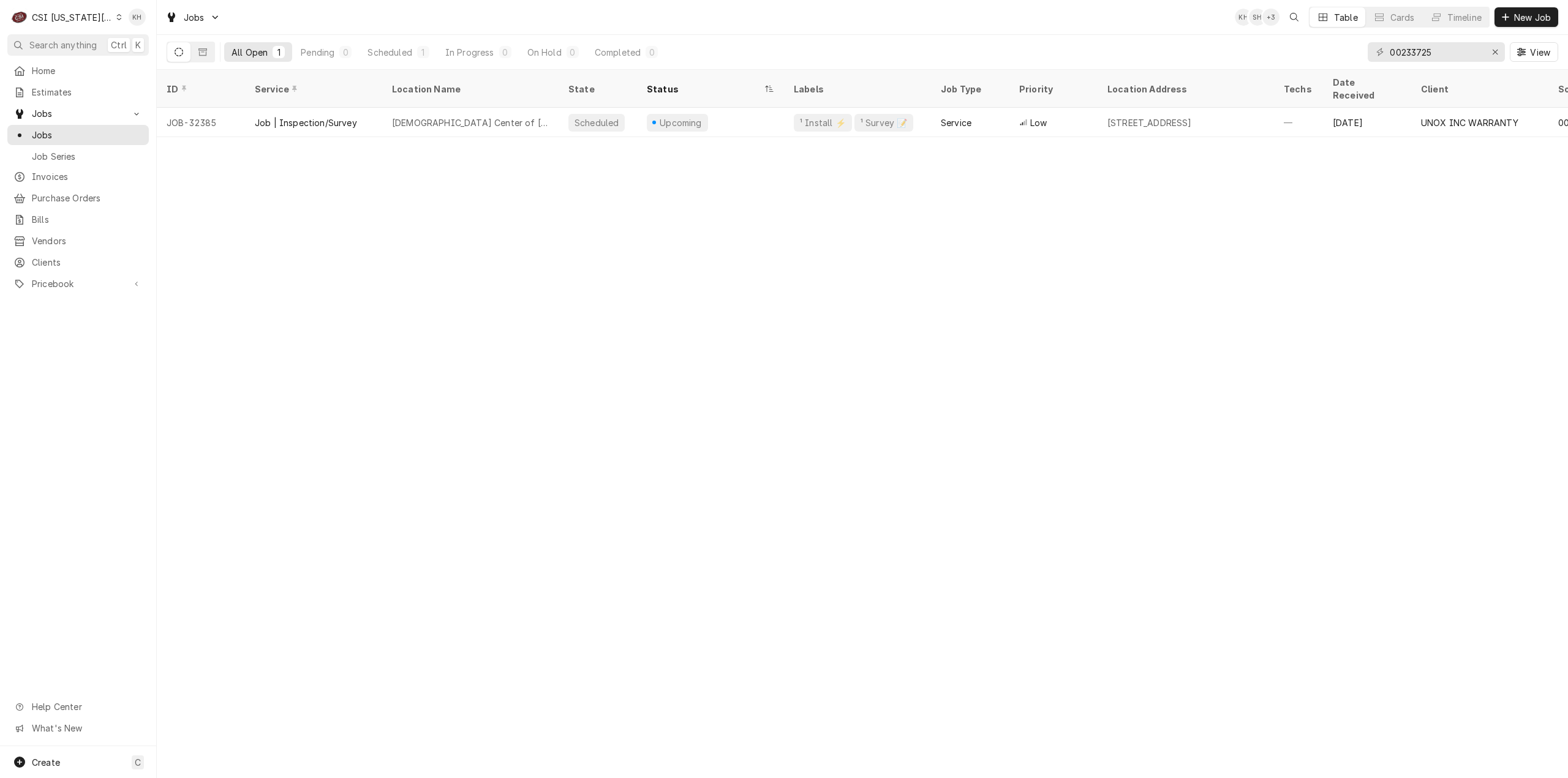
click at [1319, 411] on div "ID Service Location Name State Status Labels Job Type Priority Location Address…" at bounding box center [862, 424] width 1411 height 708
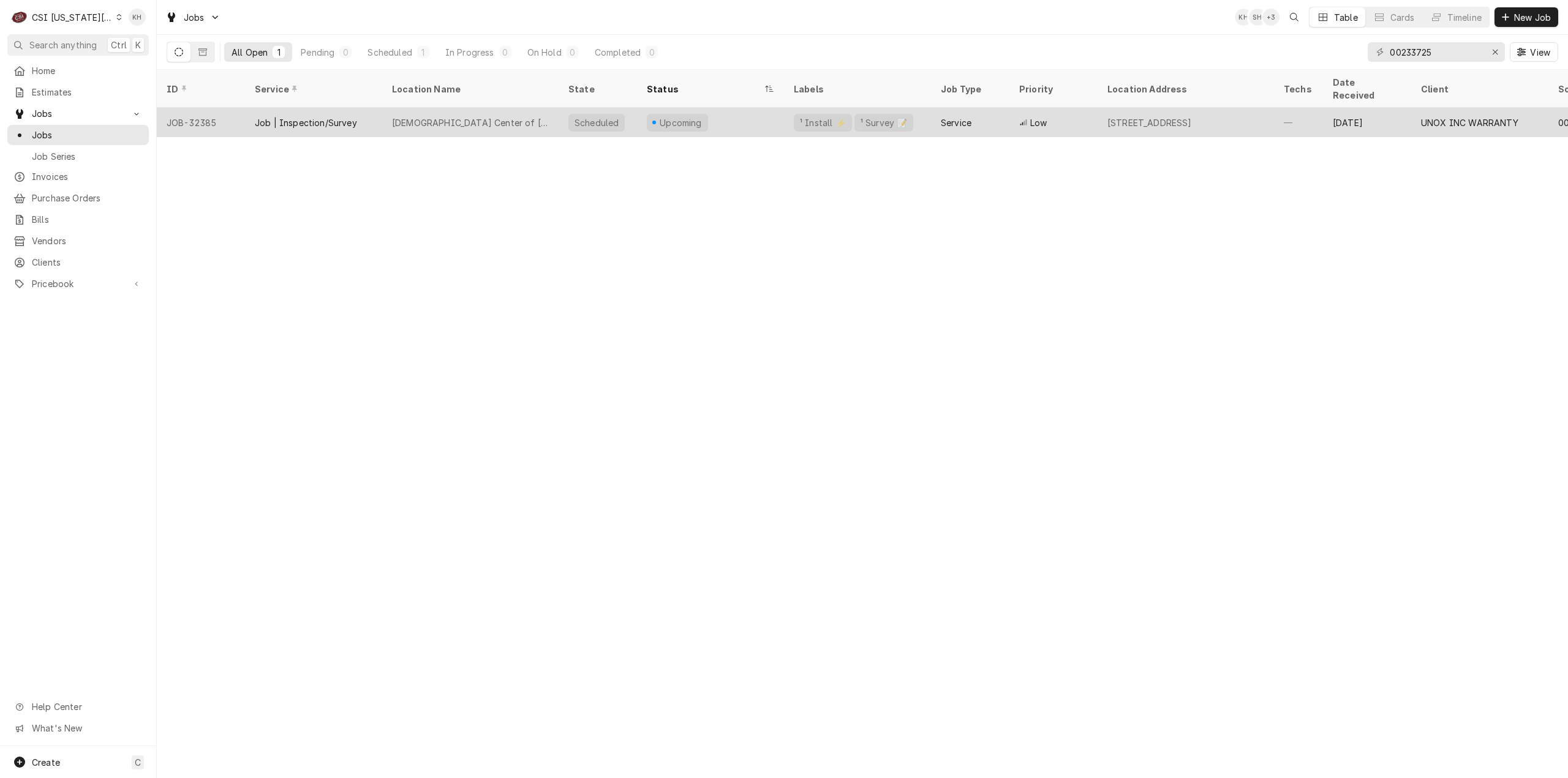
click at [444, 117] on div "Islamic Center of Johnson County" at bounding box center [470, 123] width 157 height 13
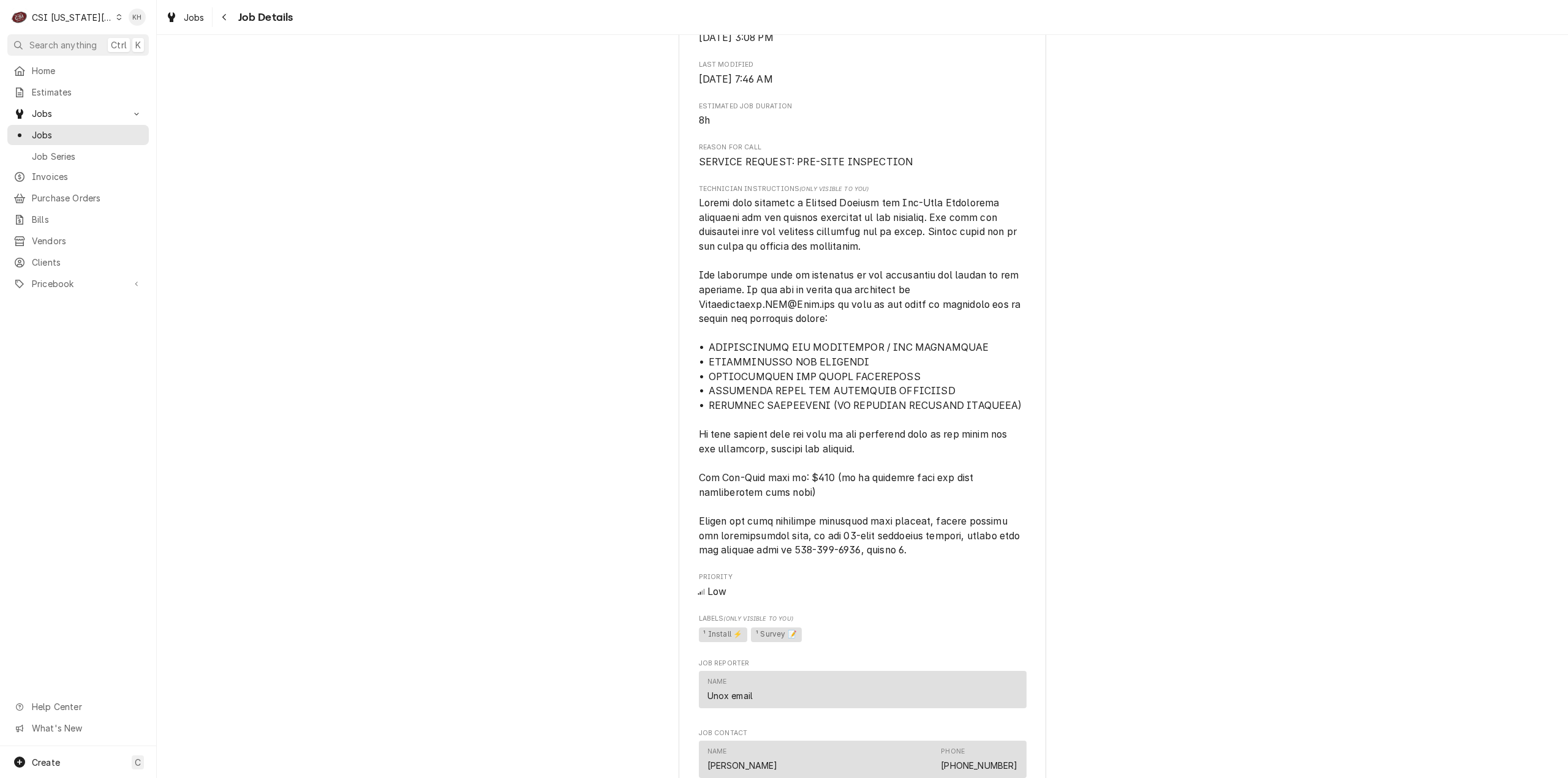
scroll to position [277, 0]
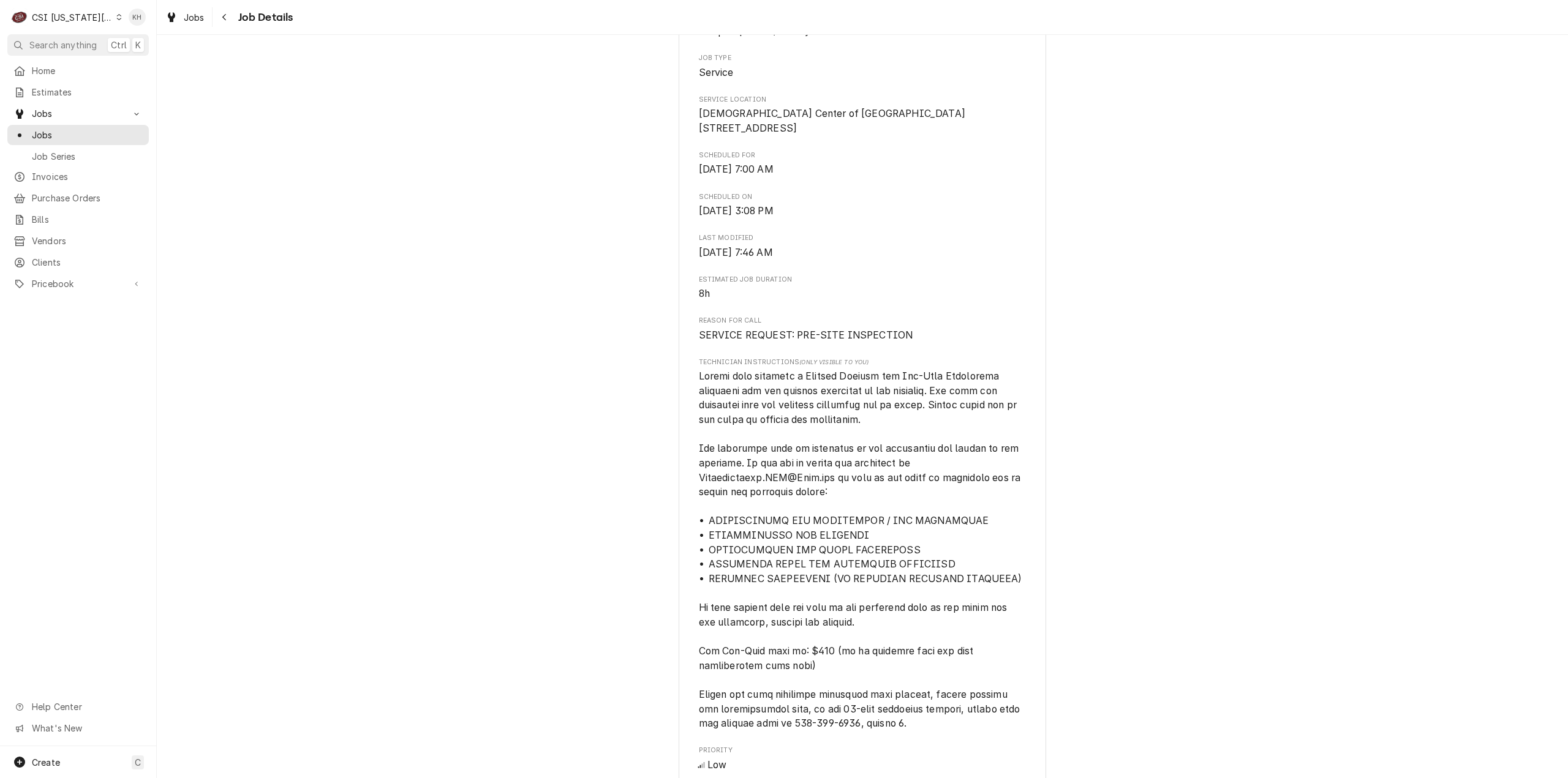
drag, startPoint x: 1296, startPoint y: 501, endPoint x: 1279, endPoint y: 516, distance: 22.7
click at [1296, 502] on div "Upcoming UNOX INC WARRANTY [DEMOGRAPHIC_DATA] Center of [GEOGRAPHIC_DATA] / [ST…" at bounding box center [862, 635] width 1411 height 1728
click at [481, 74] on div "Upcoming UNOX INC WARRANTY [DEMOGRAPHIC_DATA] Center of [GEOGRAPHIC_DATA] / [ST…" at bounding box center [862, 635] width 1411 height 1728
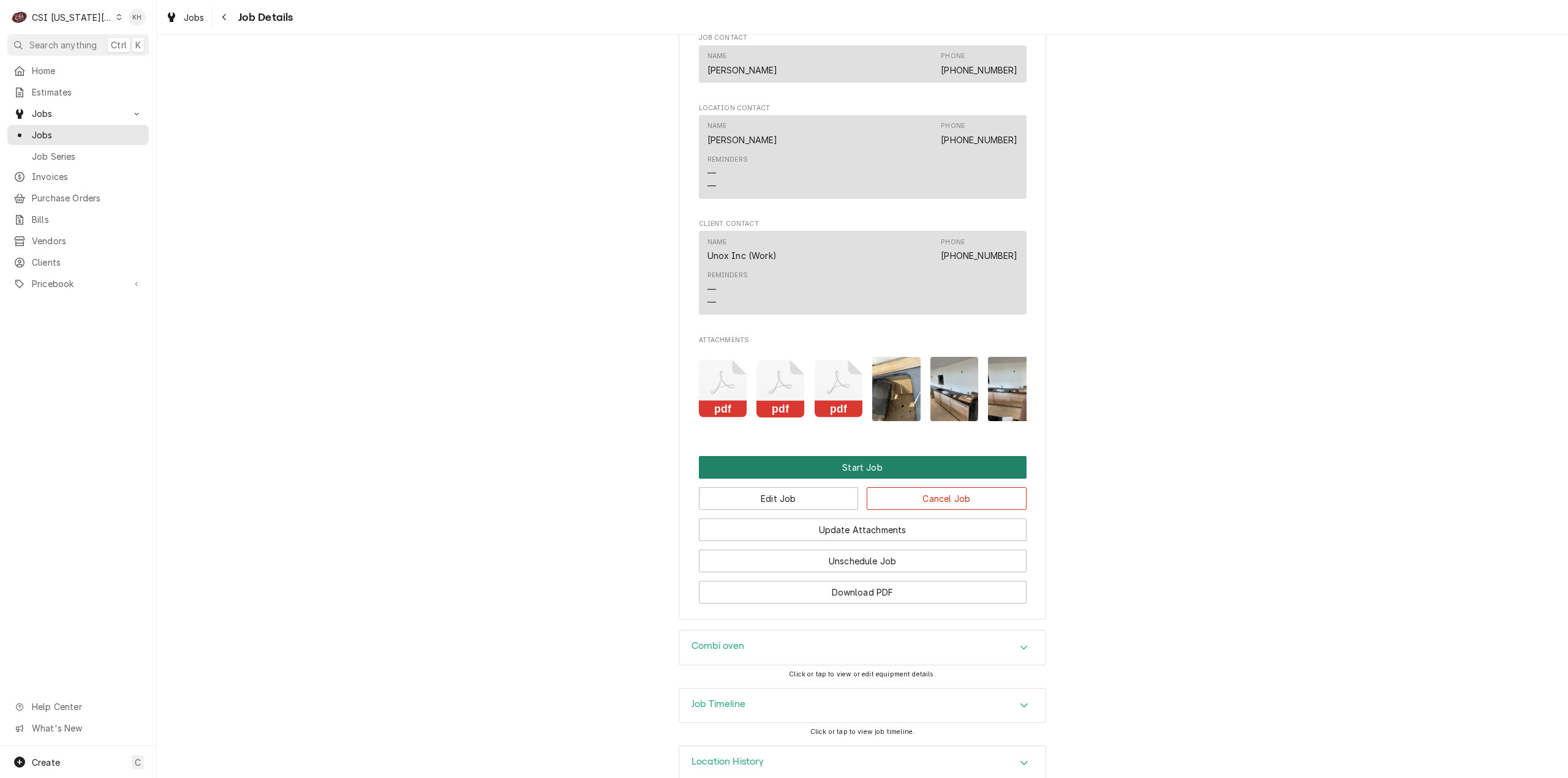
scroll to position [1195, 0]
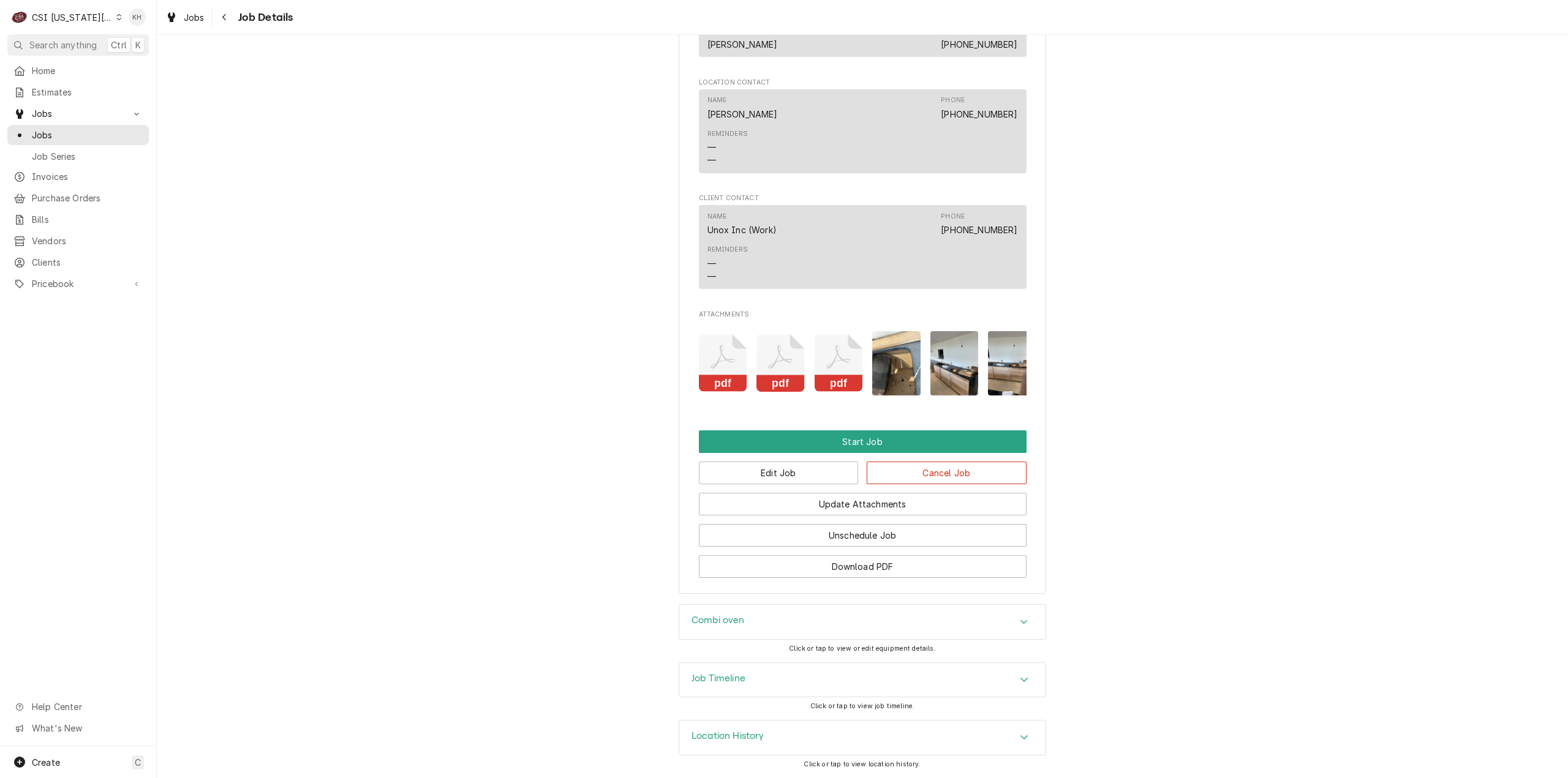
click at [731, 686] on div "Job Timeline" at bounding box center [719, 680] width 54 height 15
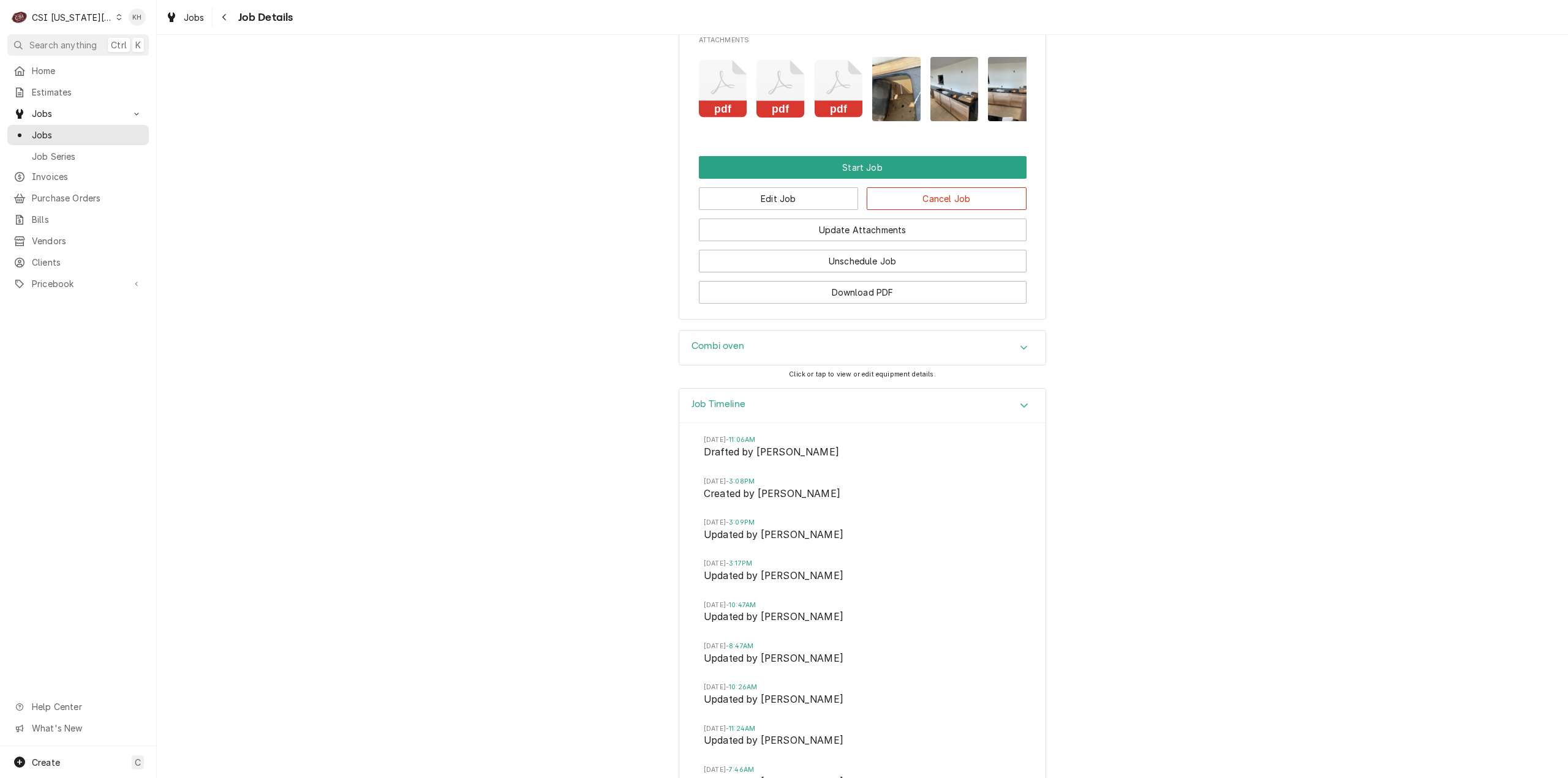
scroll to position [1584, 0]
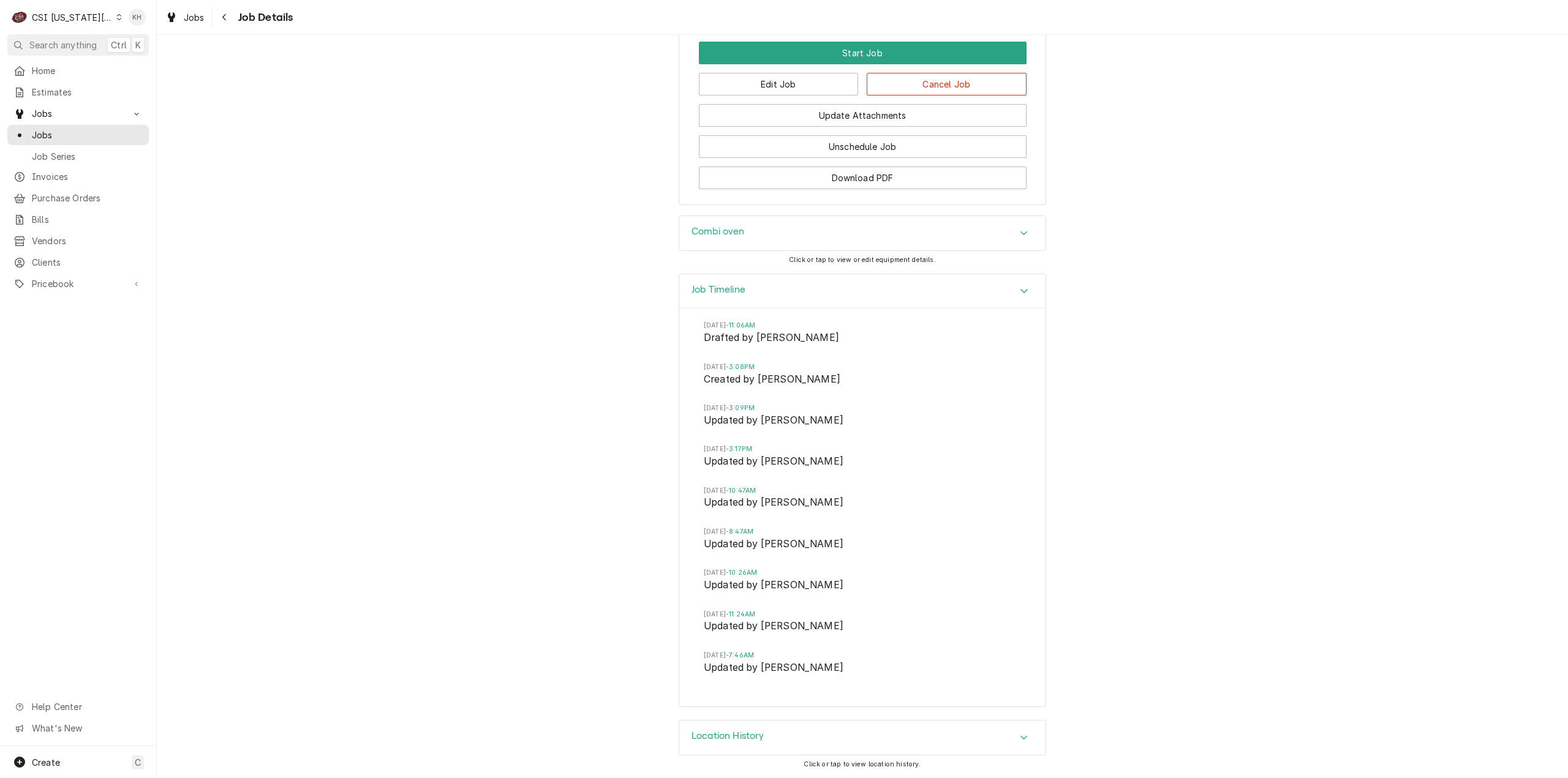
click at [730, 235] on h3 "Combi oven" at bounding box center [718, 232] width 53 height 12
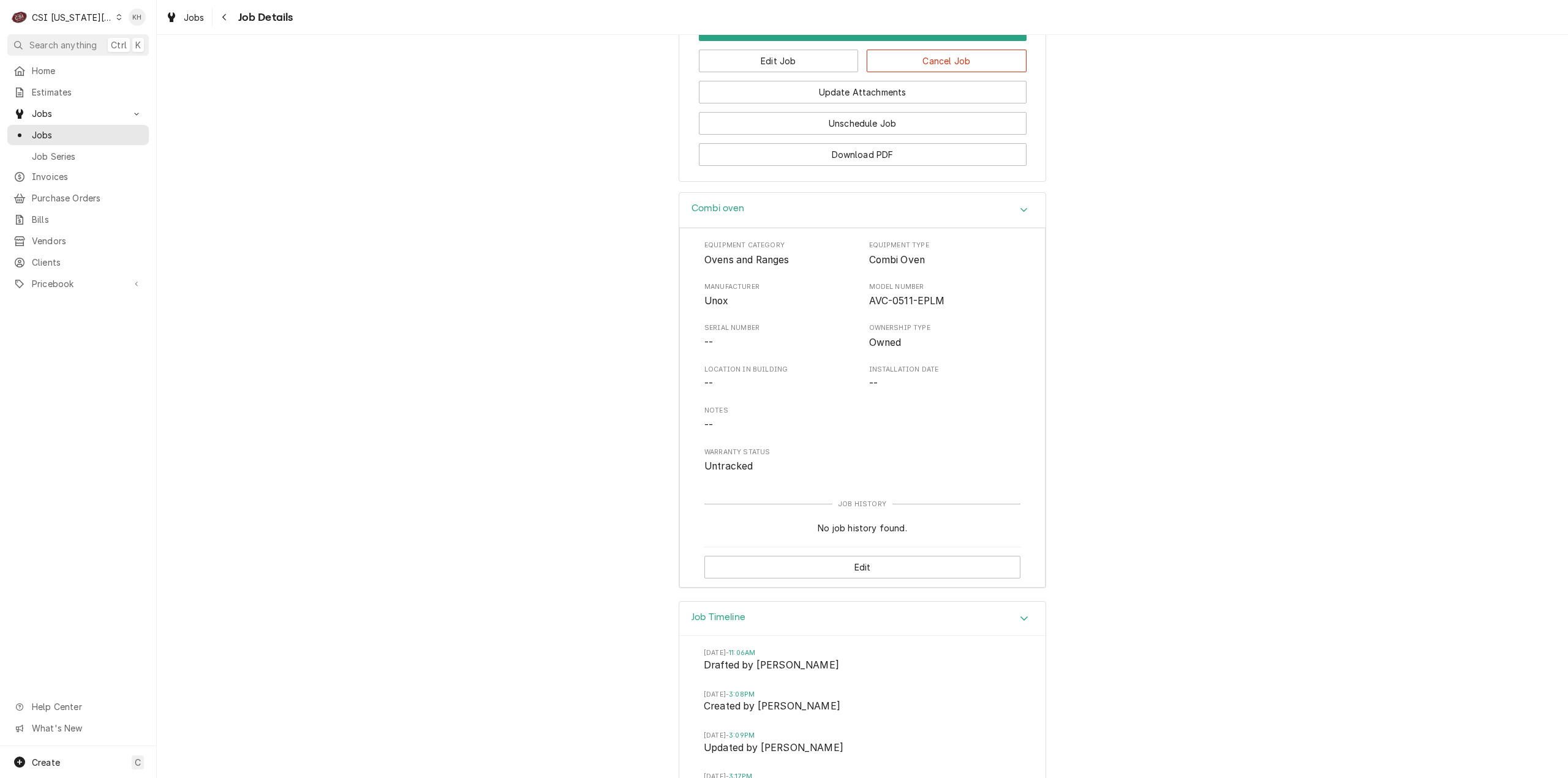
click at [724, 217] on div "Combi oven" at bounding box center [718, 210] width 53 height 15
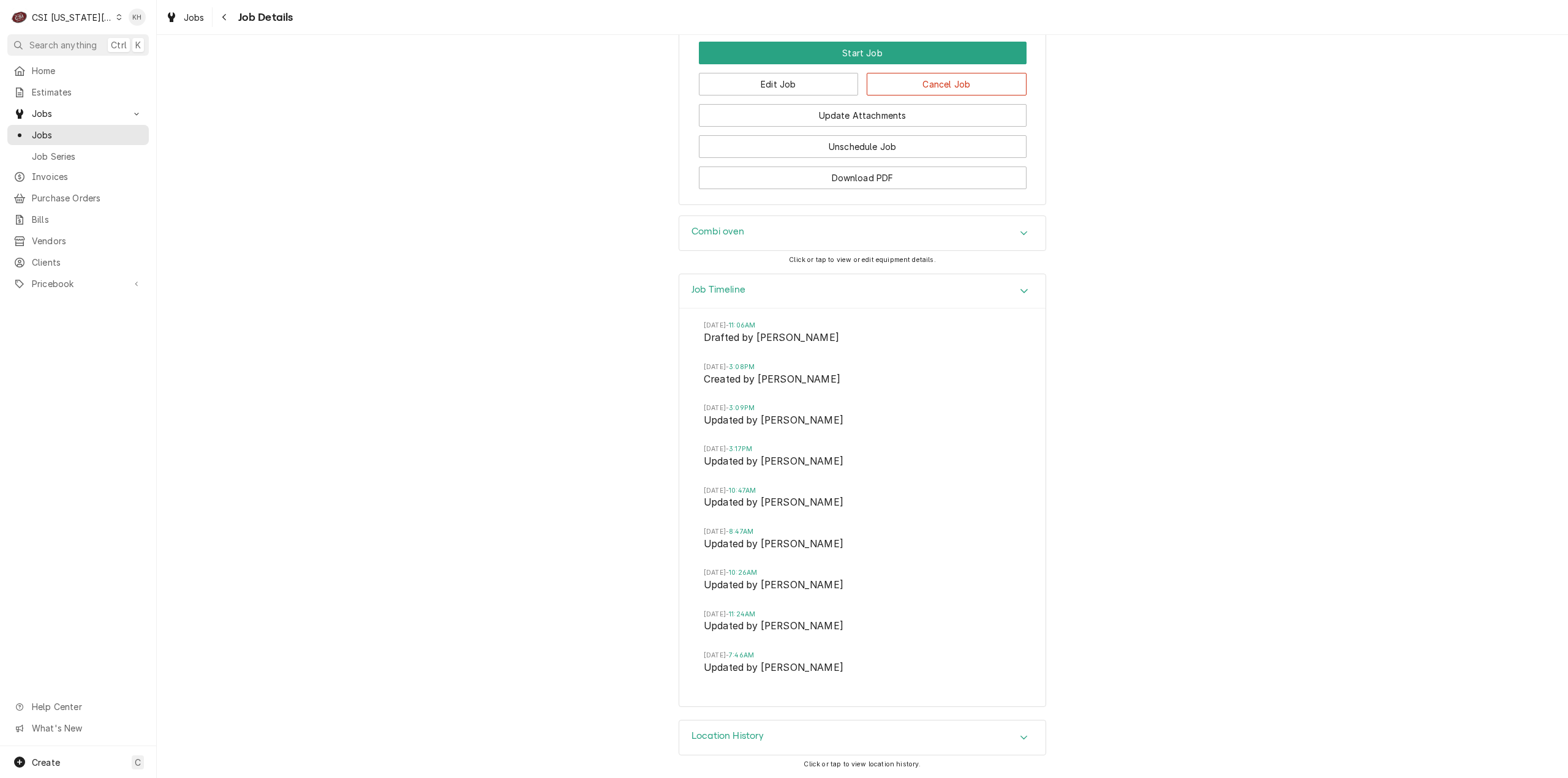
click at [757, 299] on div "Job Timeline" at bounding box center [862, 292] width 366 height 35
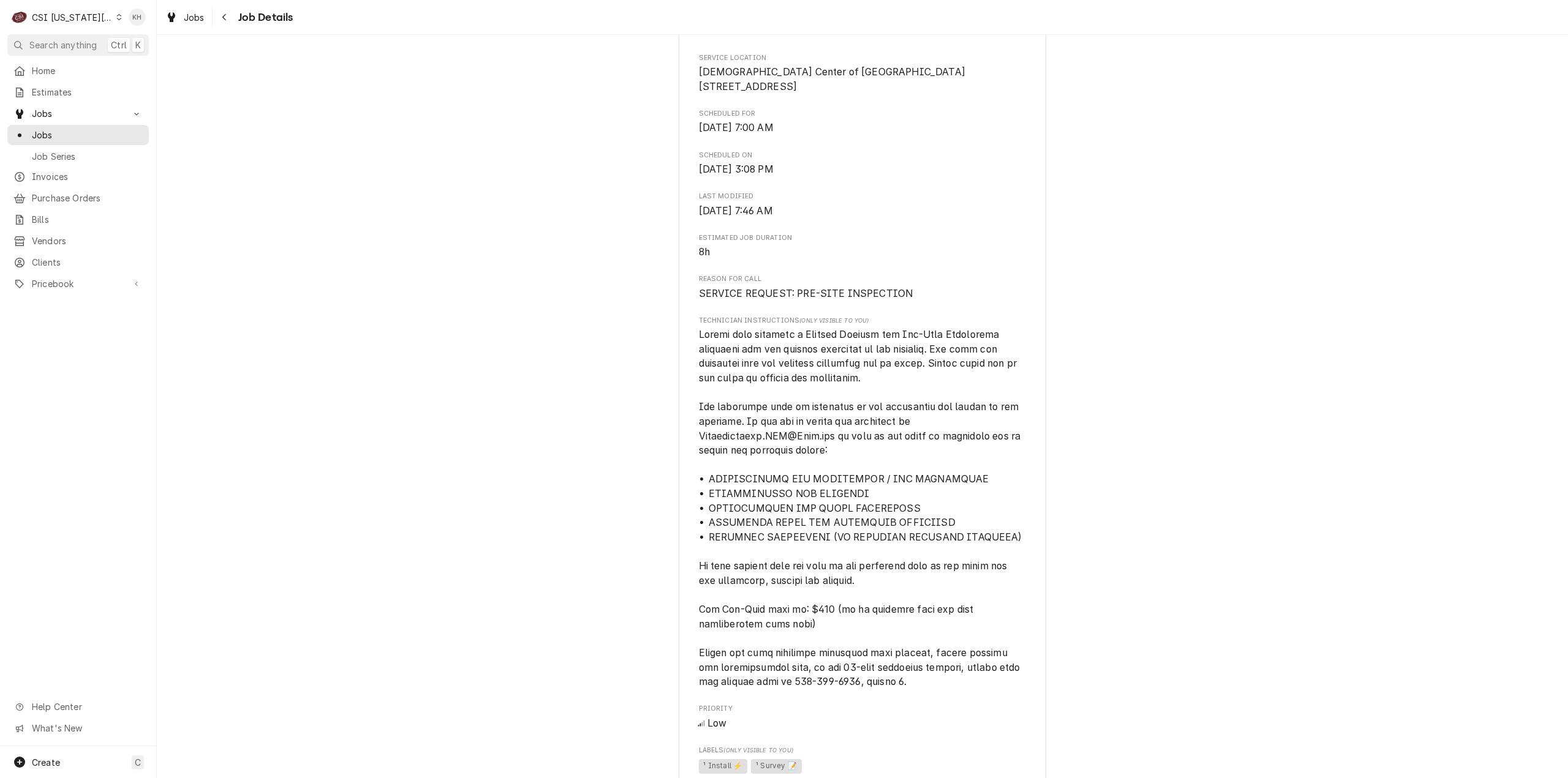
scroll to position [338, 0]
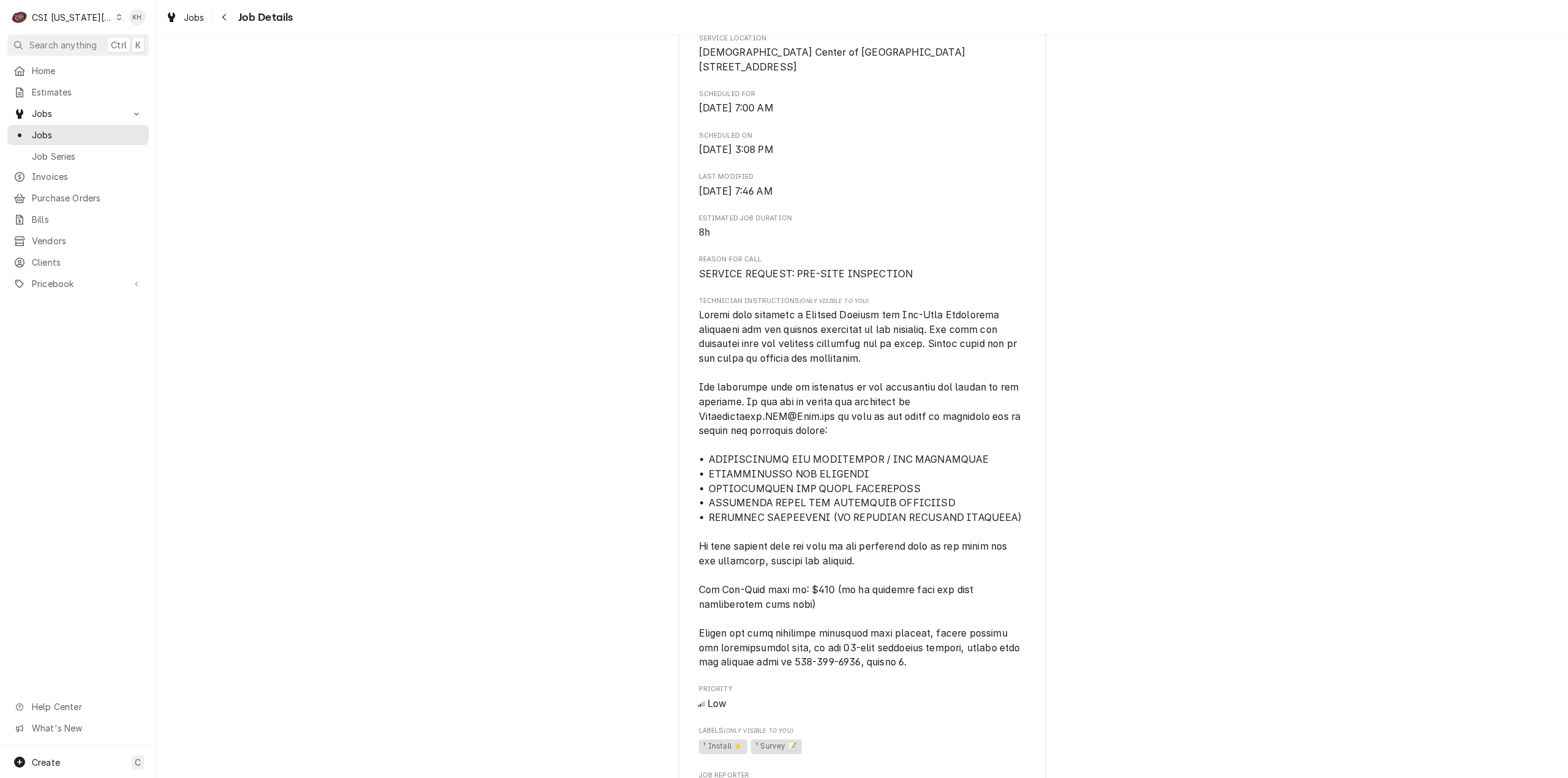
click at [1225, 420] on div "Upcoming UNOX INC WARRANTY [DEMOGRAPHIC_DATA] Center of [GEOGRAPHIC_DATA] / [ST…" at bounding box center [862, 574] width 1411 height 1728
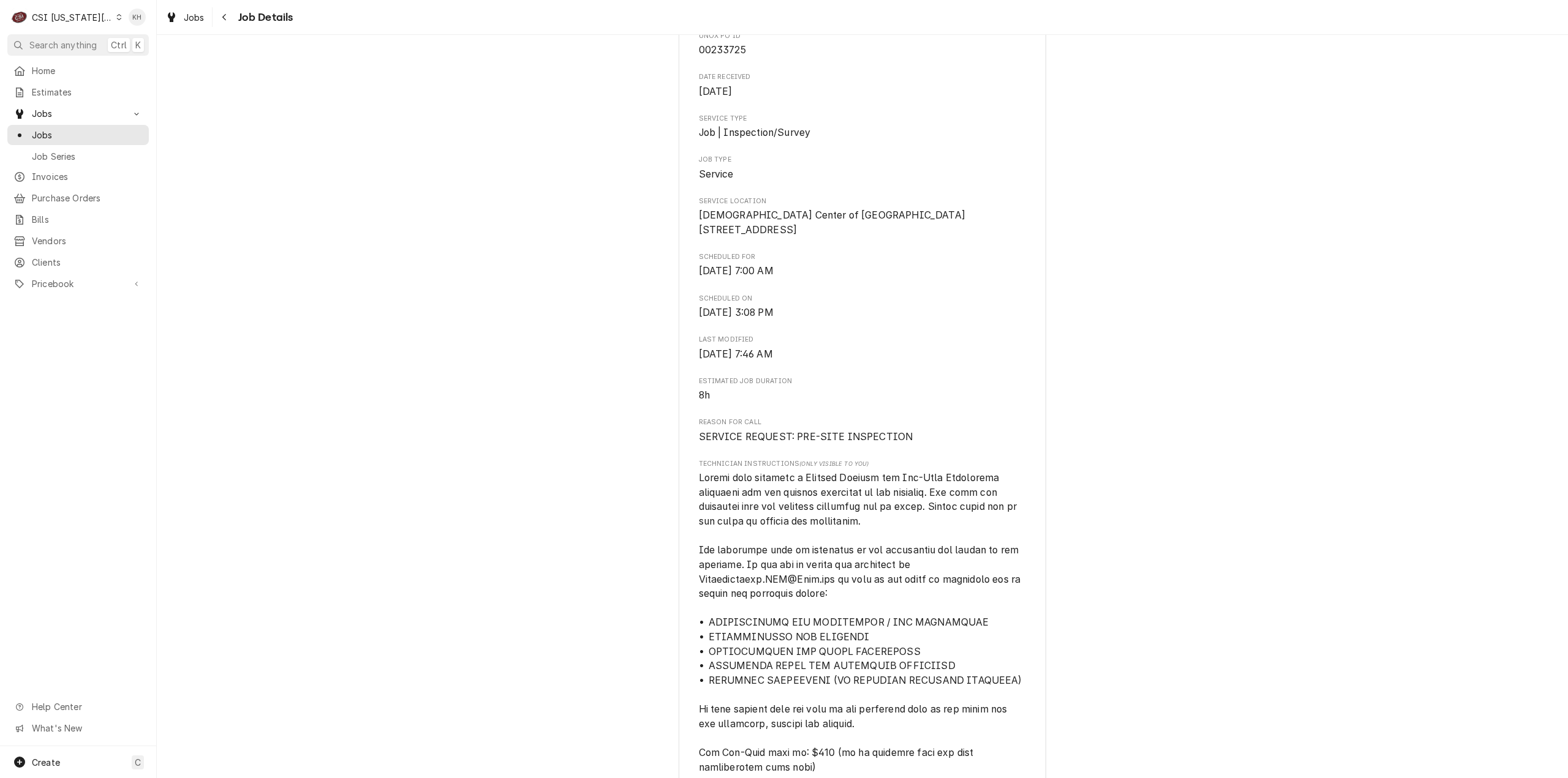
scroll to position [184, 0]
